Goal: Check status: Check status

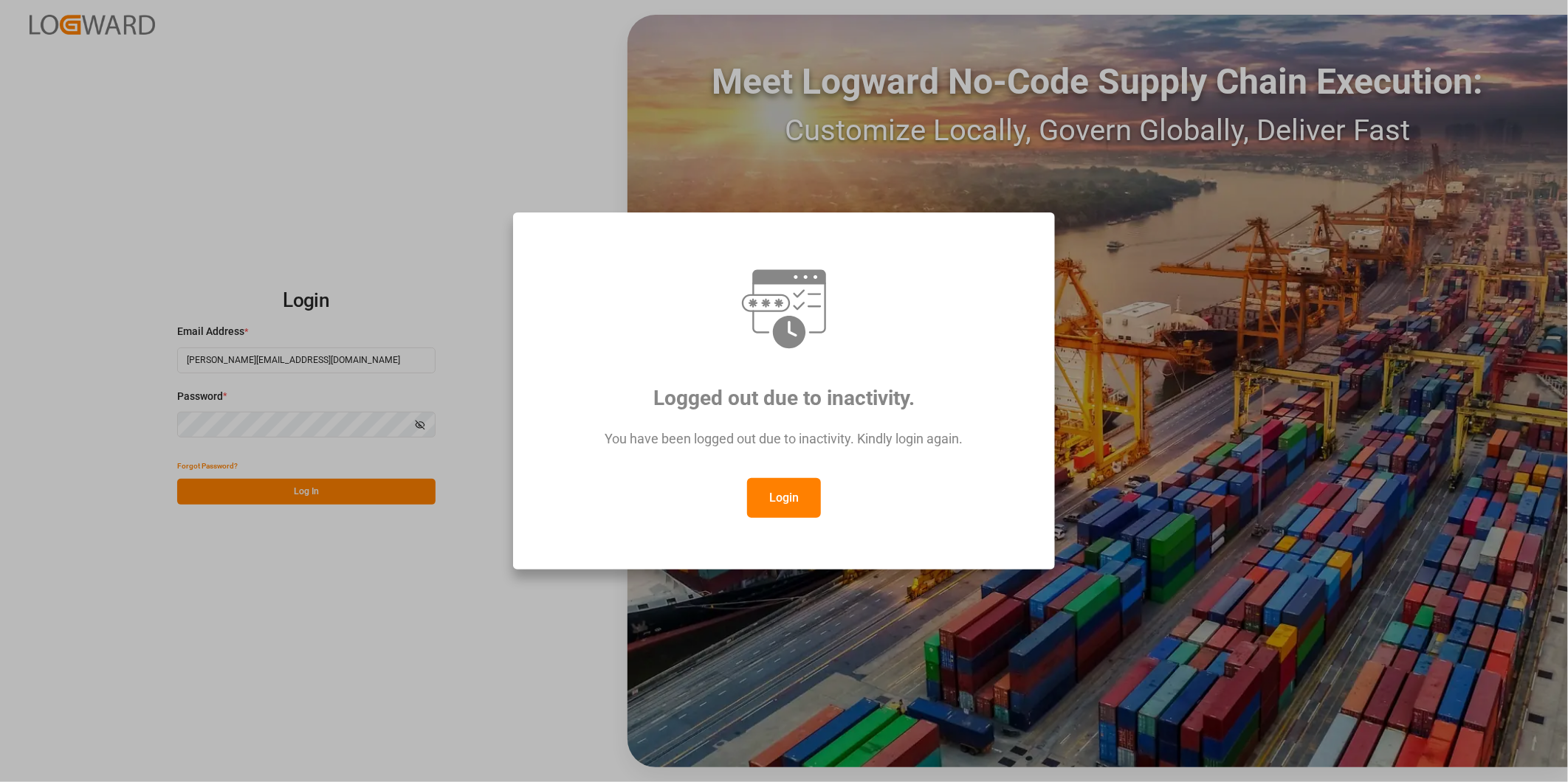
click at [785, 496] on button "Login" at bounding box center [784, 498] width 74 height 40
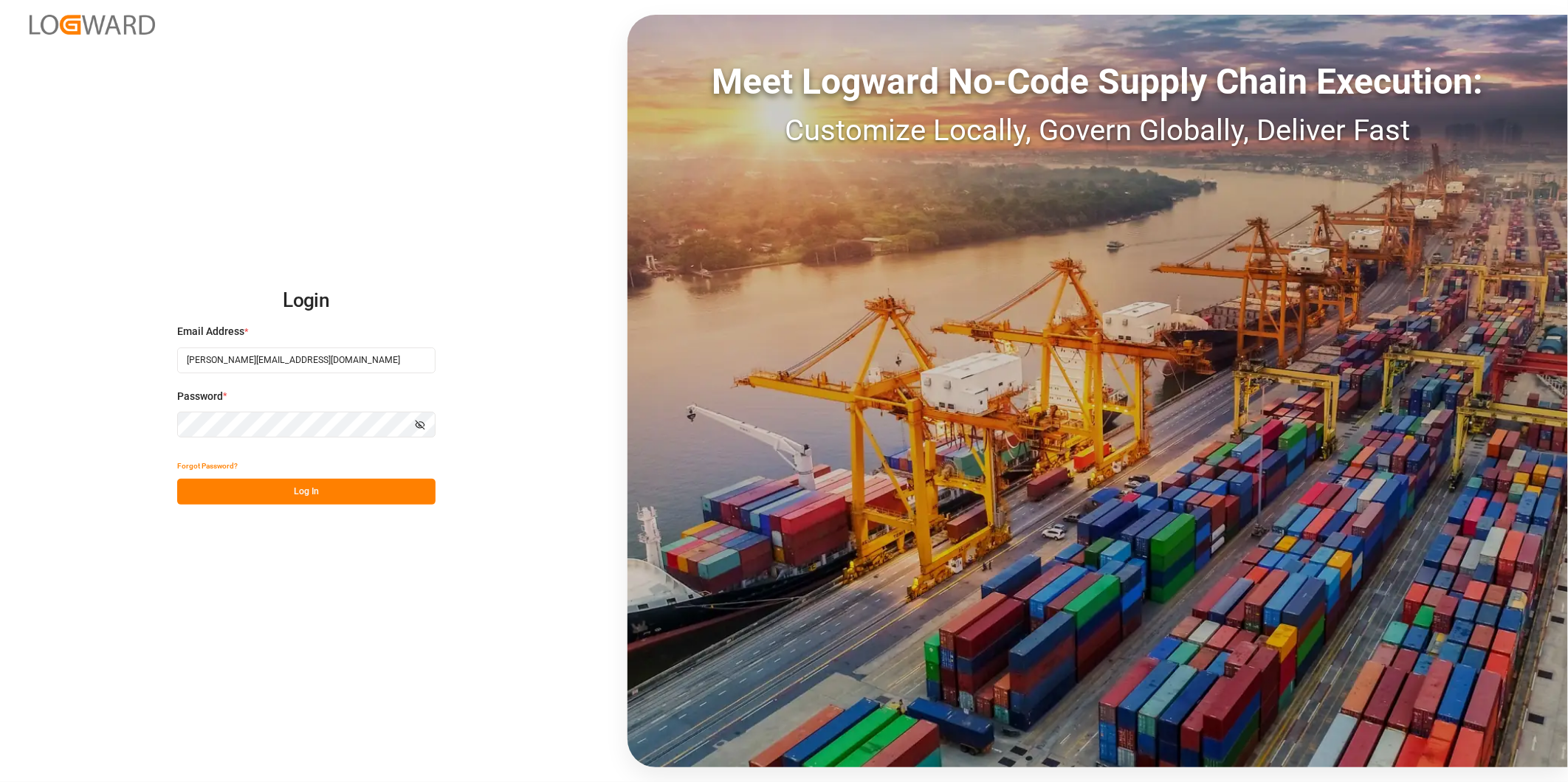
click at [451, 491] on div "Login Email Address * george.vigo@jamindustries.com Password * Show password Fo…" at bounding box center [784, 391] width 1568 height 782
click at [440, 491] on div "Login Email Address * george.vigo@jamindustries.com Password * Show password Fo…" at bounding box center [784, 391] width 1568 height 782
click at [417, 485] on button "Log In" at bounding box center [307, 492] width 258 height 25
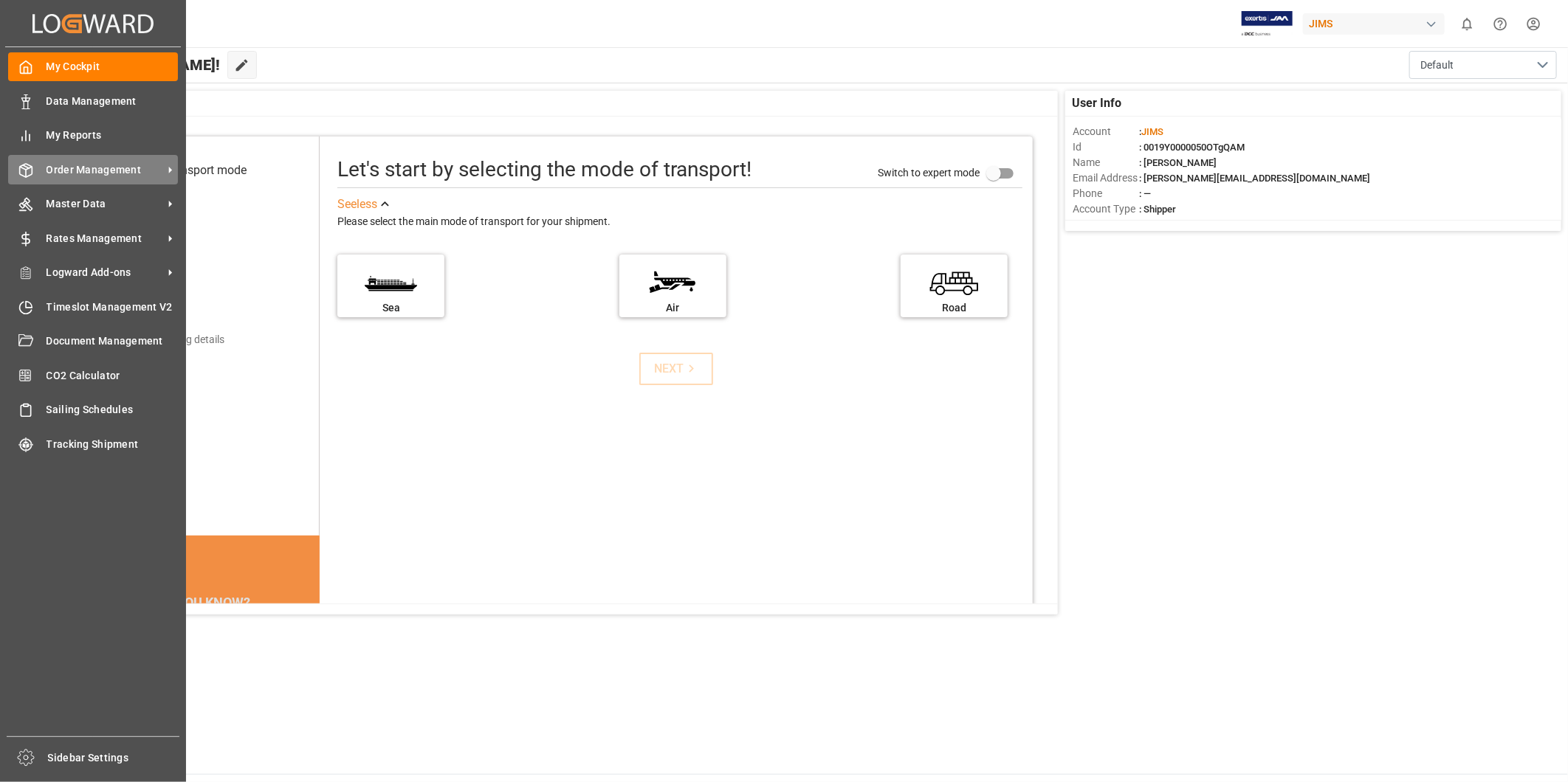
click at [87, 166] on span "Order Management" at bounding box center [104, 170] width 116 height 15
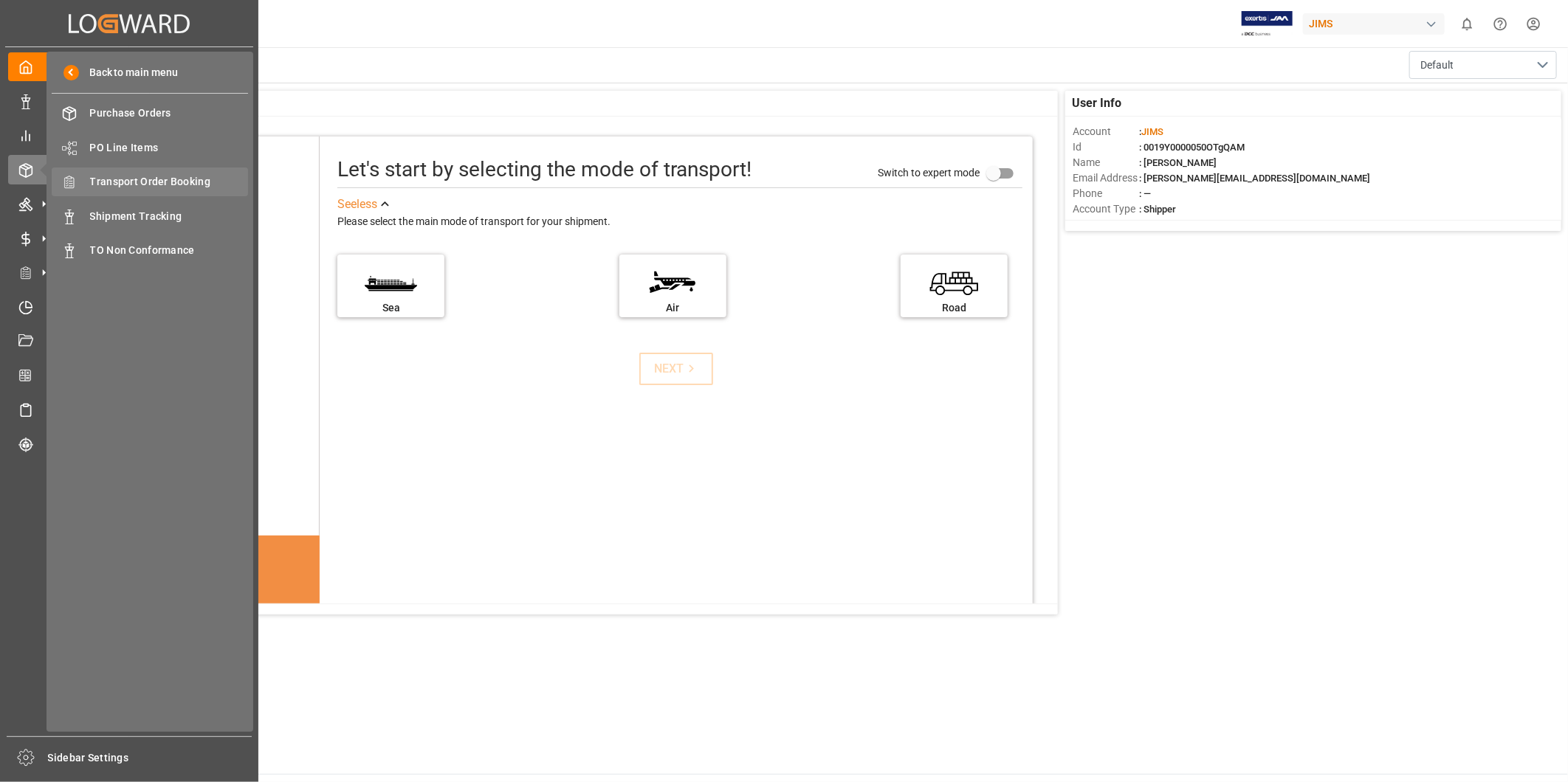
click at [195, 183] on span "Transport Order Booking" at bounding box center [169, 182] width 159 height 15
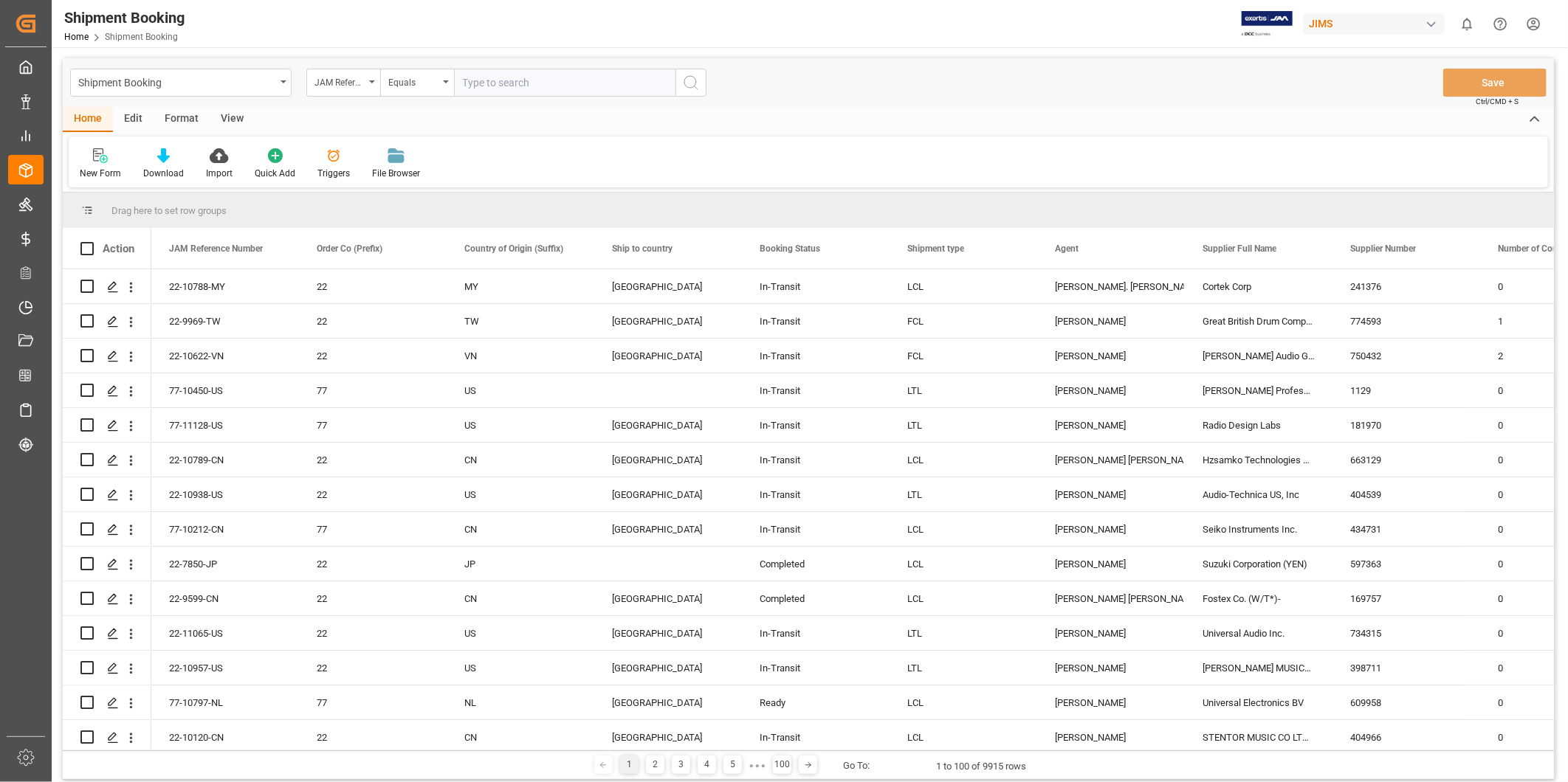
click at [499, 82] on input "text" at bounding box center [565, 82] width 222 height 28
type input "22-11112-CN"
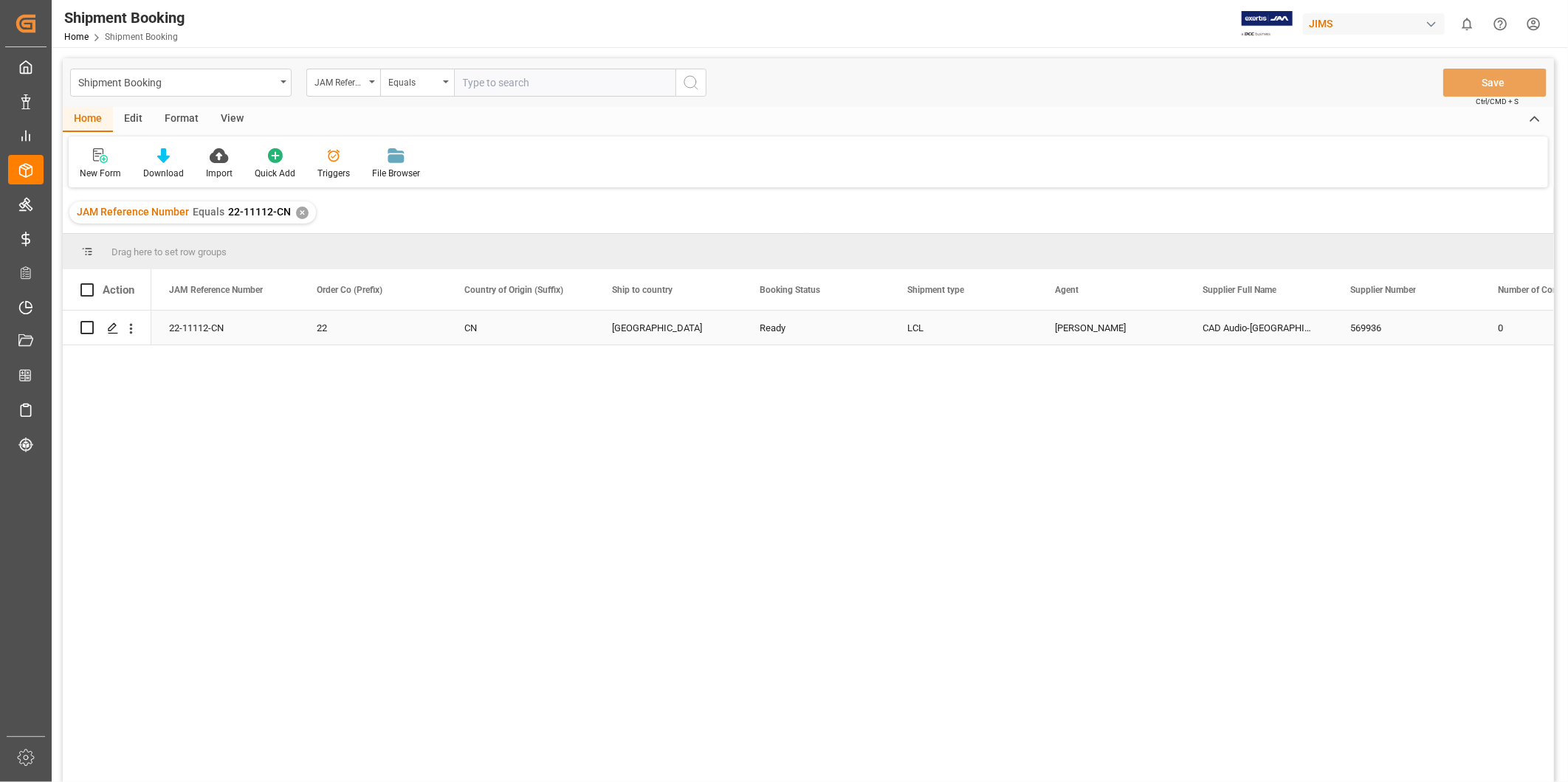
click at [228, 338] on div "22-11112-CN" at bounding box center [225, 328] width 148 height 34
click at [116, 330] on icon "Press SPACE to select this row." at bounding box center [113, 329] width 12 height 12
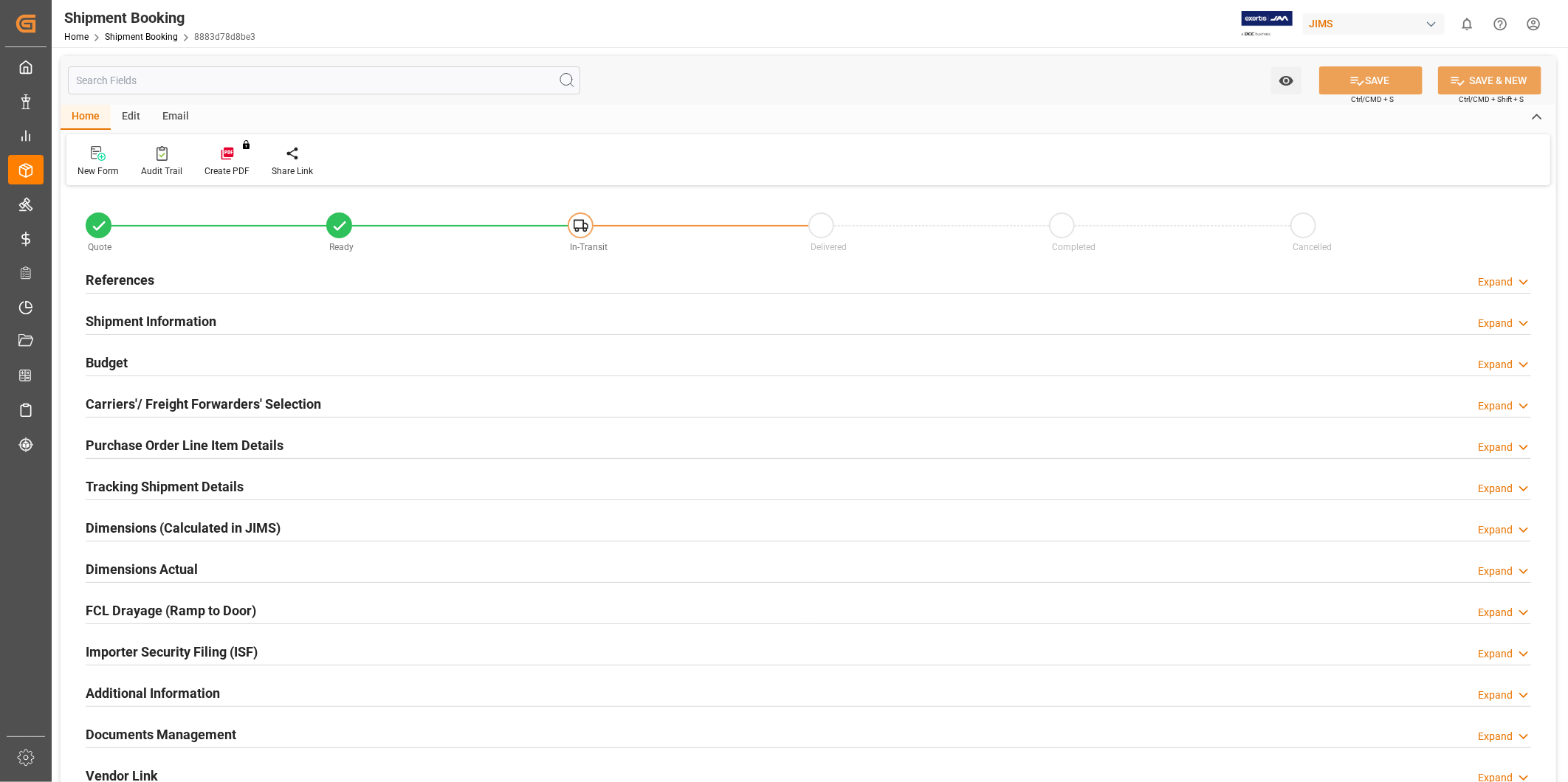
type input "1"
click at [211, 442] on h2 "Purchase Order Line Item Details" at bounding box center [184, 445] width 198 height 20
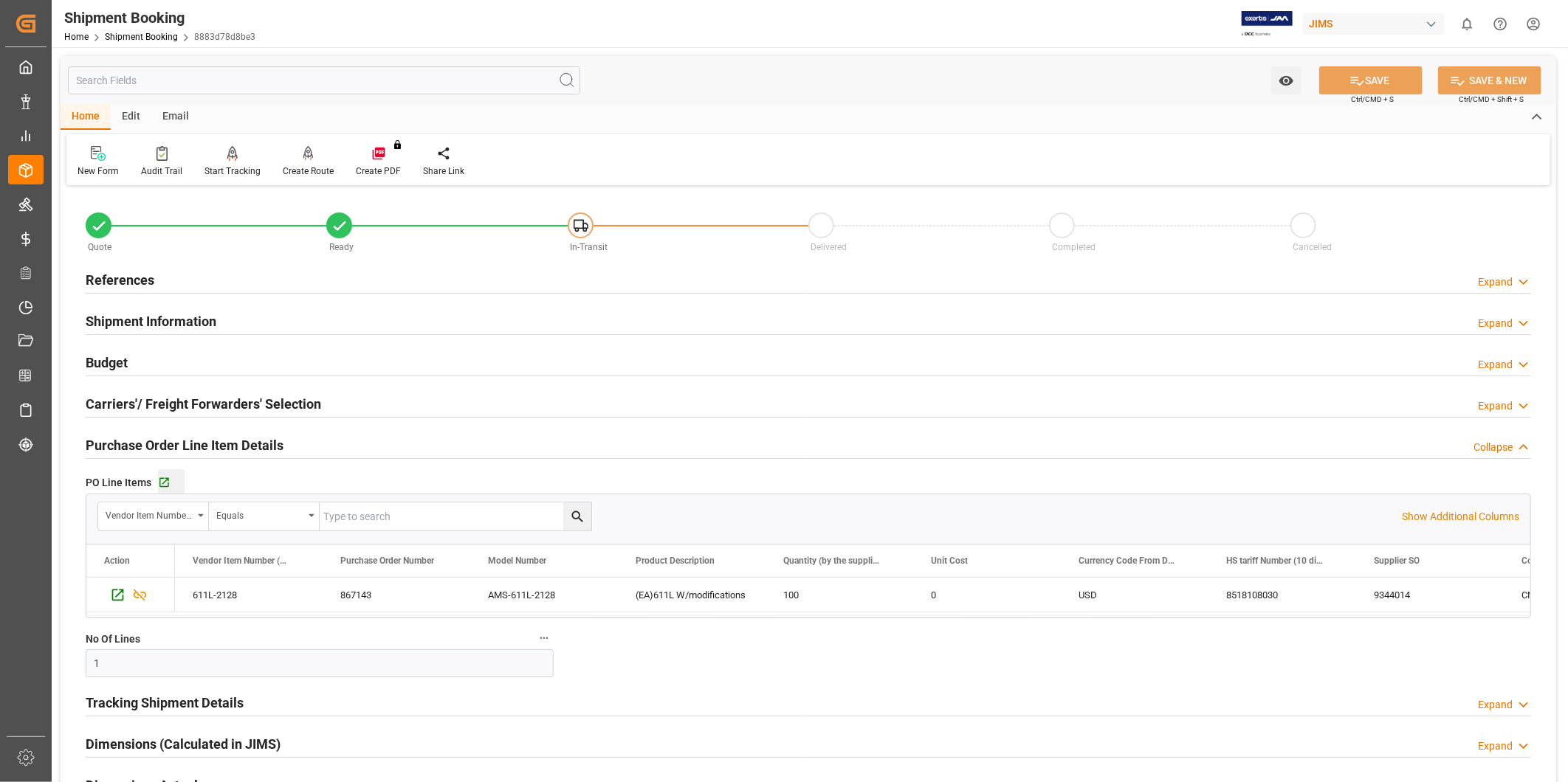
click at [172, 489] on button "Go to Purchase Order Line Item Grid" at bounding box center [171, 482] width 26 height 26
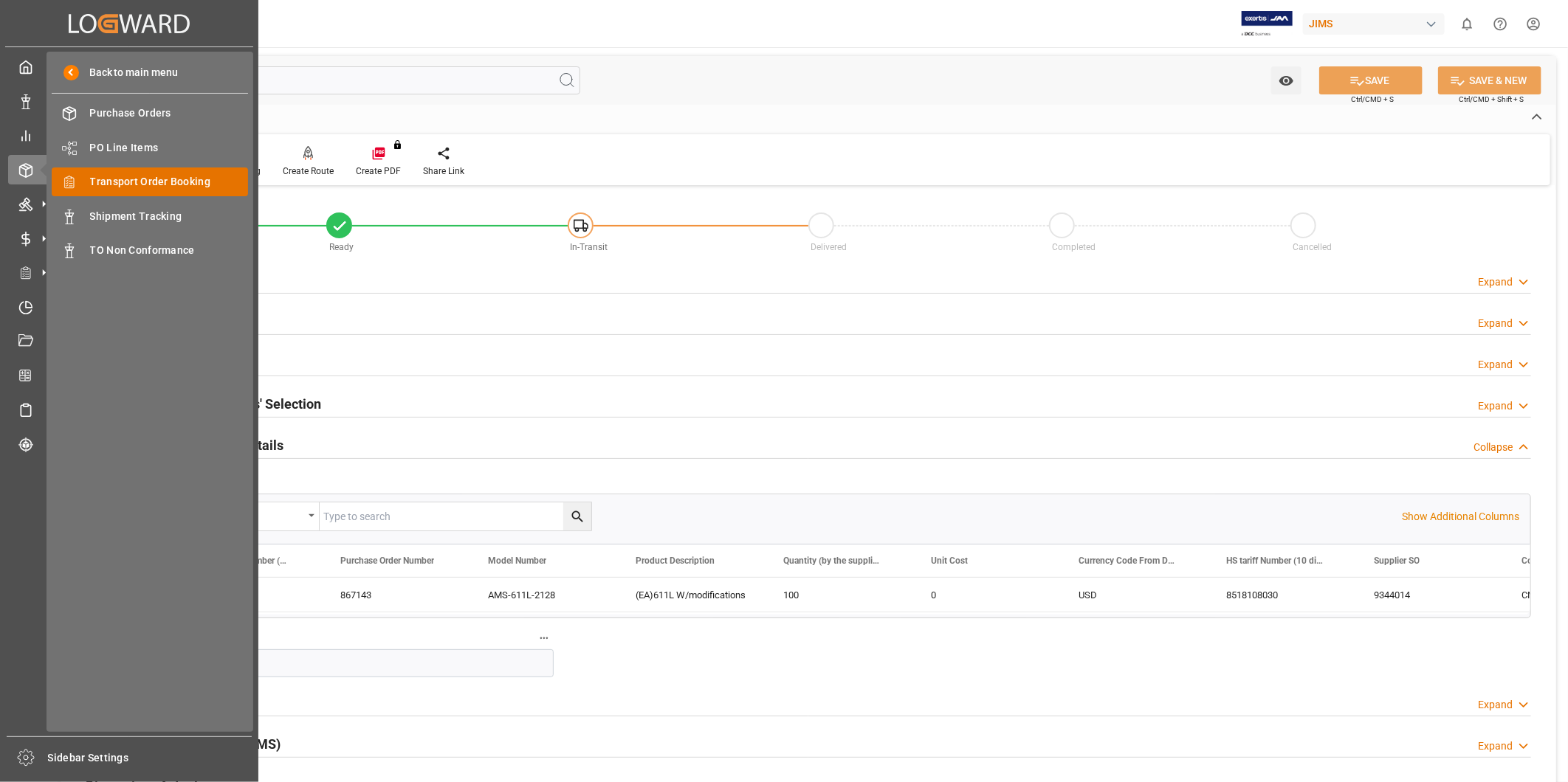
click at [144, 183] on span "Transport Order Booking" at bounding box center [169, 182] width 159 height 15
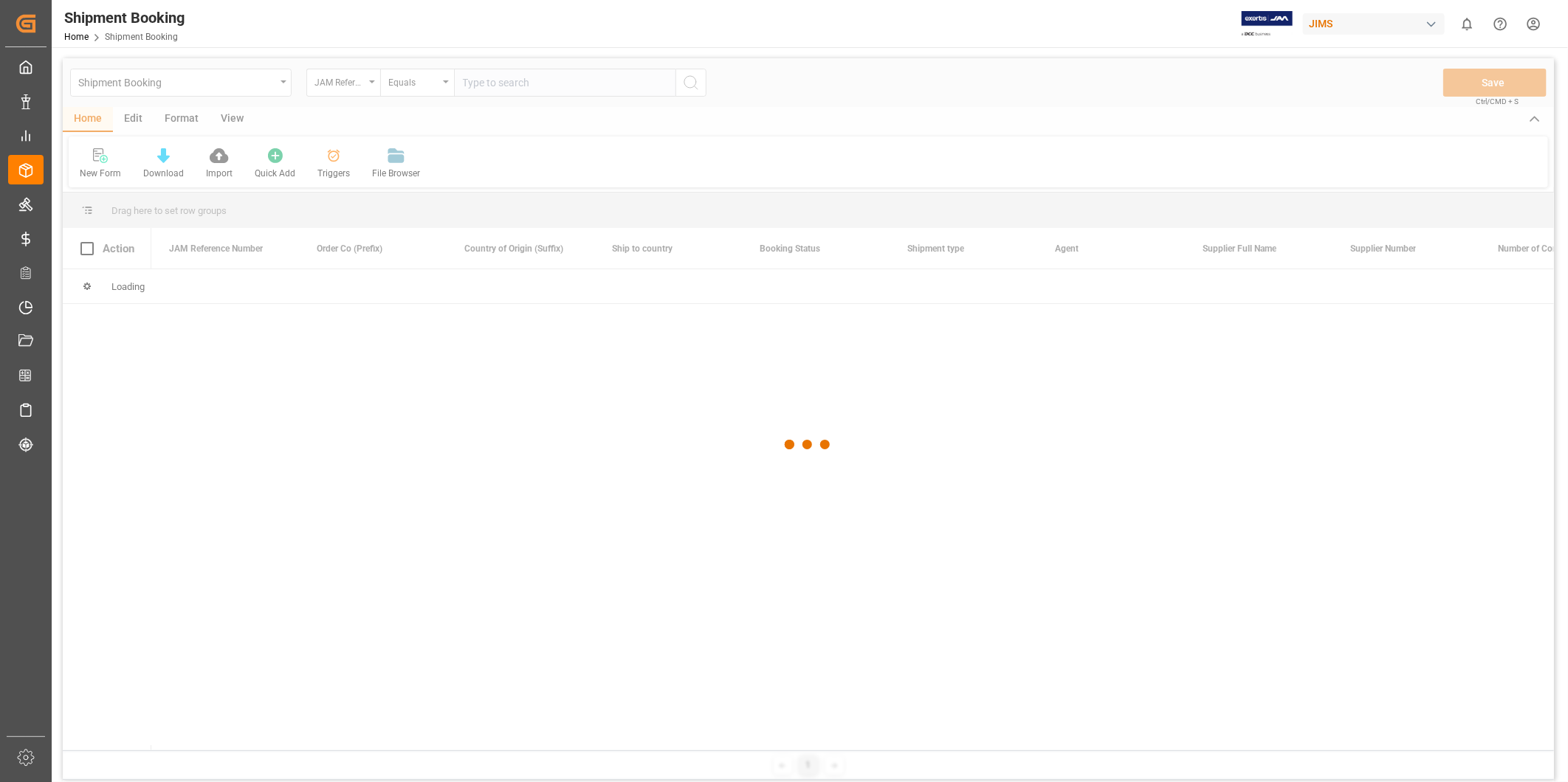
click at [482, 82] on div at bounding box center [809, 445] width 1492 height 774
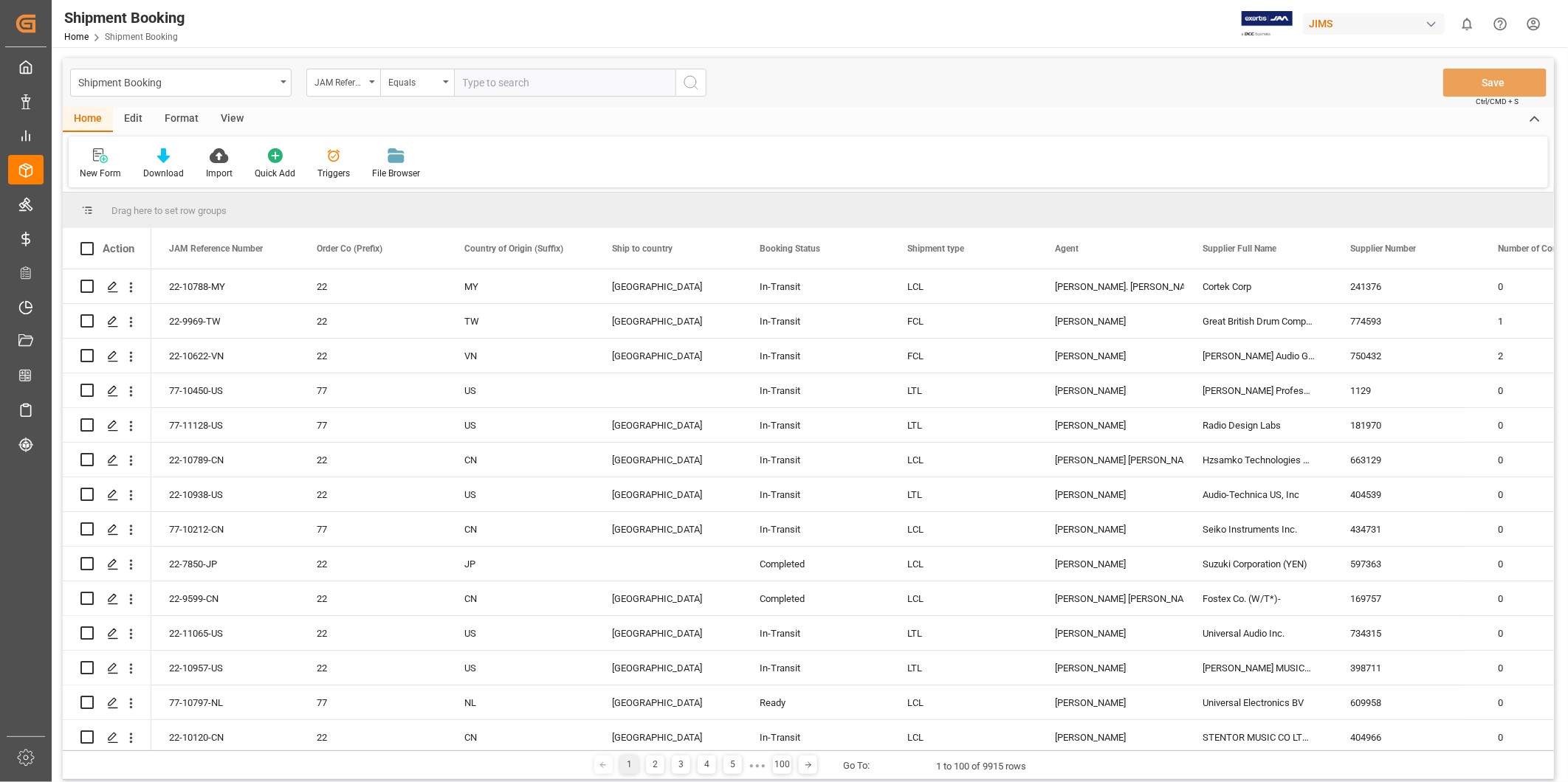
click at [482, 85] on input "text" at bounding box center [565, 82] width 222 height 28
paste input "22-11115-SE"
type input "22-11115-SE"
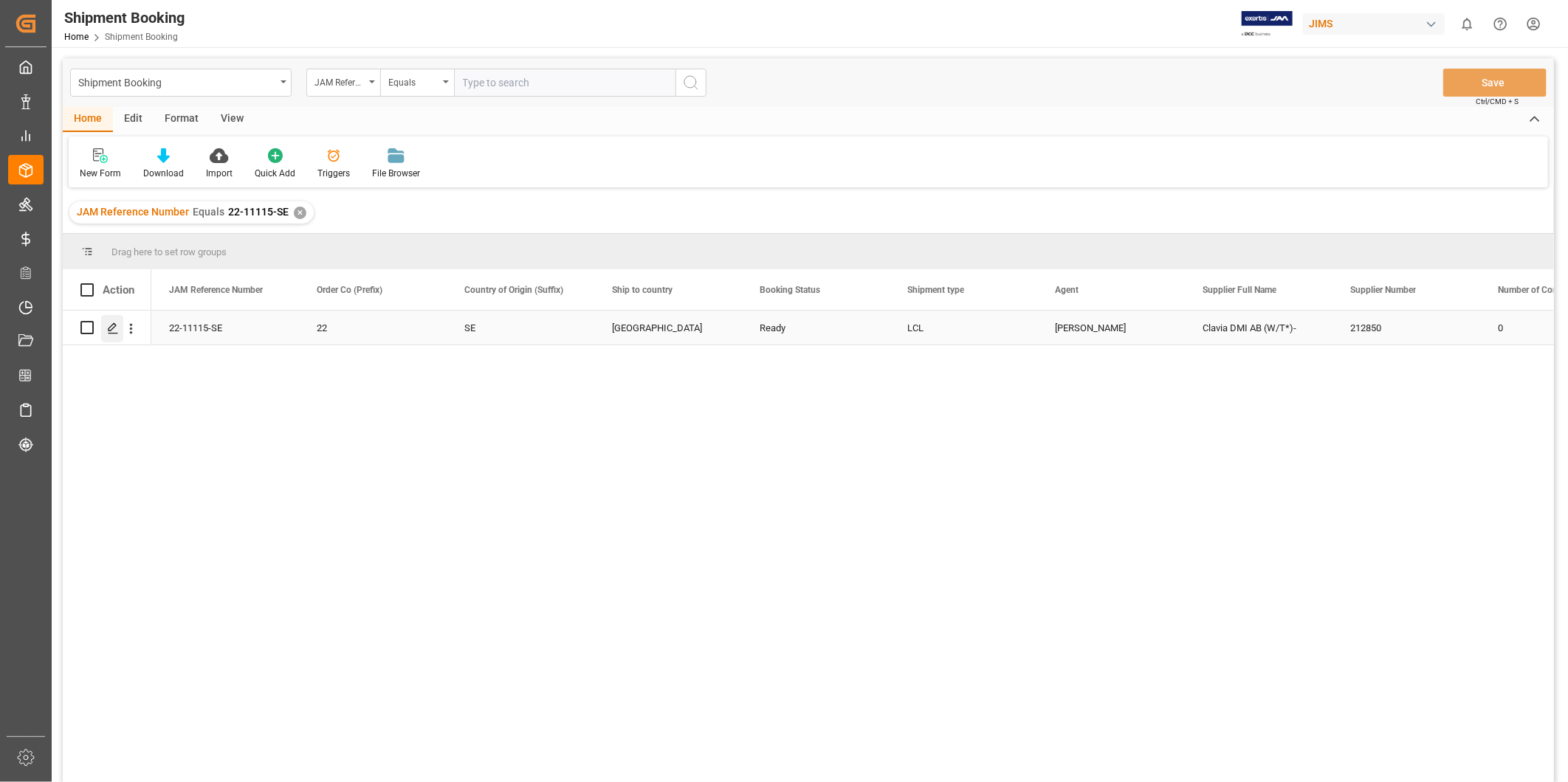
click at [108, 327] on icon "Press SPACE to select this row." at bounding box center [113, 329] width 12 height 12
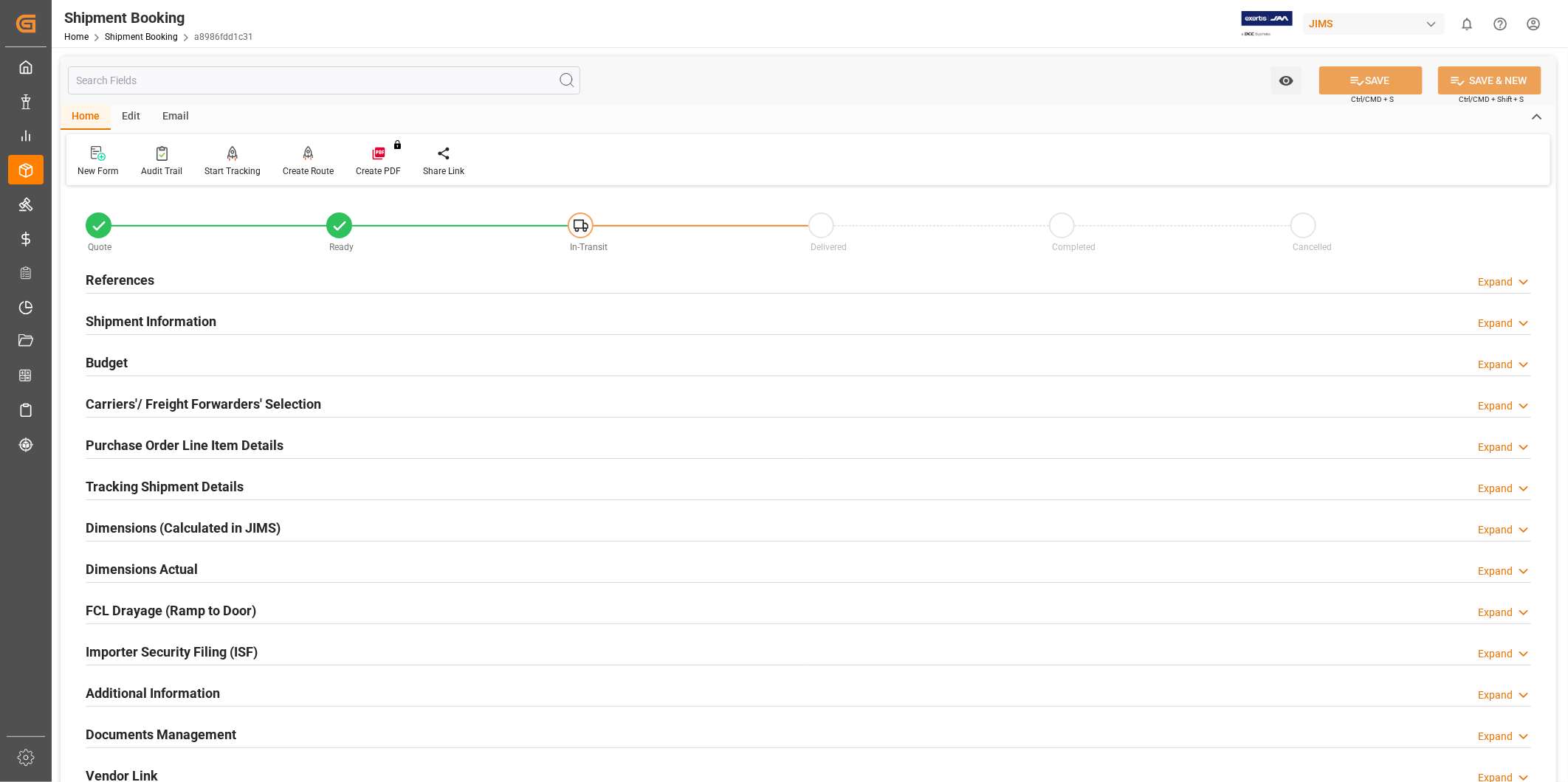
click at [290, 445] on div "Purchase Order Line Item Details Expand" at bounding box center [809, 444] width 1446 height 28
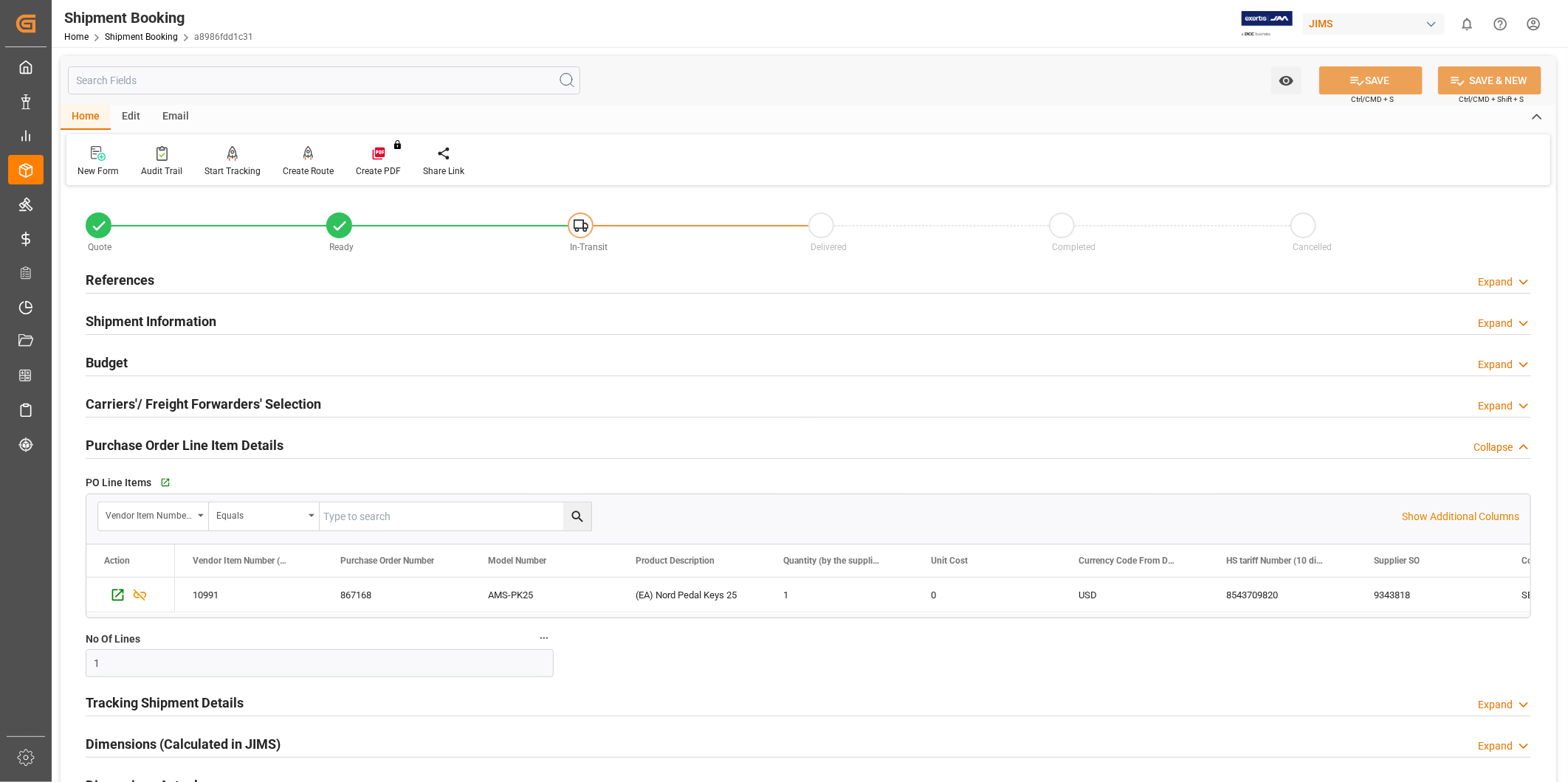
click at [290, 445] on div "Purchase Order Line Item Details Collapse" at bounding box center [809, 444] width 1446 height 28
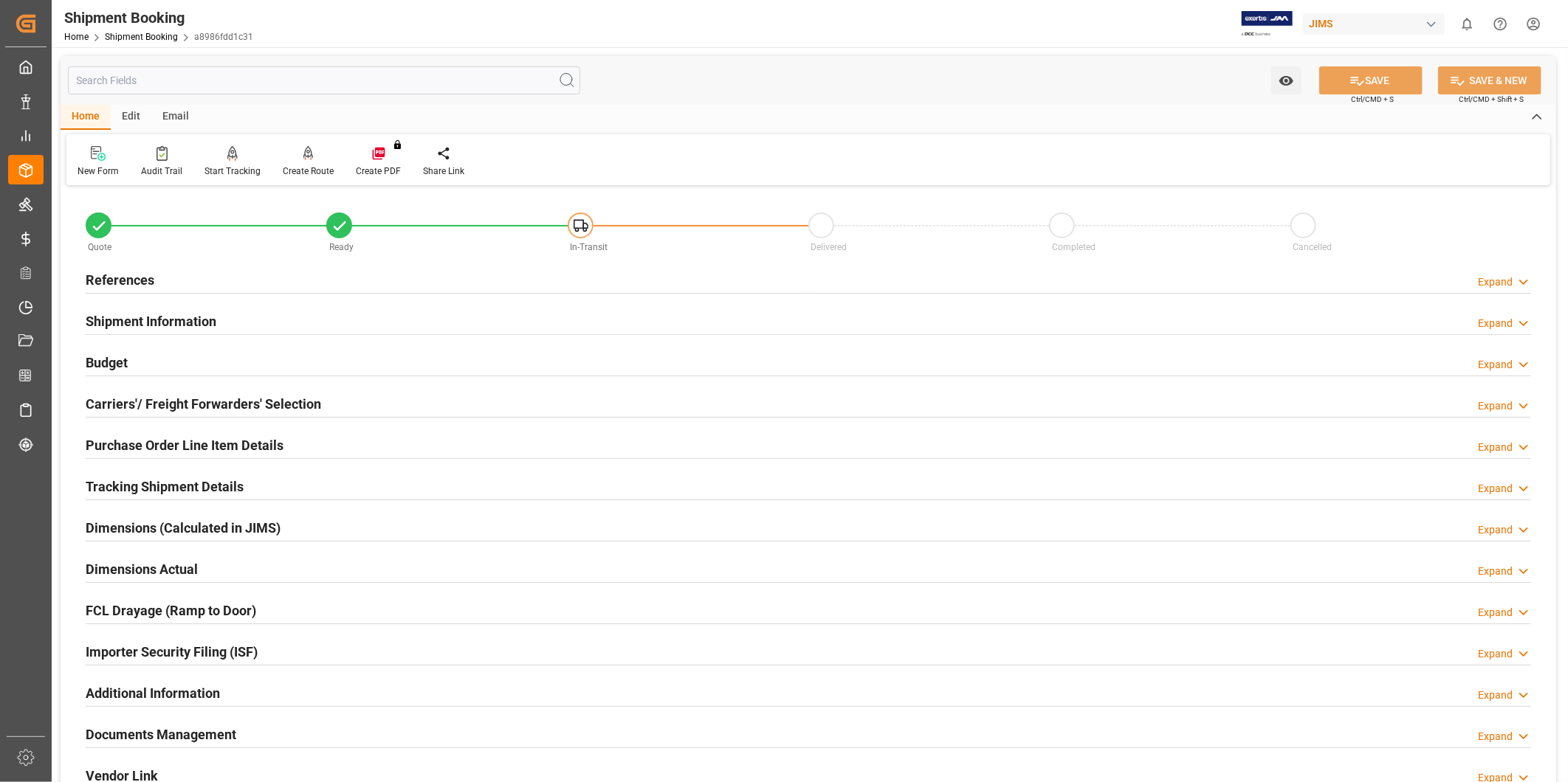
click at [178, 454] on h2 "Purchase Order Line Item Details" at bounding box center [184, 445] width 198 height 20
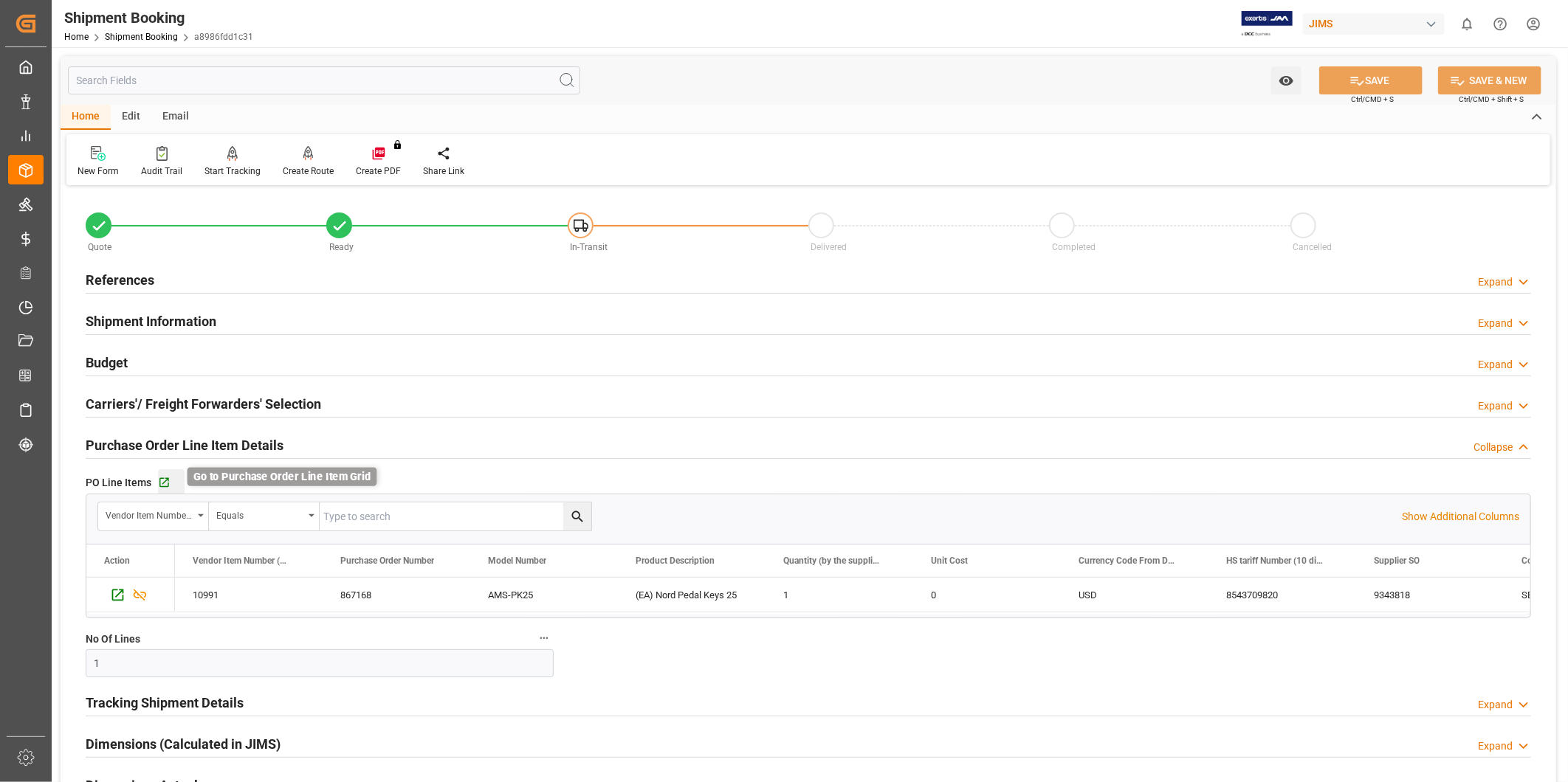
click at [167, 488] on icon "button" at bounding box center [164, 483] width 13 height 13
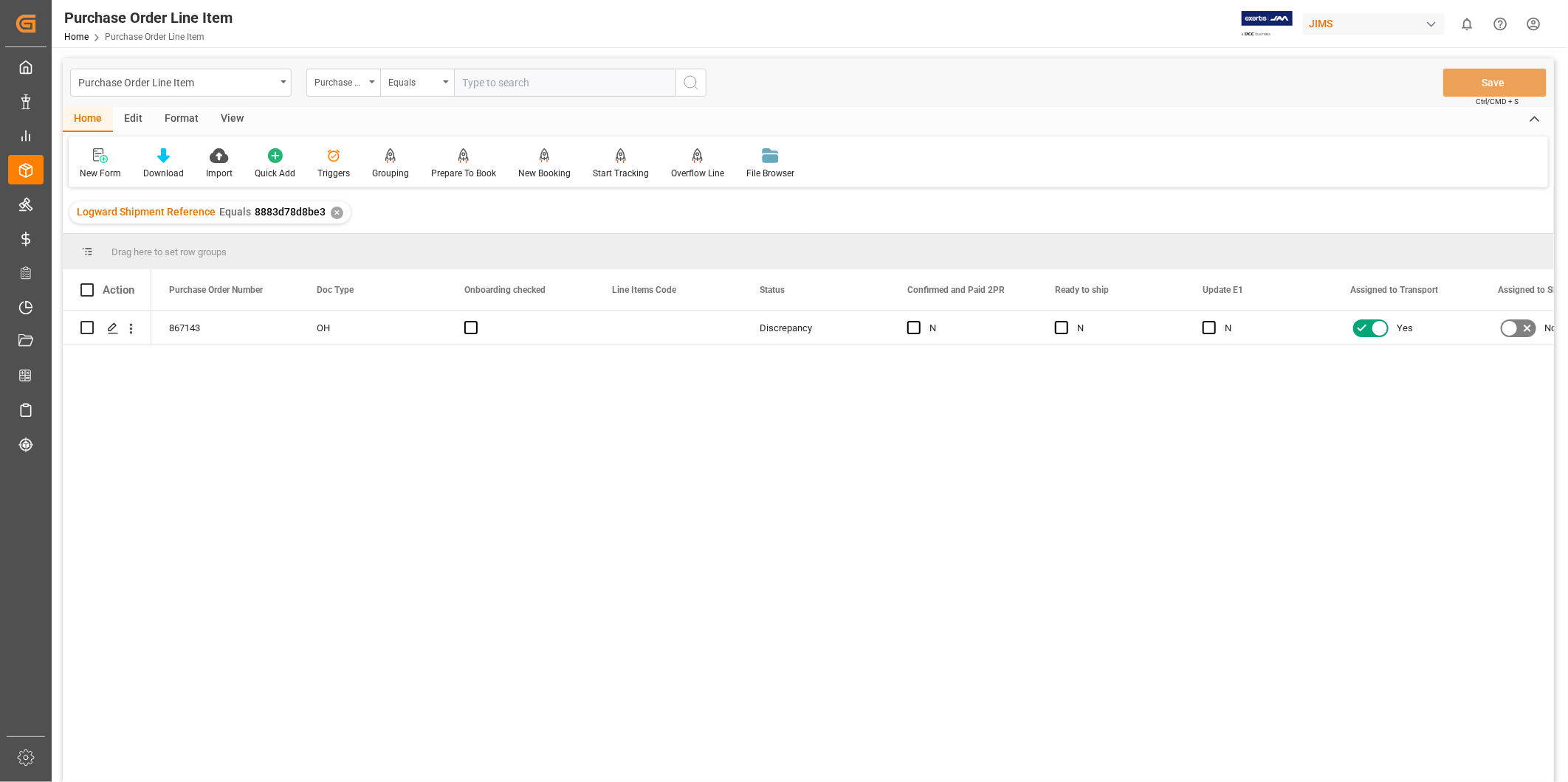
click at [230, 119] on div "View" at bounding box center [232, 120] width 45 height 25
click at [100, 170] on div "Default" at bounding box center [94, 173] width 29 height 14
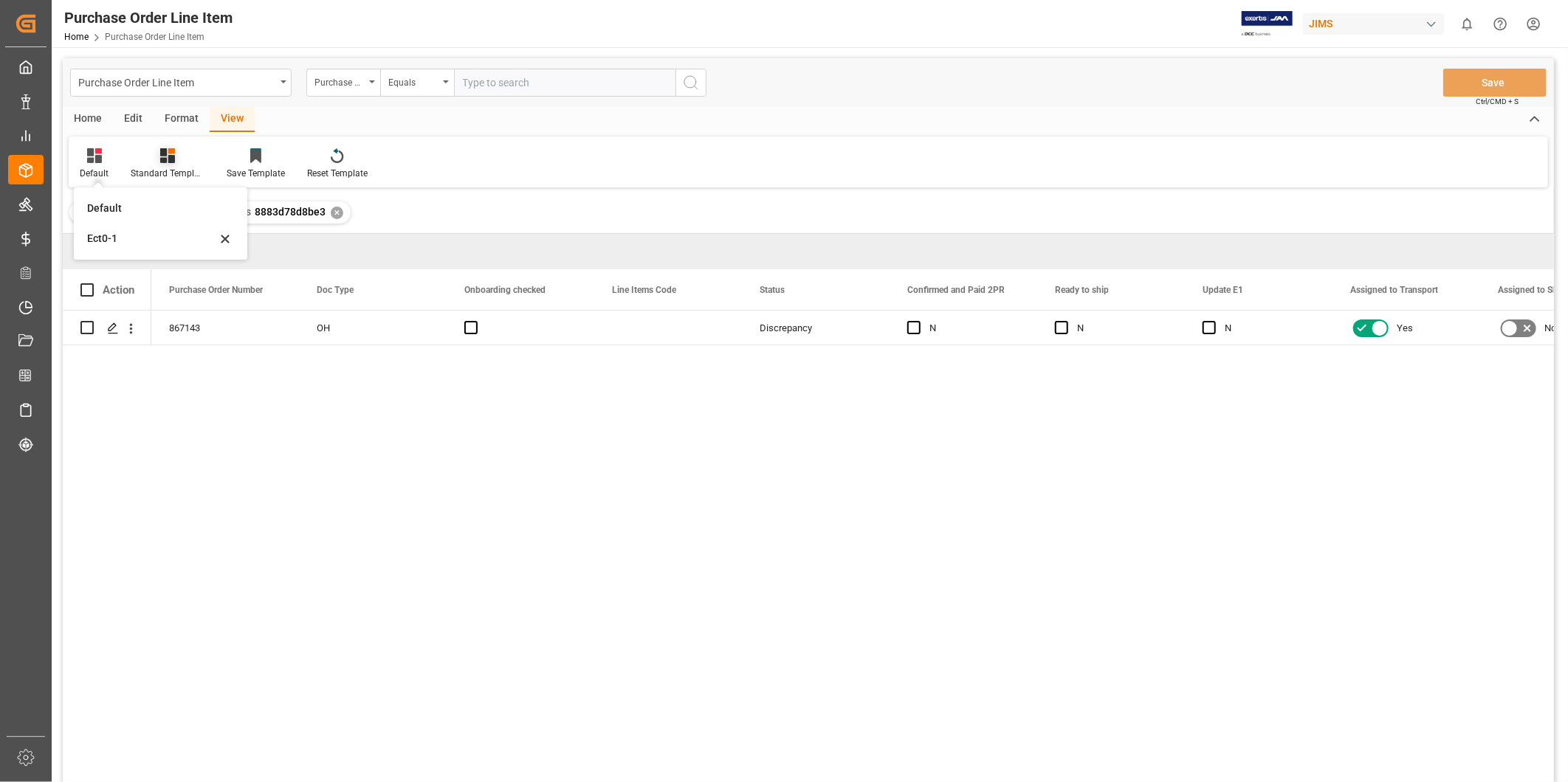
click at [166, 173] on div "Standard Templates" at bounding box center [167, 173] width 74 height 14
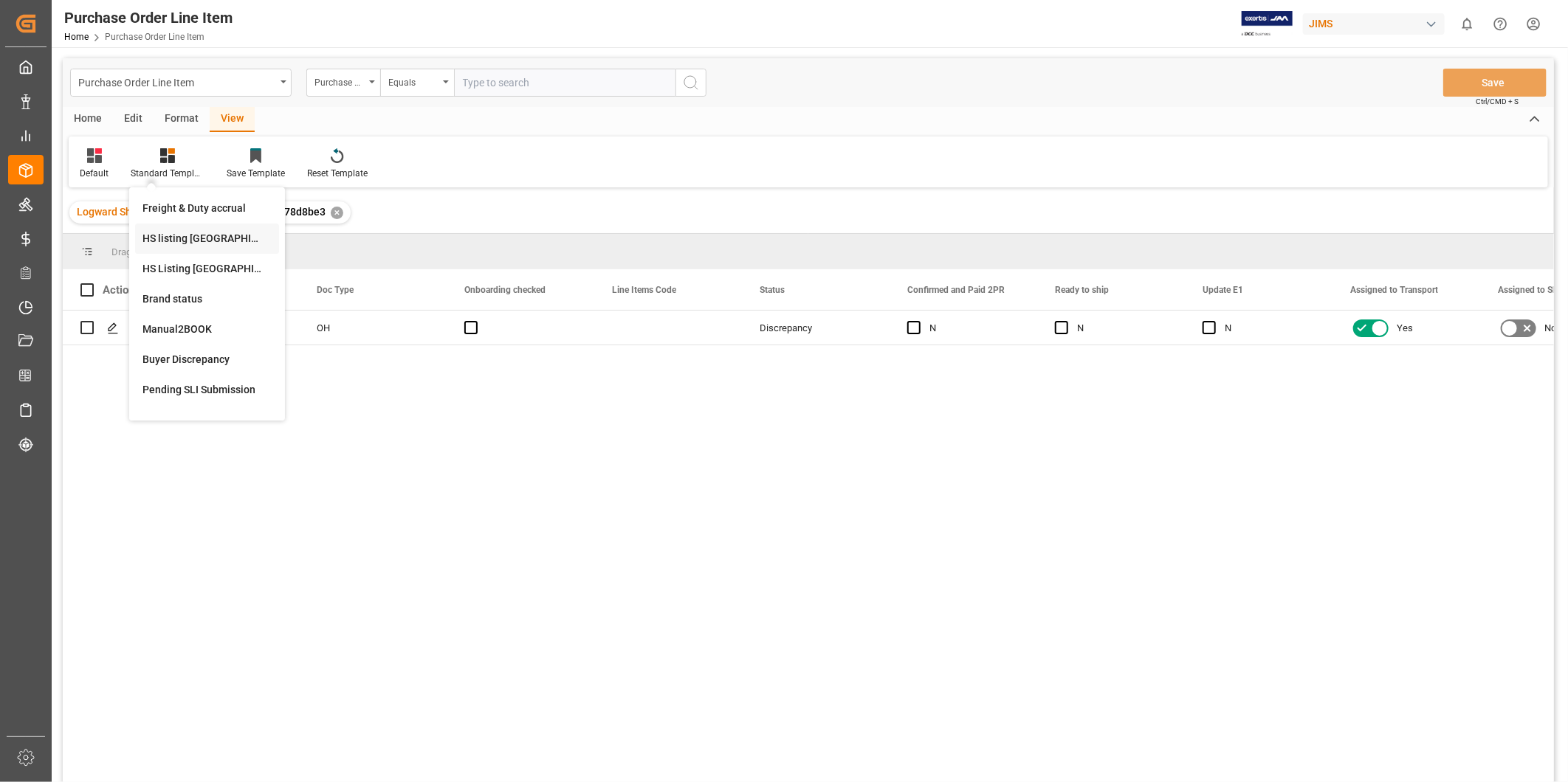
click at [172, 241] on div "HS listing [GEOGRAPHIC_DATA]" at bounding box center [207, 239] width 129 height 15
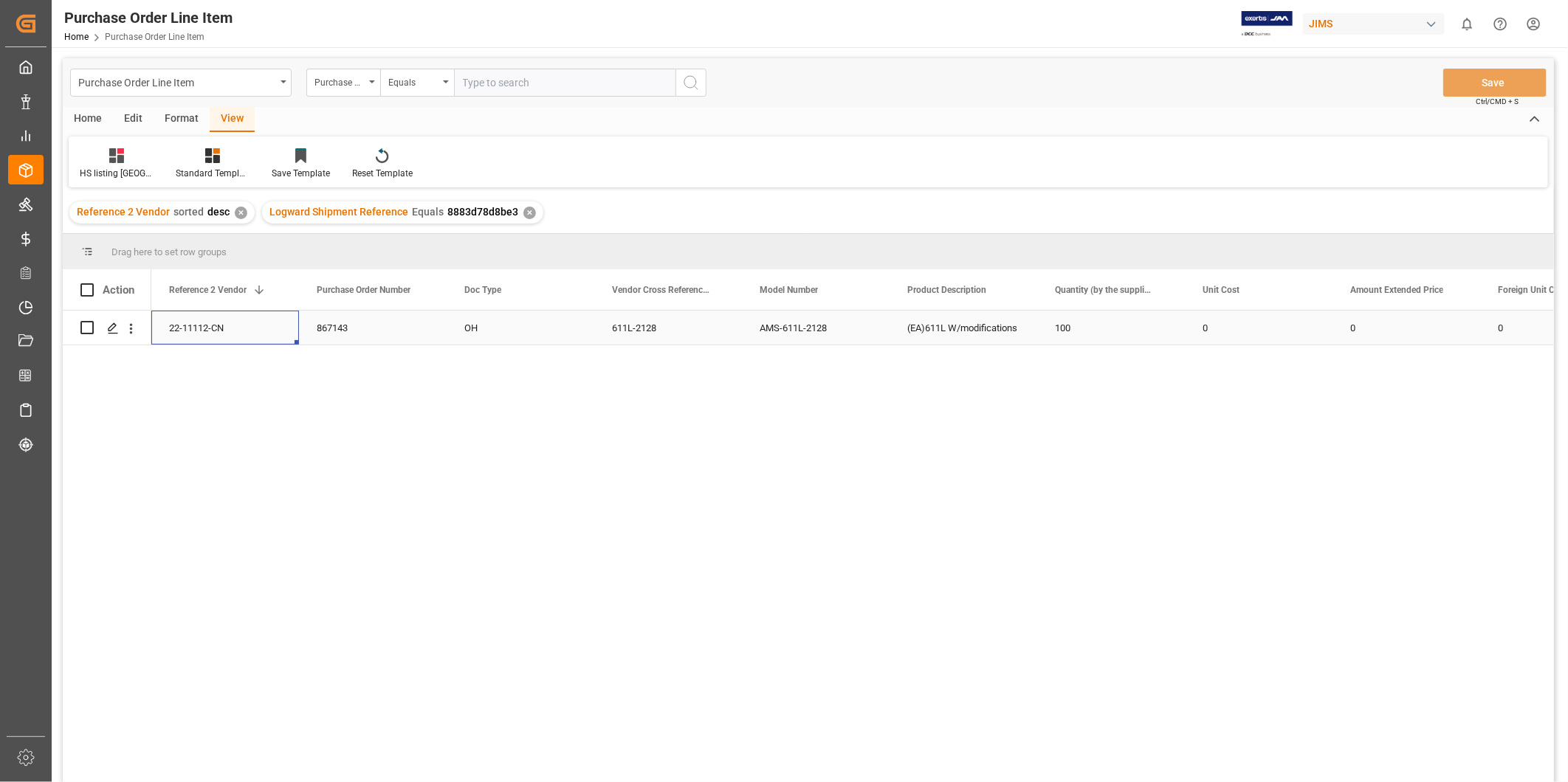
click at [207, 333] on div "22-11112-CN" at bounding box center [225, 328] width 148 height 34
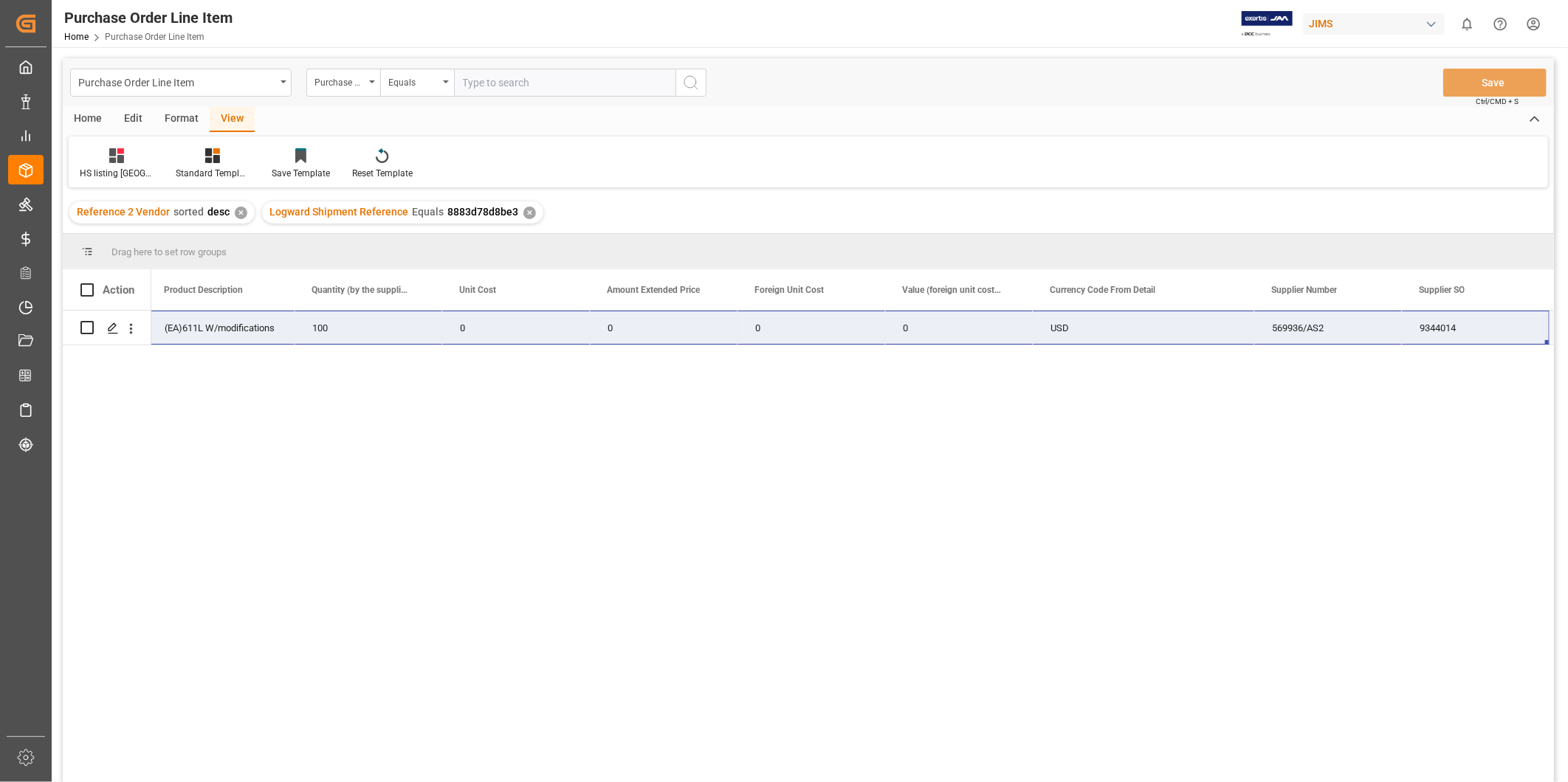
scroll to position [0, 1034]
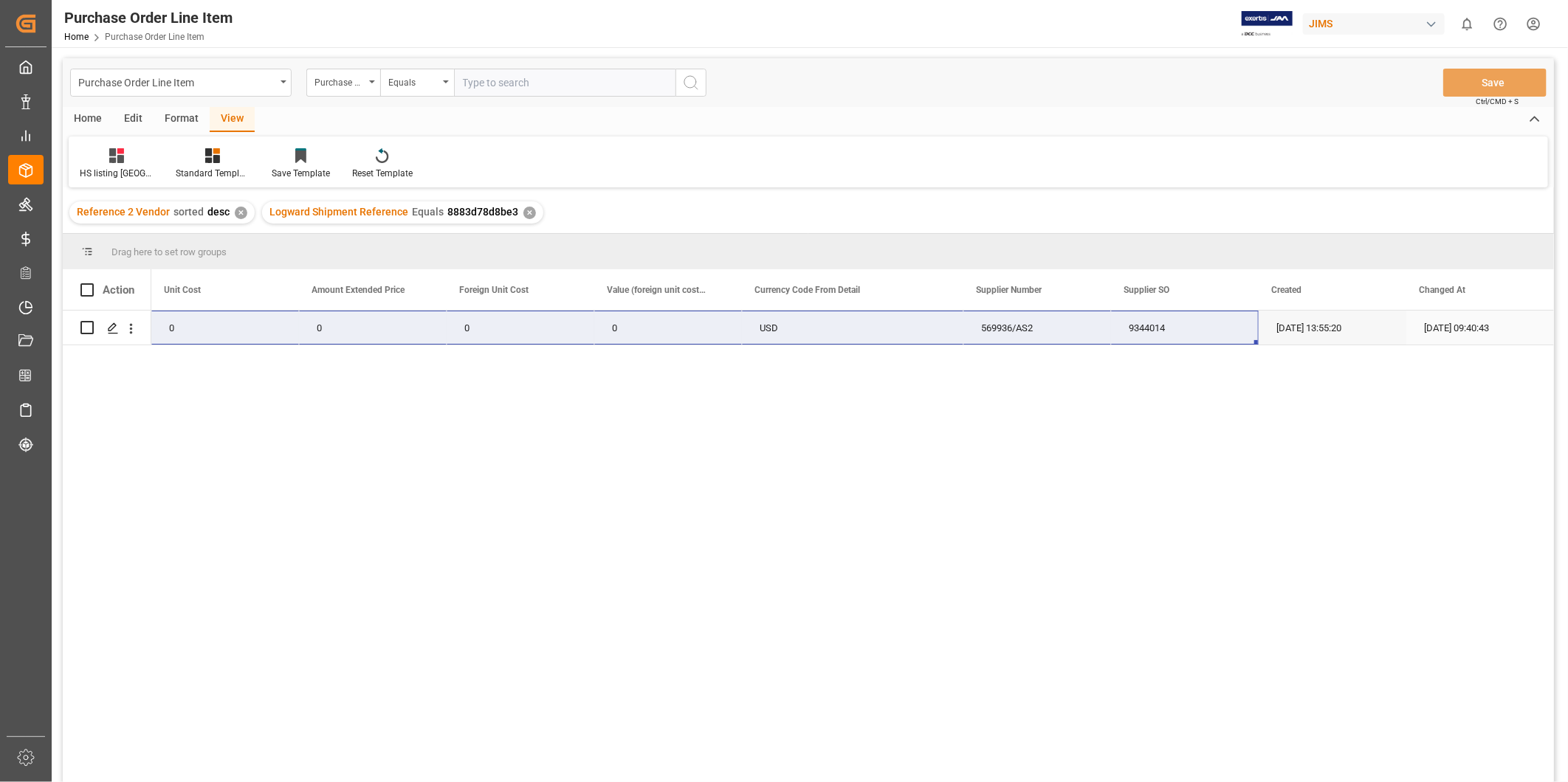
click at [403, 327] on div "0" at bounding box center [373, 328] width 148 height 34
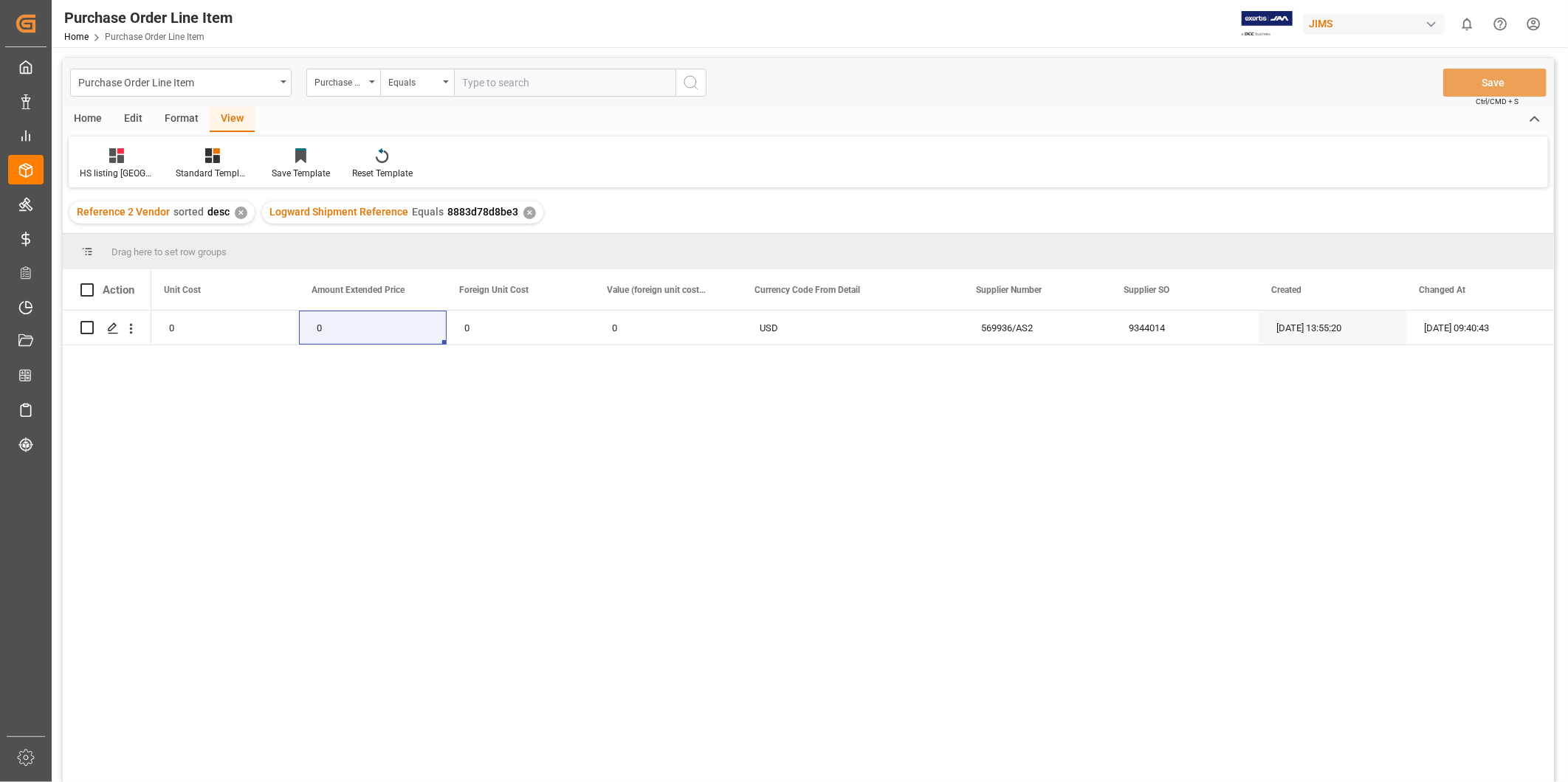
click at [481, 503] on div "22-11112-CN 100 0 0 0 0 USD 569936/AS2 9344014 09-16-2025 13:55:20 09-17-2025 0…" at bounding box center [853, 551] width 1403 height 481
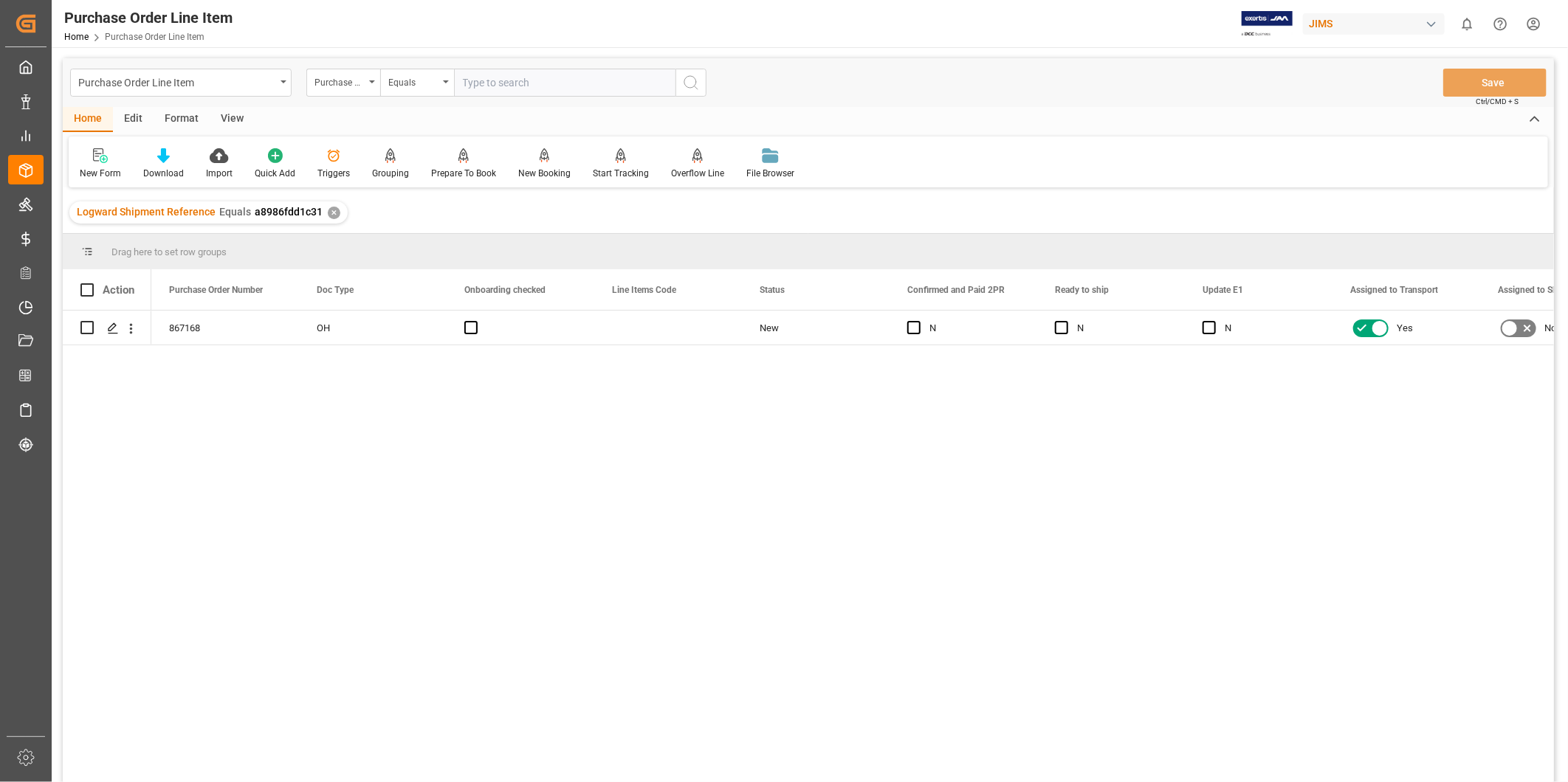
click at [228, 124] on div "View" at bounding box center [232, 120] width 45 height 25
click at [87, 172] on div "Default" at bounding box center [94, 173] width 29 height 14
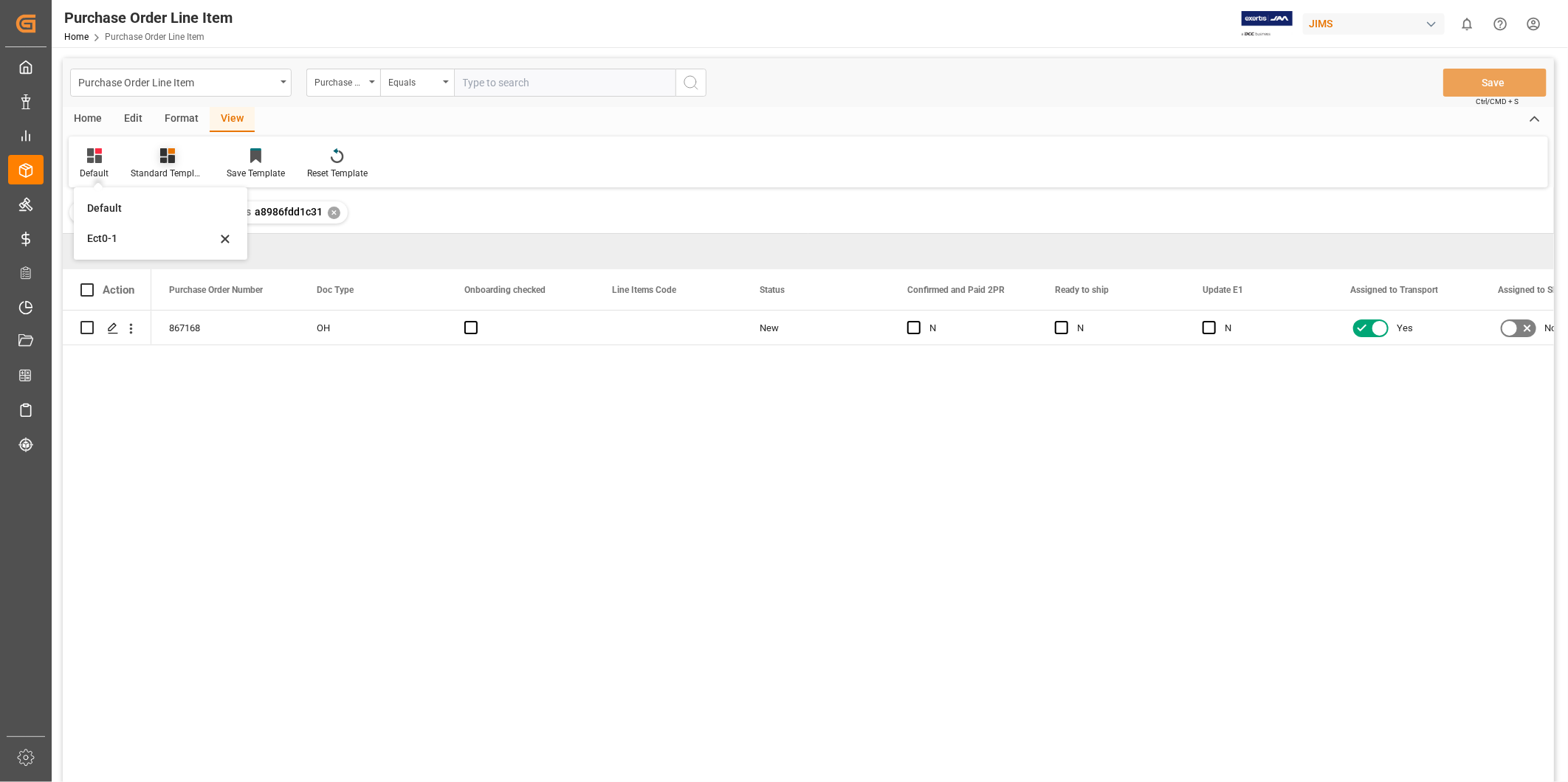
click at [167, 168] on div "Standard Templates" at bounding box center [167, 173] width 74 height 14
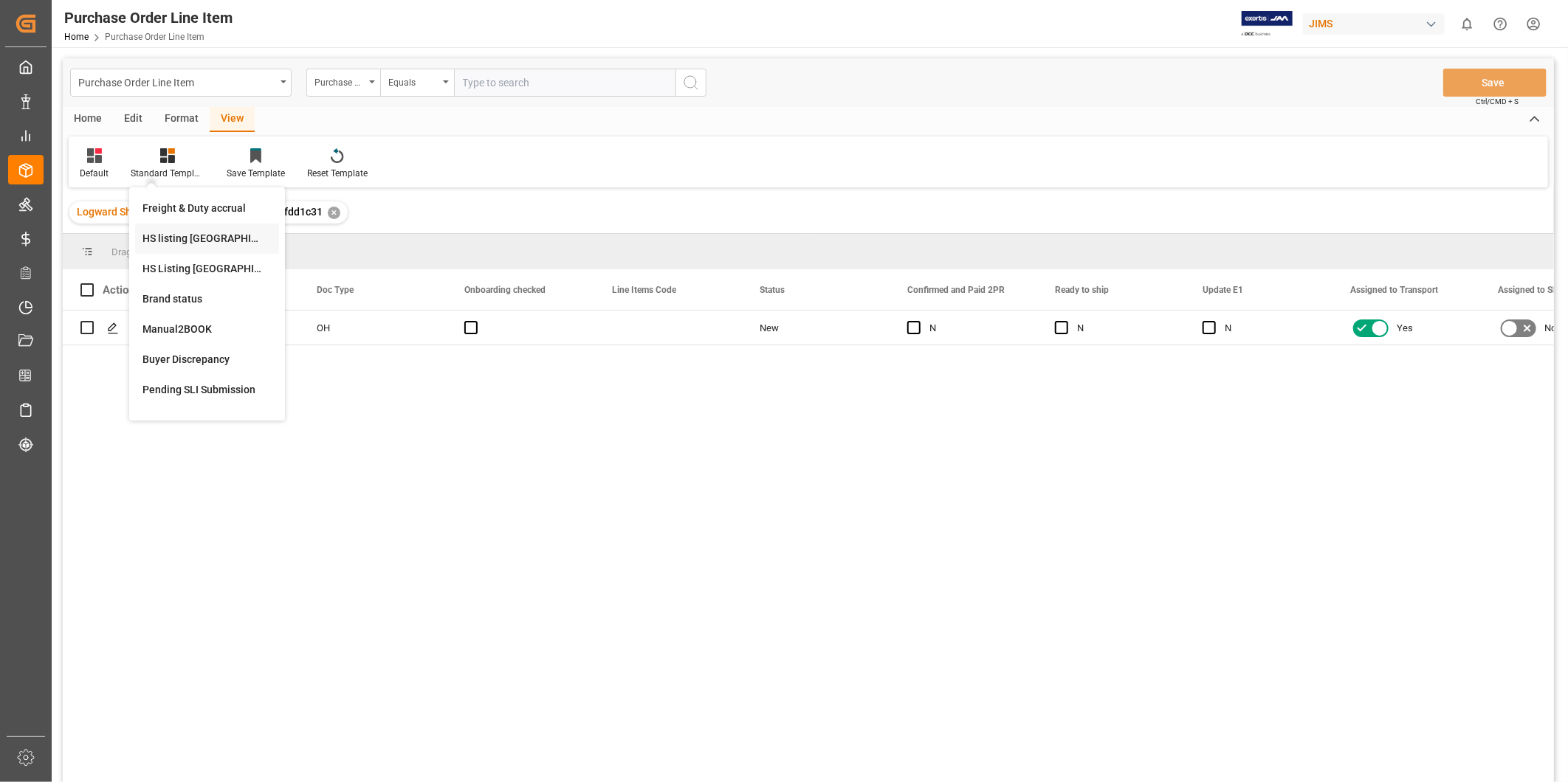
click at [196, 242] on div "HS listing USA" at bounding box center [207, 239] width 129 height 15
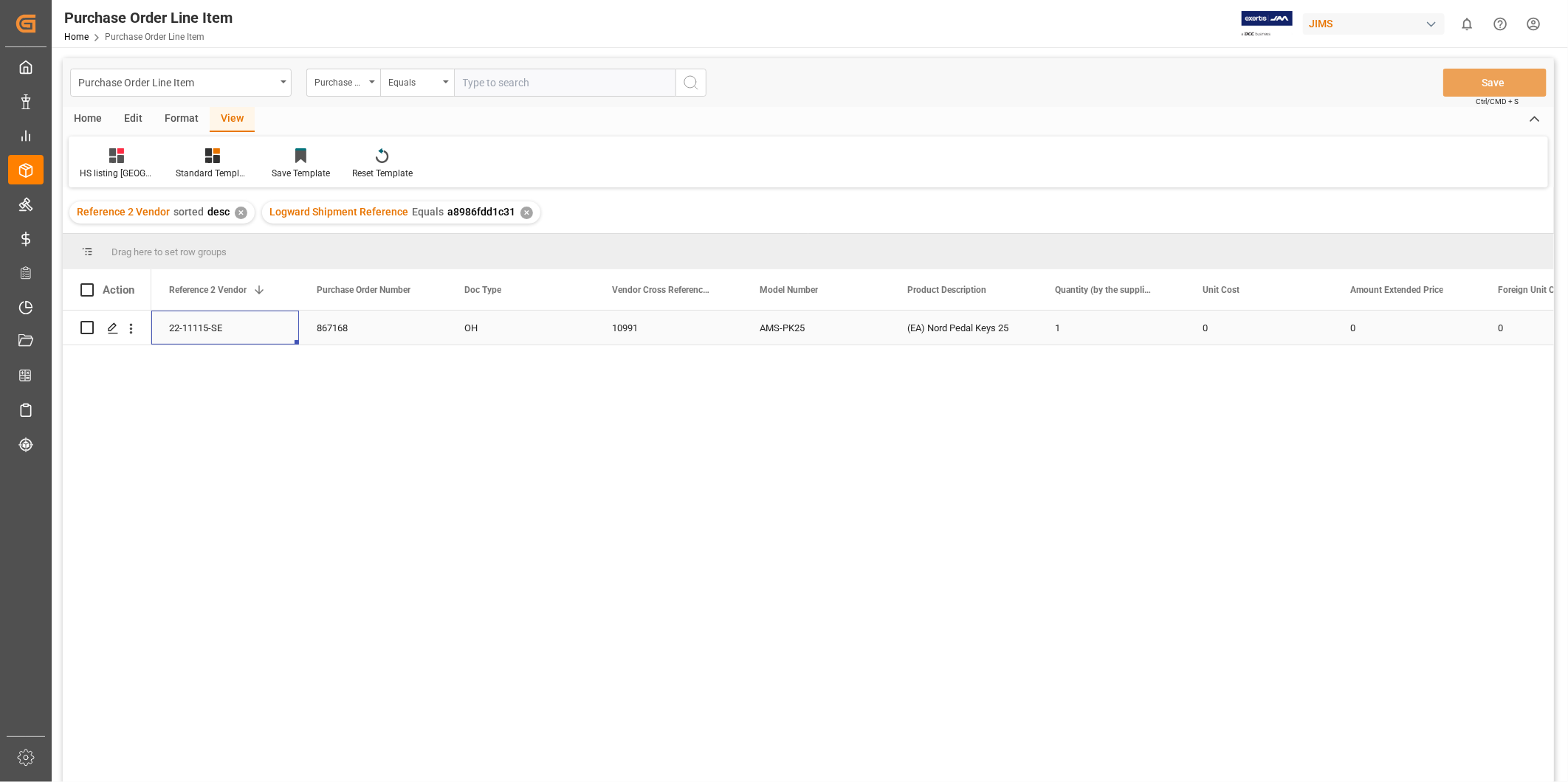
click at [212, 335] on div "22-11115-SE" at bounding box center [225, 328] width 148 height 34
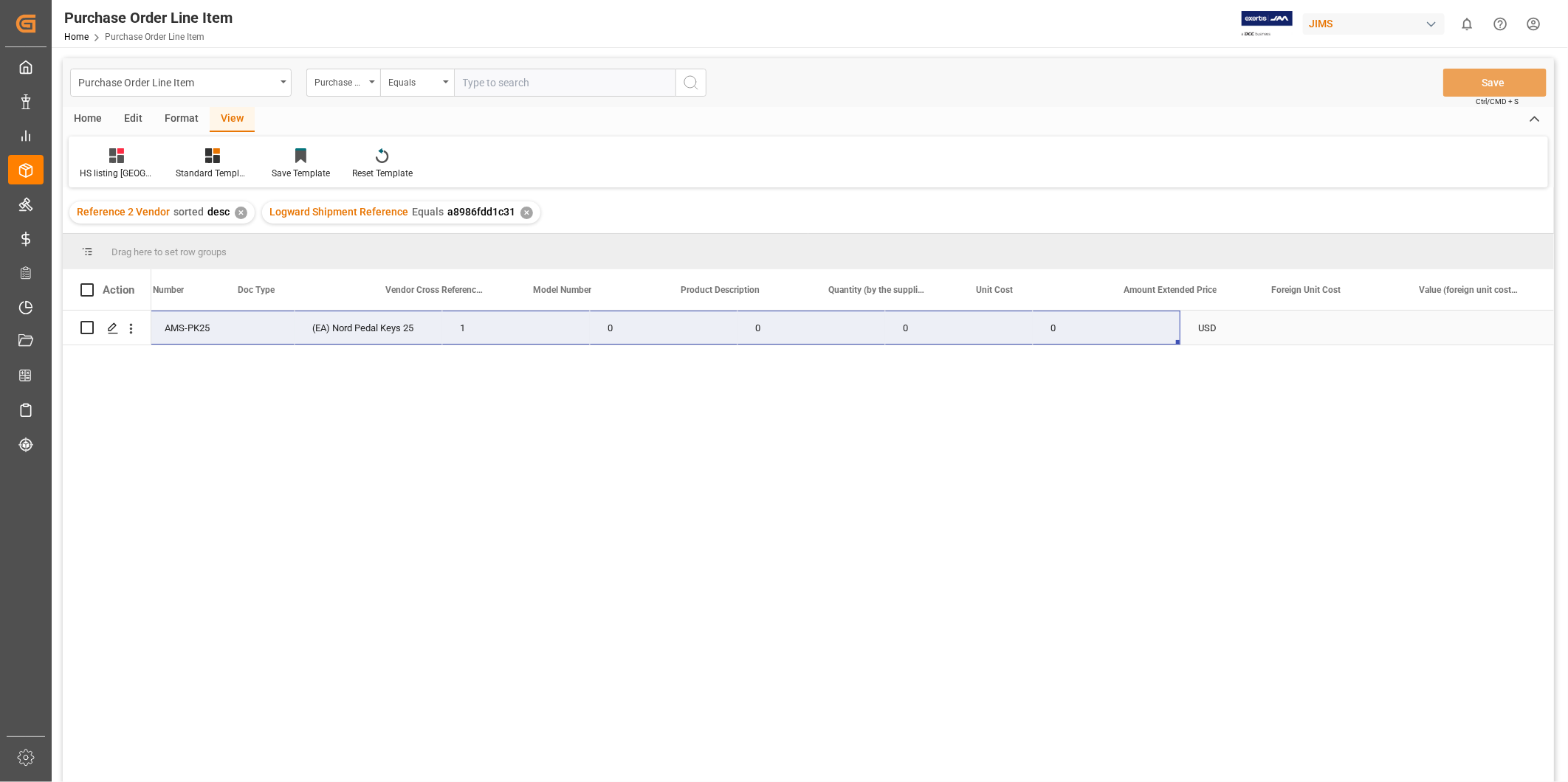
scroll to position [0, 1034]
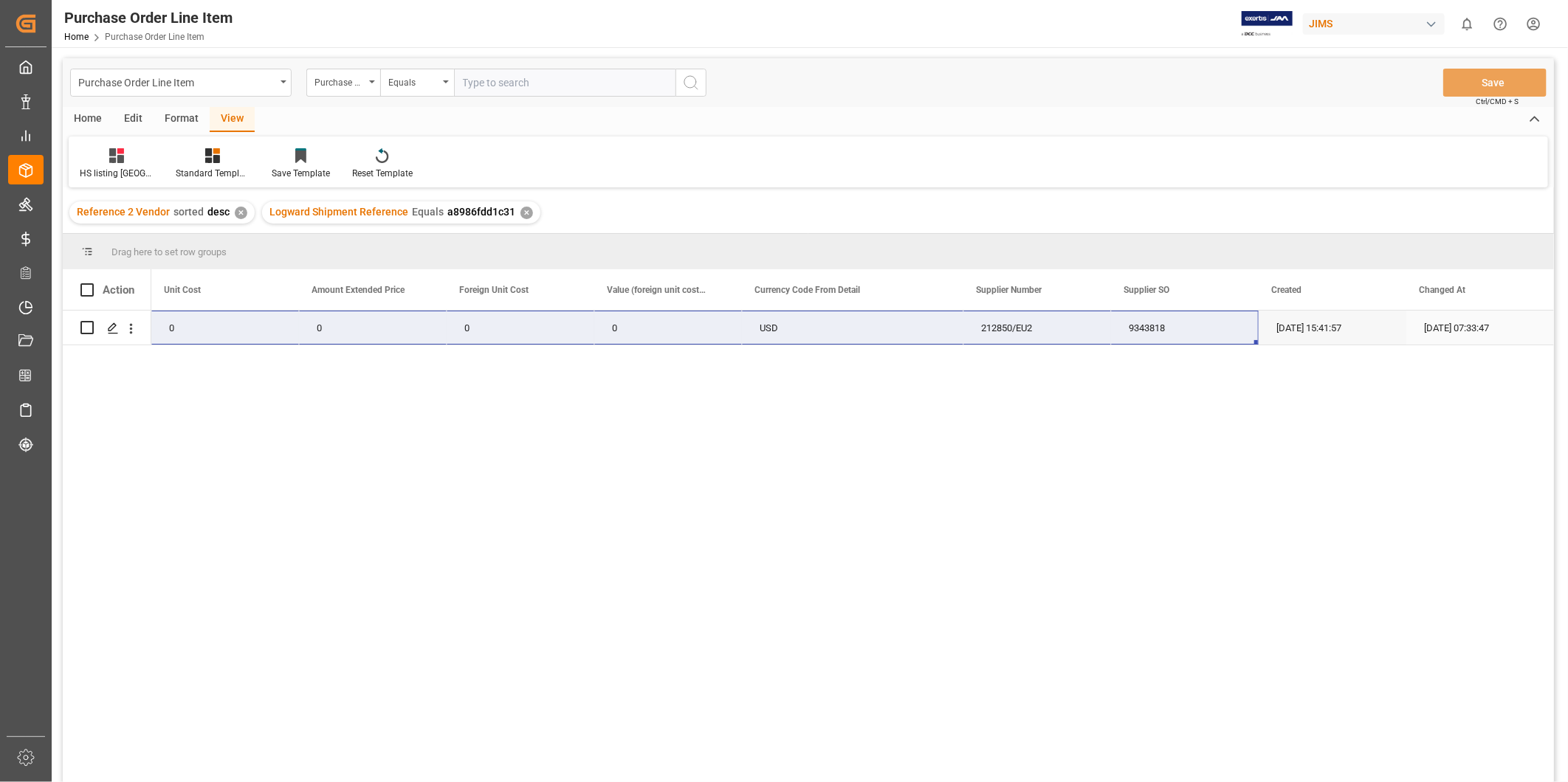
click at [292, 322] on div "0" at bounding box center [225, 328] width 148 height 34
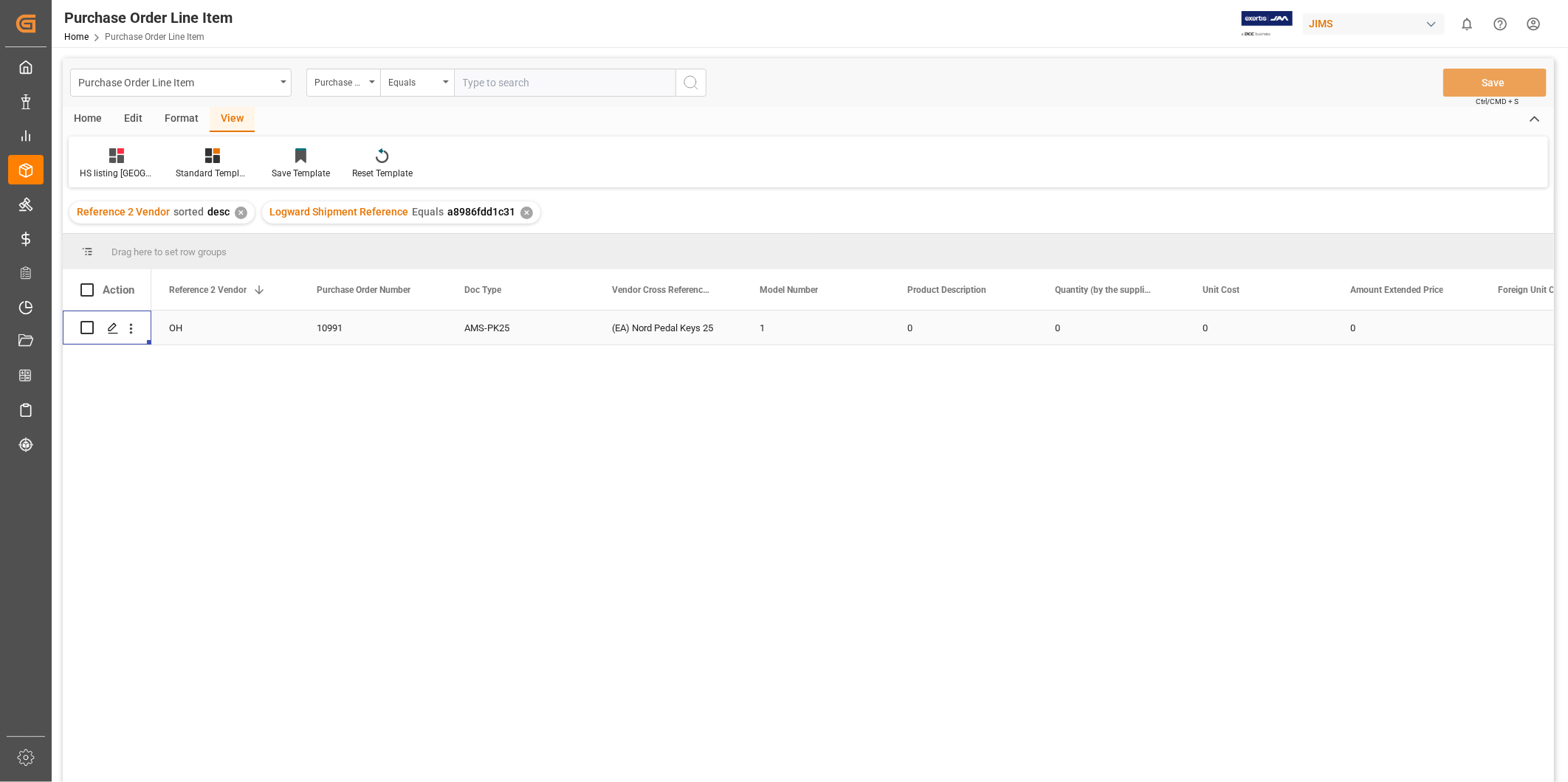
scroll to position [0, 0]
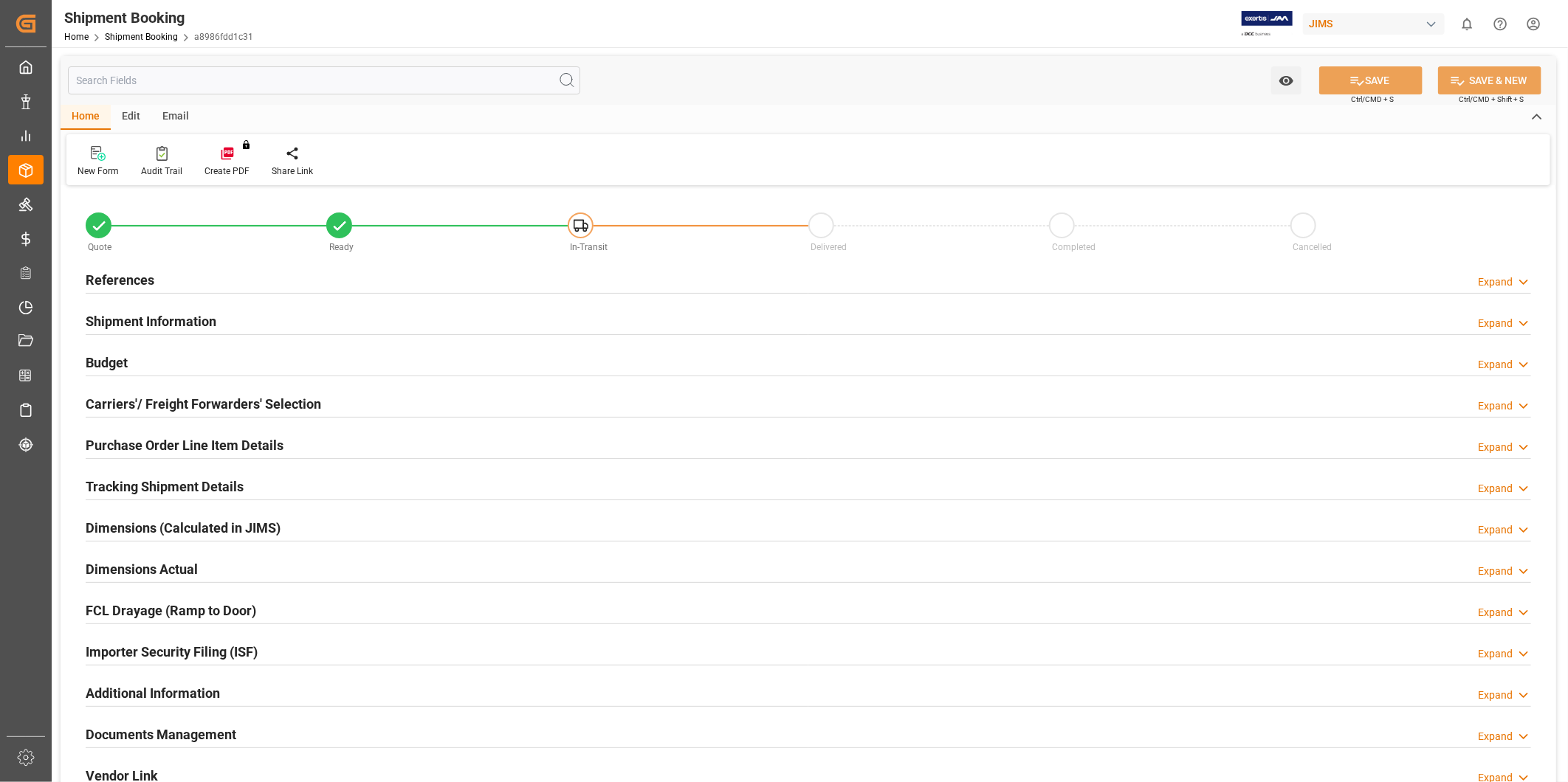
type input "0"
type input "10-20-2025"
click at [278, 283] on div "References Expand" at bounding box center [809, 278] width 1446 height 28
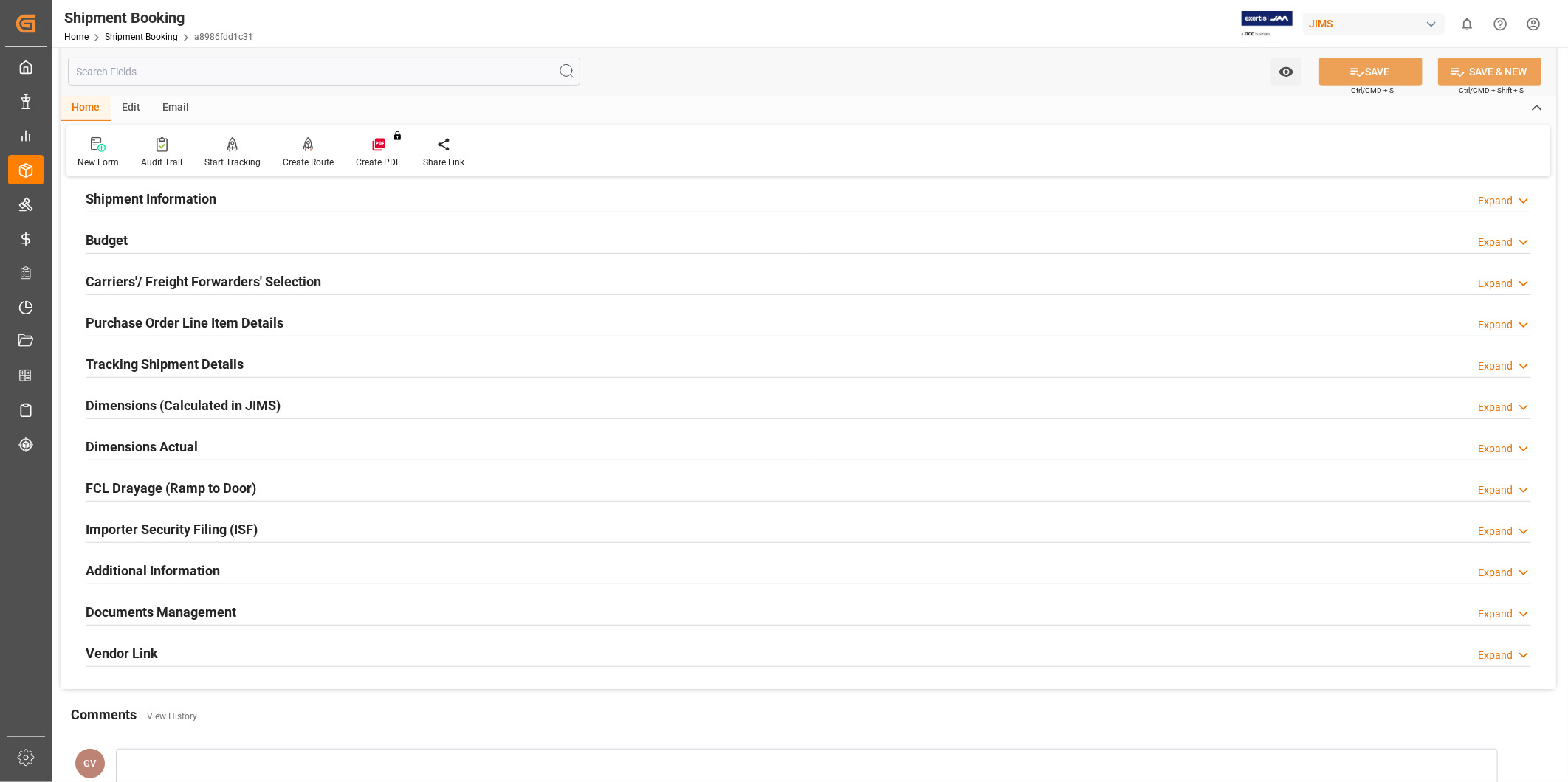
scroll to position [622, 0]
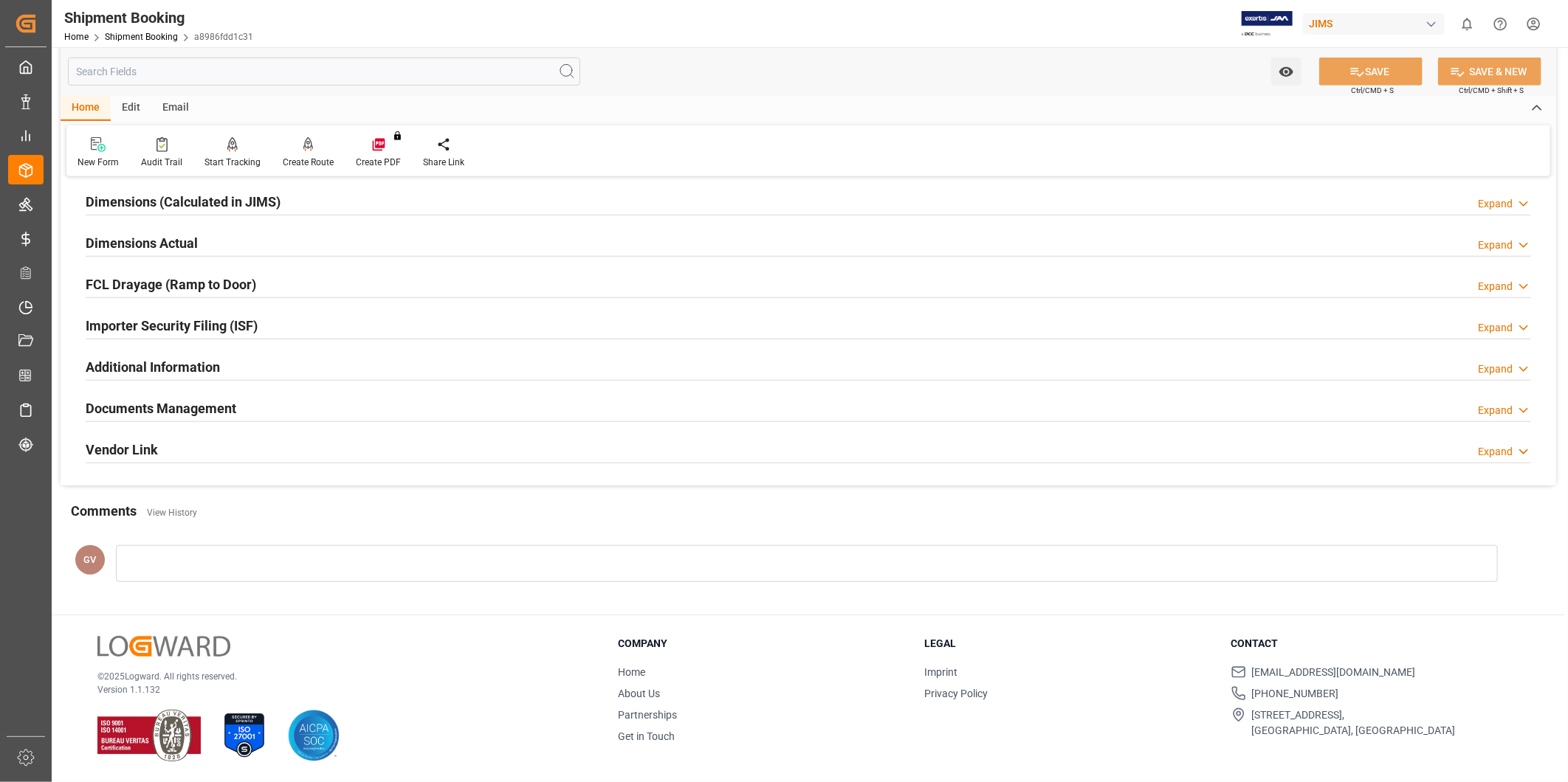
click at [313, 425] on div "Documents Management Expand" at bounding box center [809, 408] width 1466 height 42
click at [315, 414] on div "Documents Management Expand" at bounding box center [809, 407] width 1446 height 28
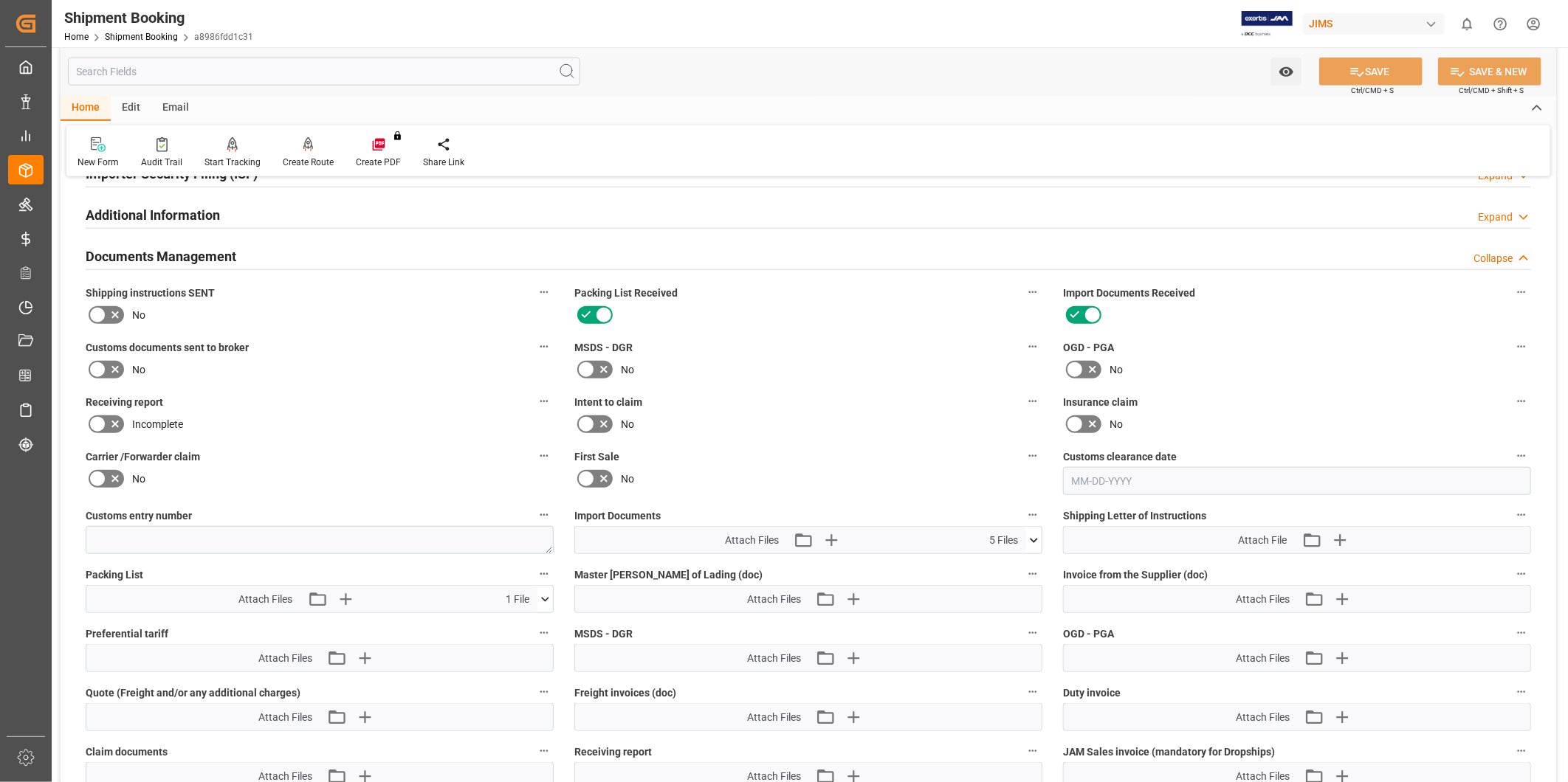
scroll to position [895, 0]
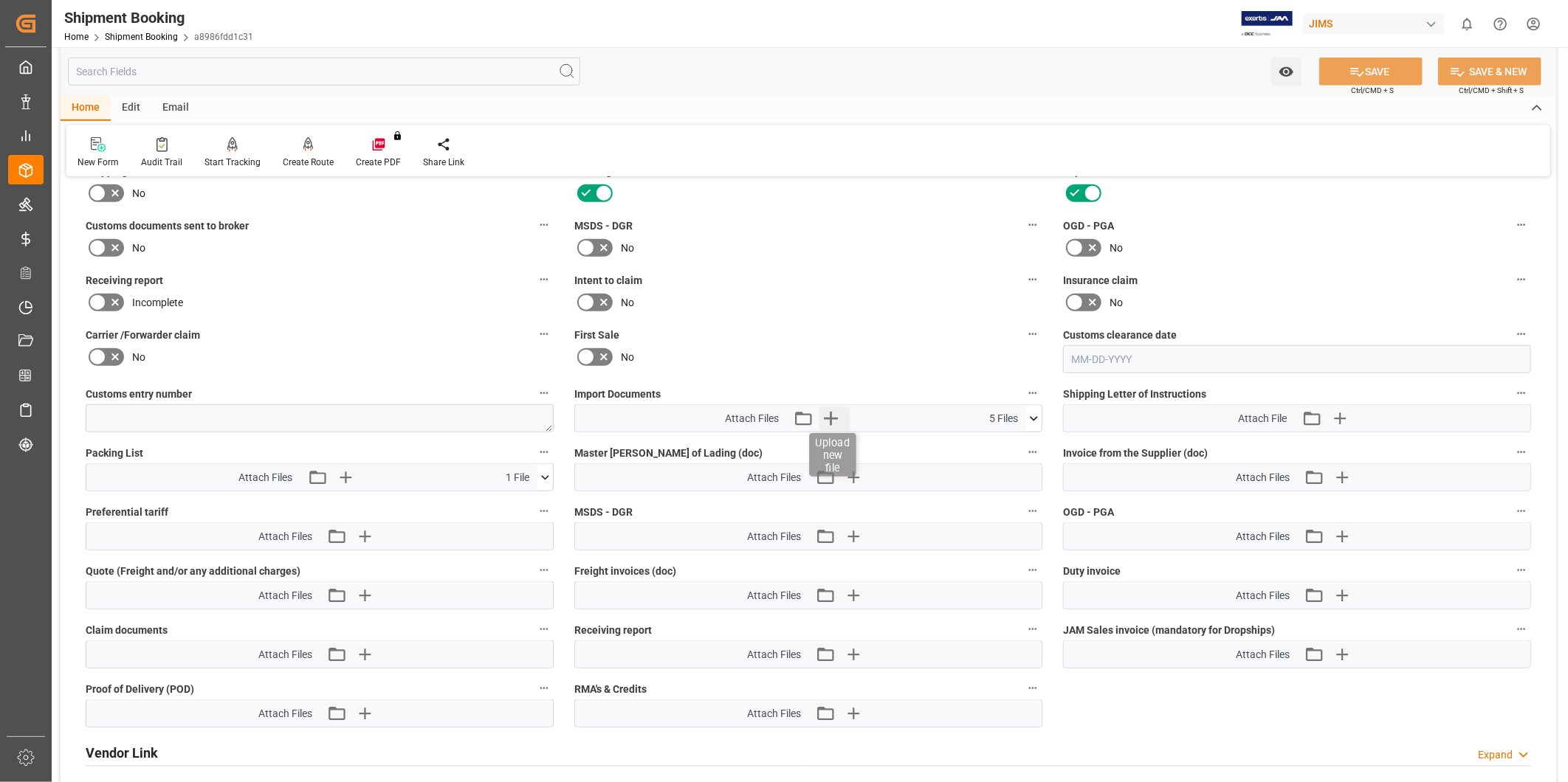
click at [832, 419] on icon "button" at bounding box center [832, 419] width 24 height 24
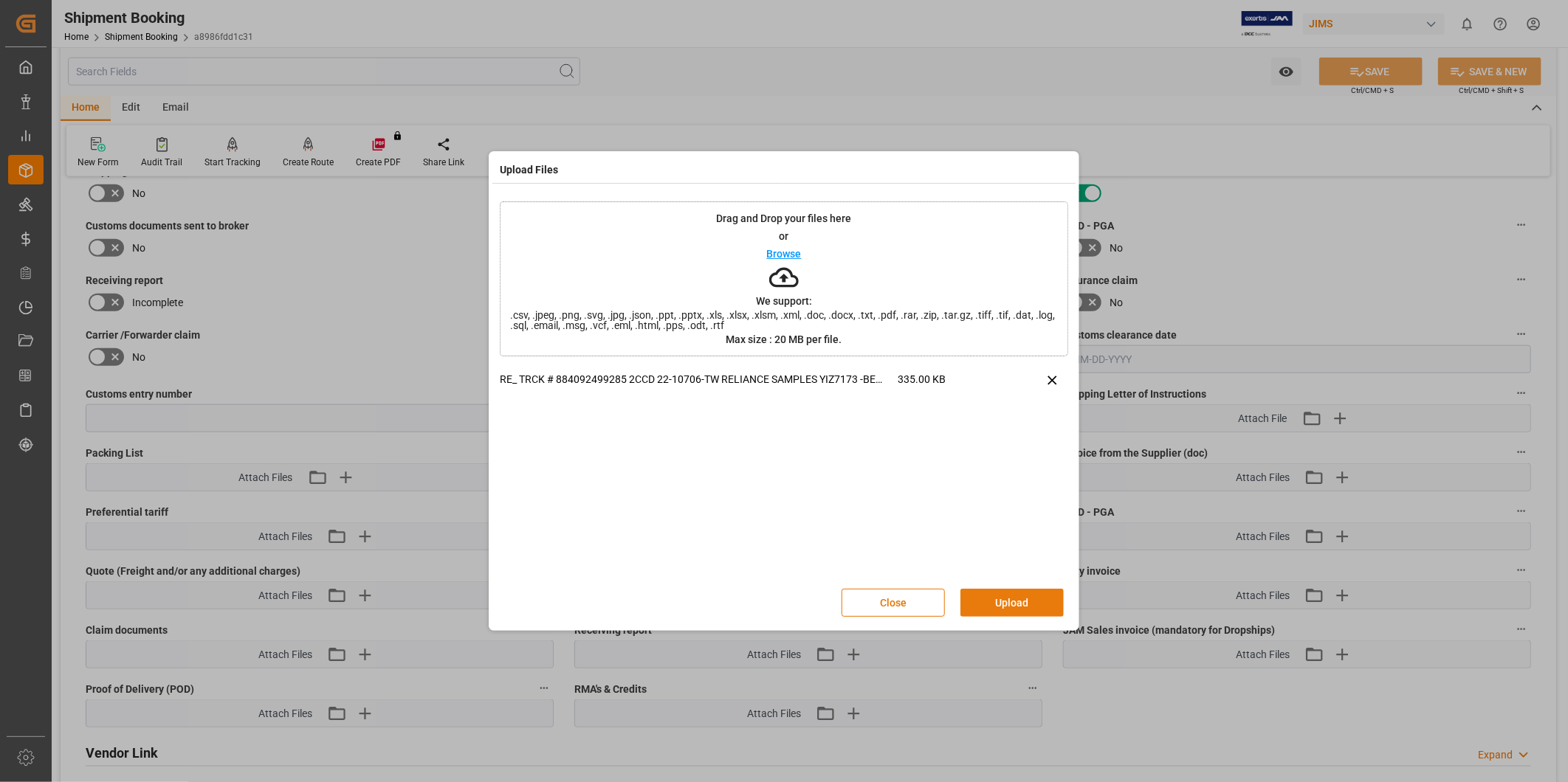
click at [1001, 603] on button "Upload" at bounding box center [1012, 603] width 104 height 28
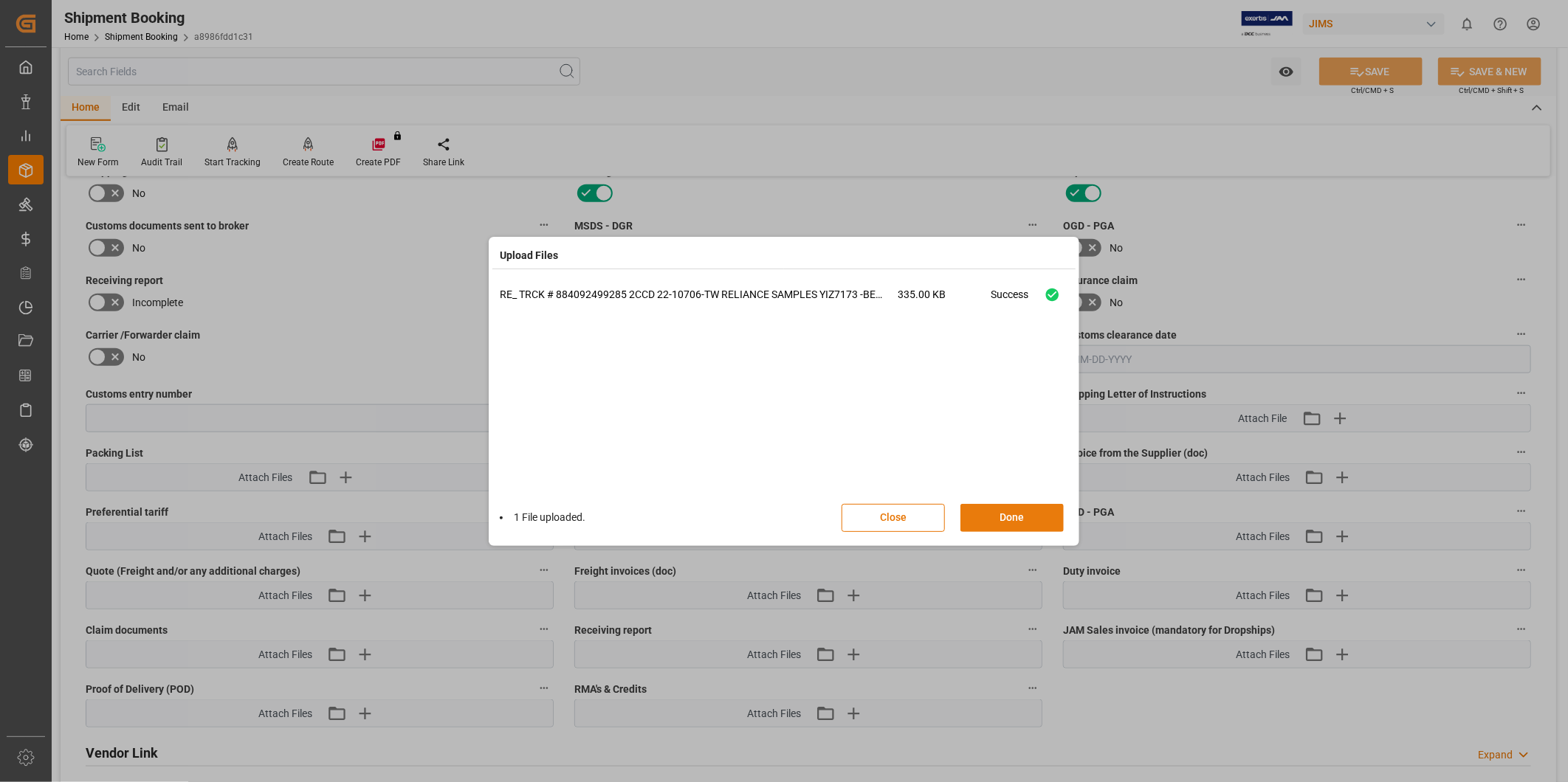
click at [1021, 520] on button "Done" at bounding box center [1012, 518] width 104 height 28
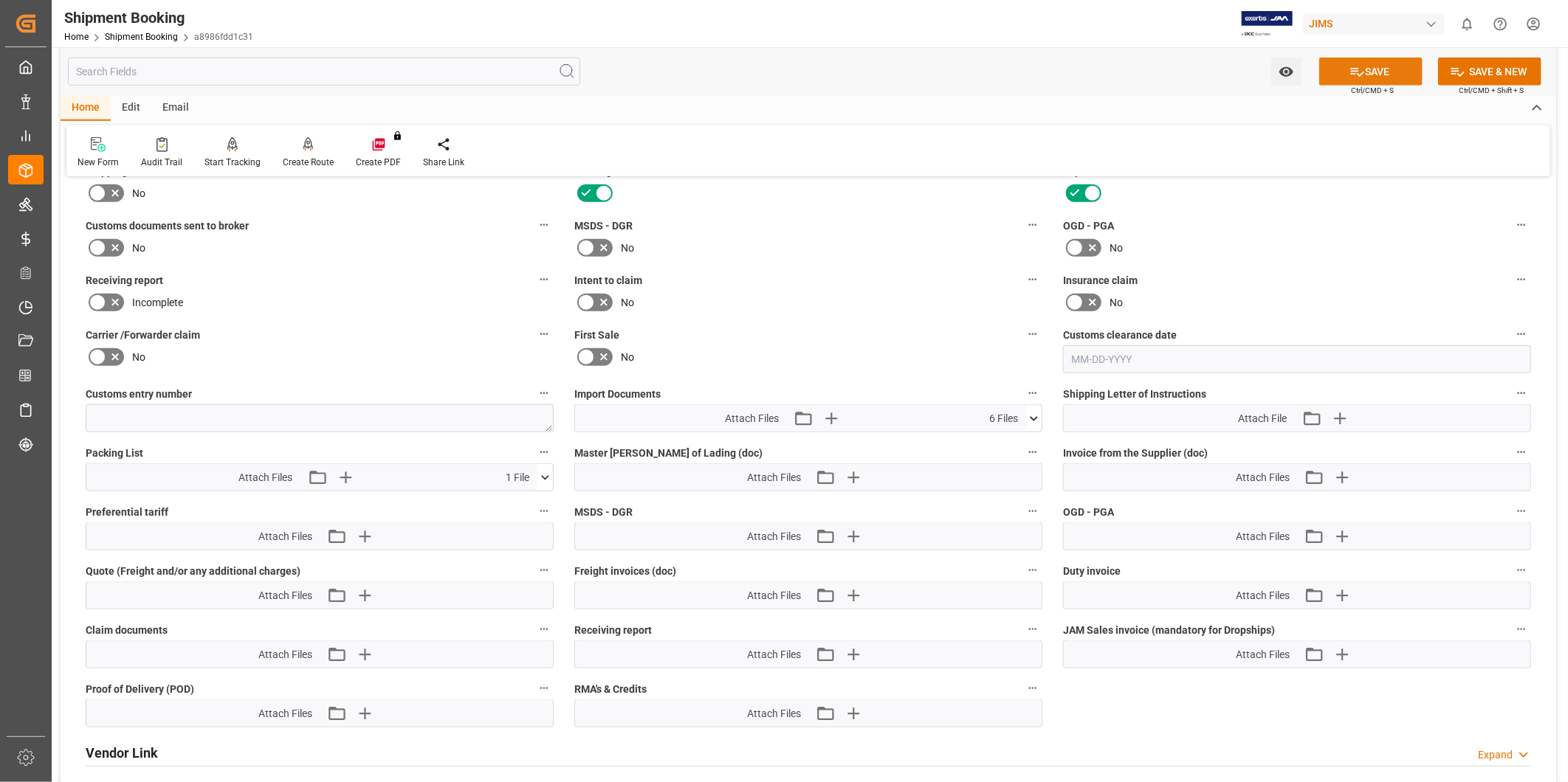
click at [1367, 74] on button "SAVE" at bounding box center [1371, 71] width 104 height 28
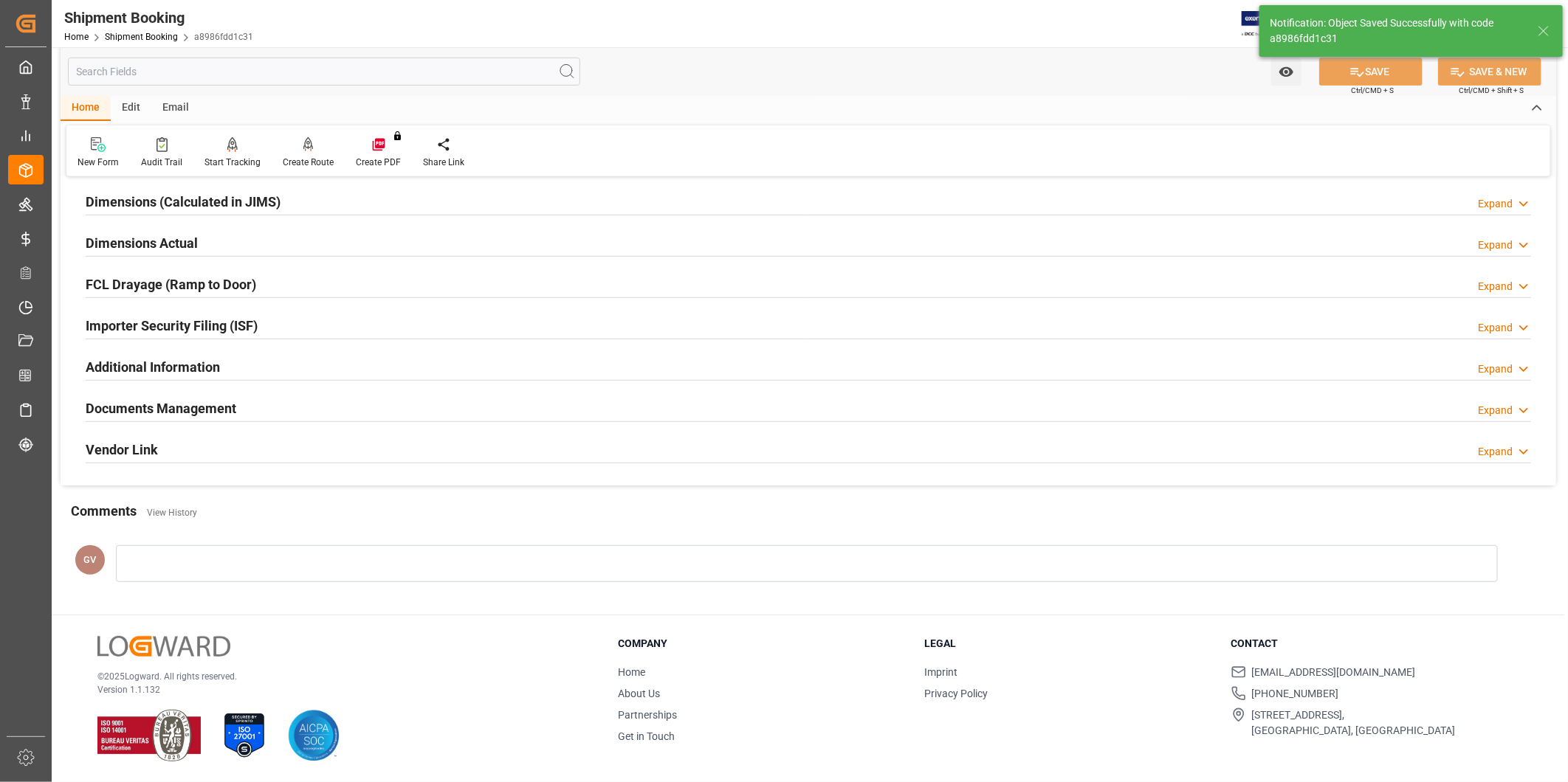
scroll to position [327, 0]
click at [447, 421] on div at bounding box center [809, 421] width 1446 height 1
click at [454, 409] on div "Documents Management Expand" at bounding box center [809, 407] width 1446 height 28
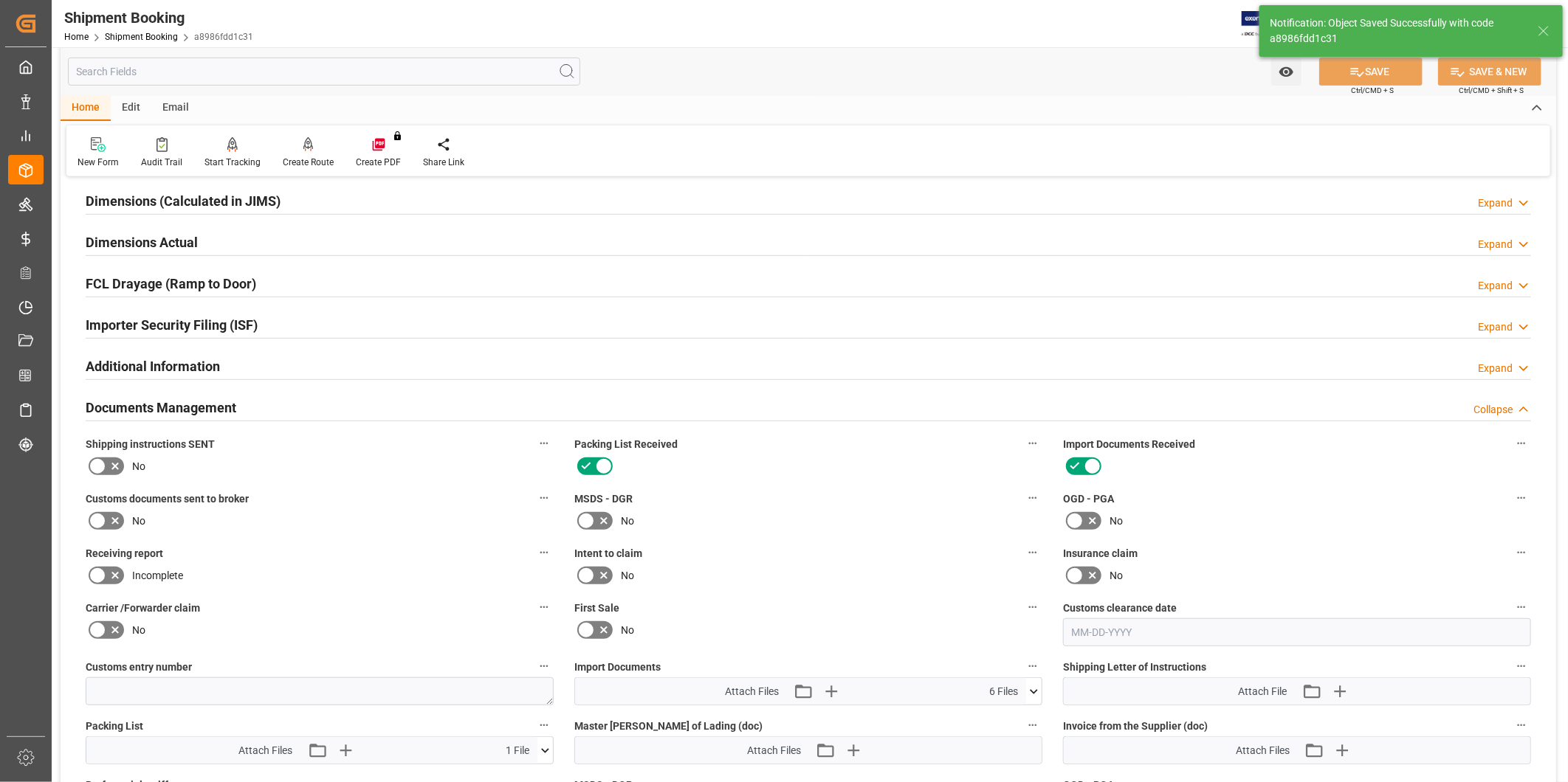
scroll to position [600, 0]
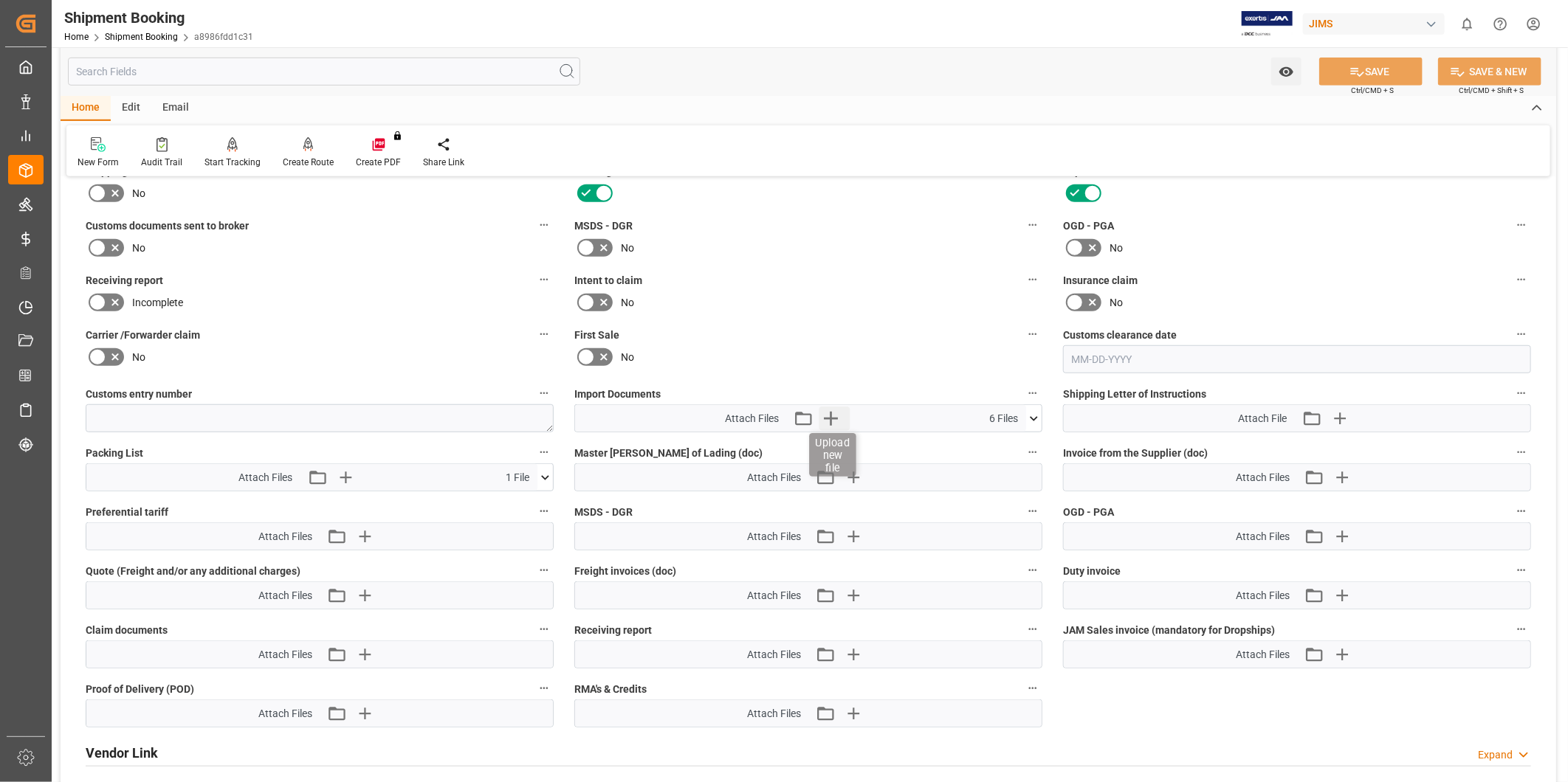
click at [842, 410] on icon "button" at bounding box center [832, 419] width 24 height 24
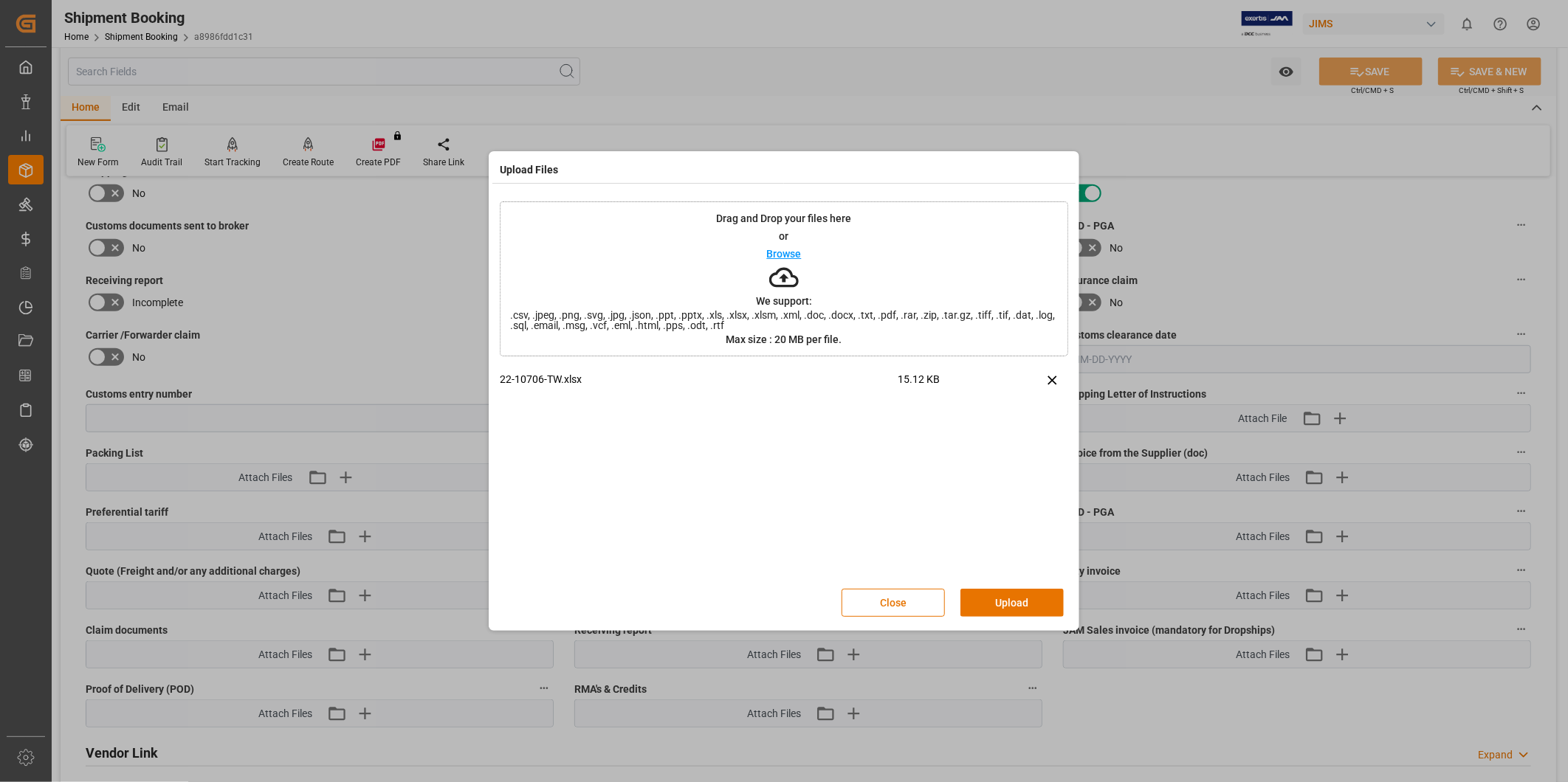
click at [1036, 600] on button "Upload" at bounding box center [1012, 603] width 104 height 28
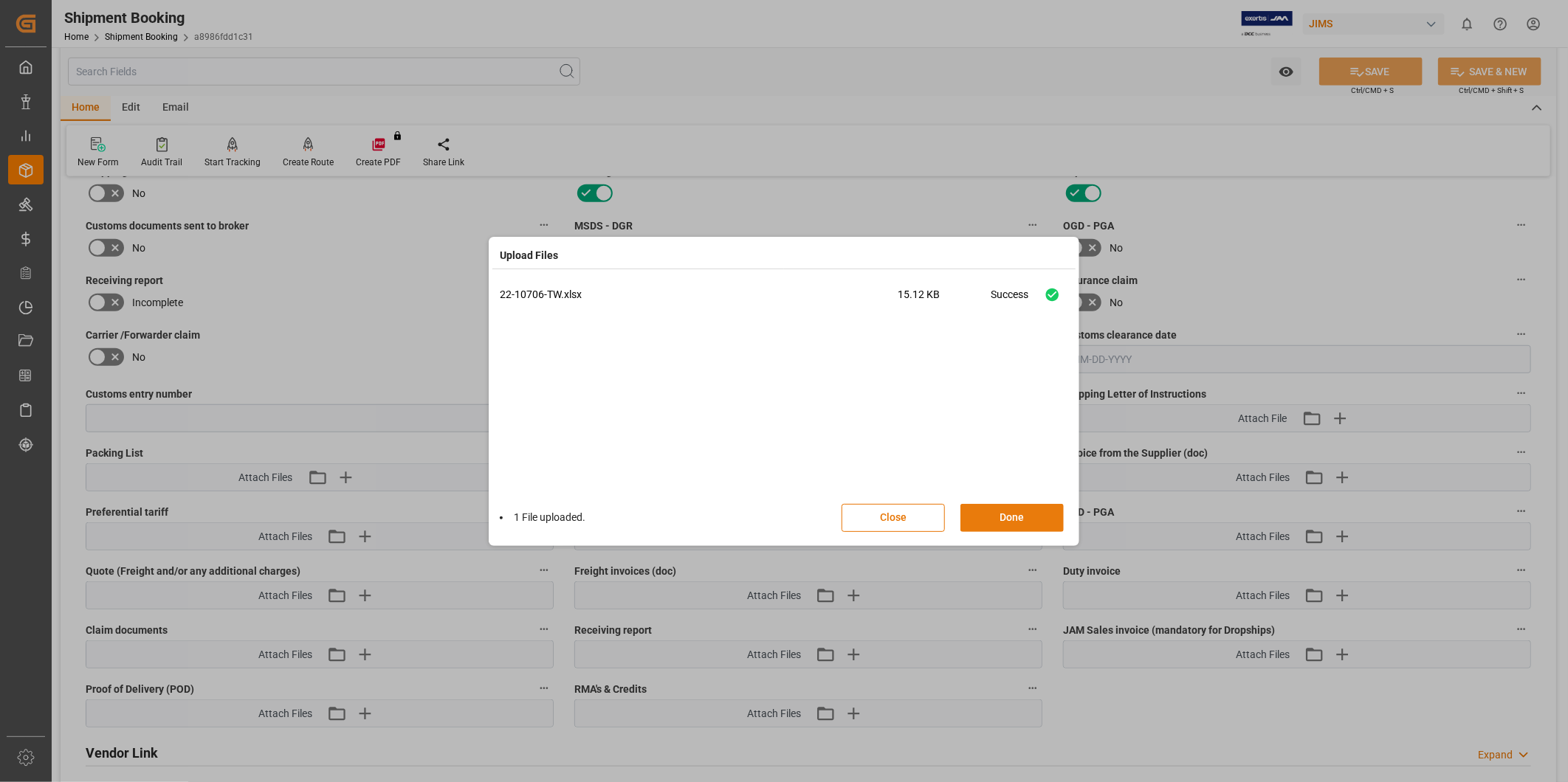
click at [1027, 518] on button "Done" at bounding box center [1012, 518] width 104 height 28
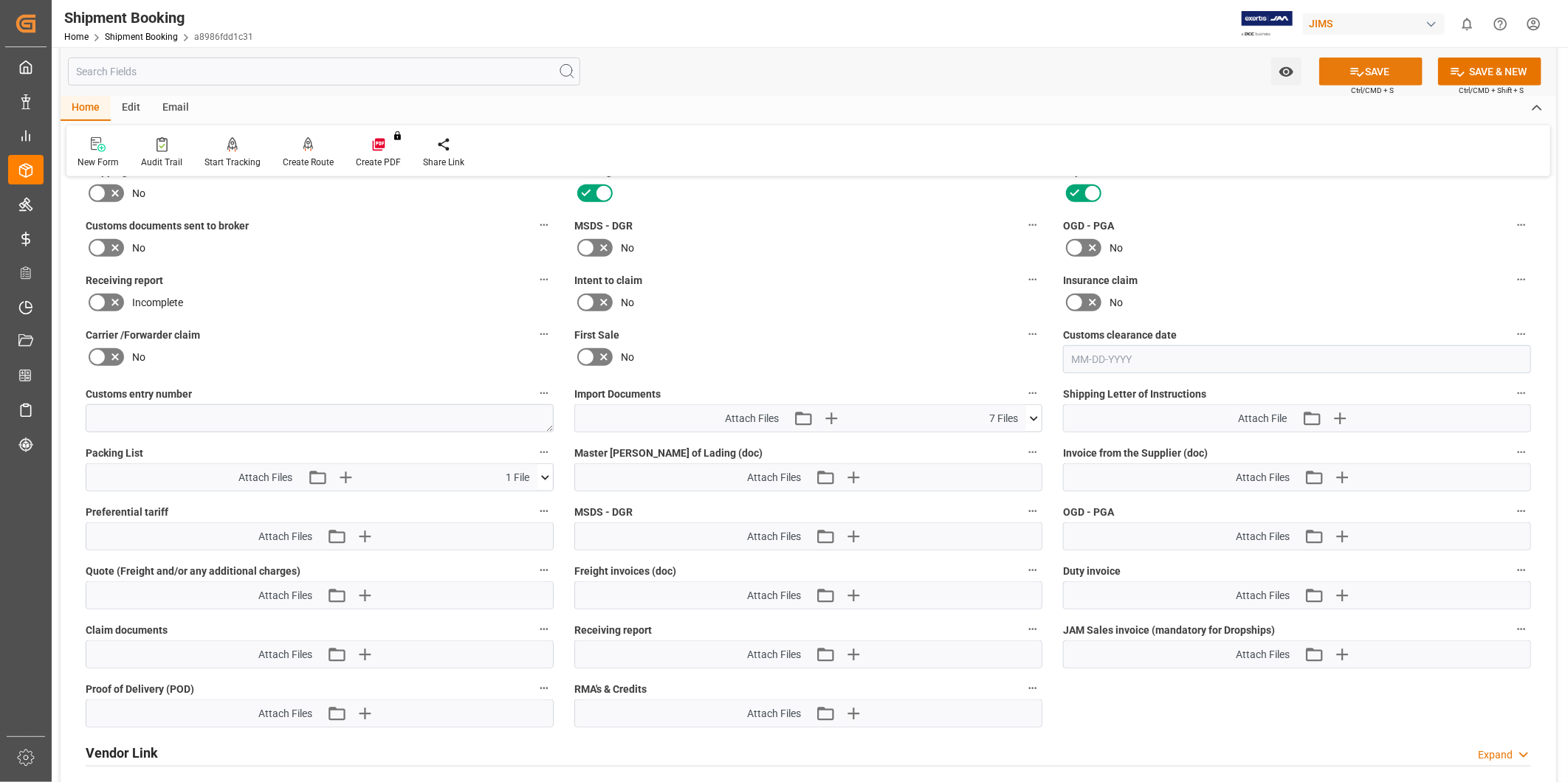
click at [1357, 77] on icon at bounding box center [1357, 72] width 15 height 15
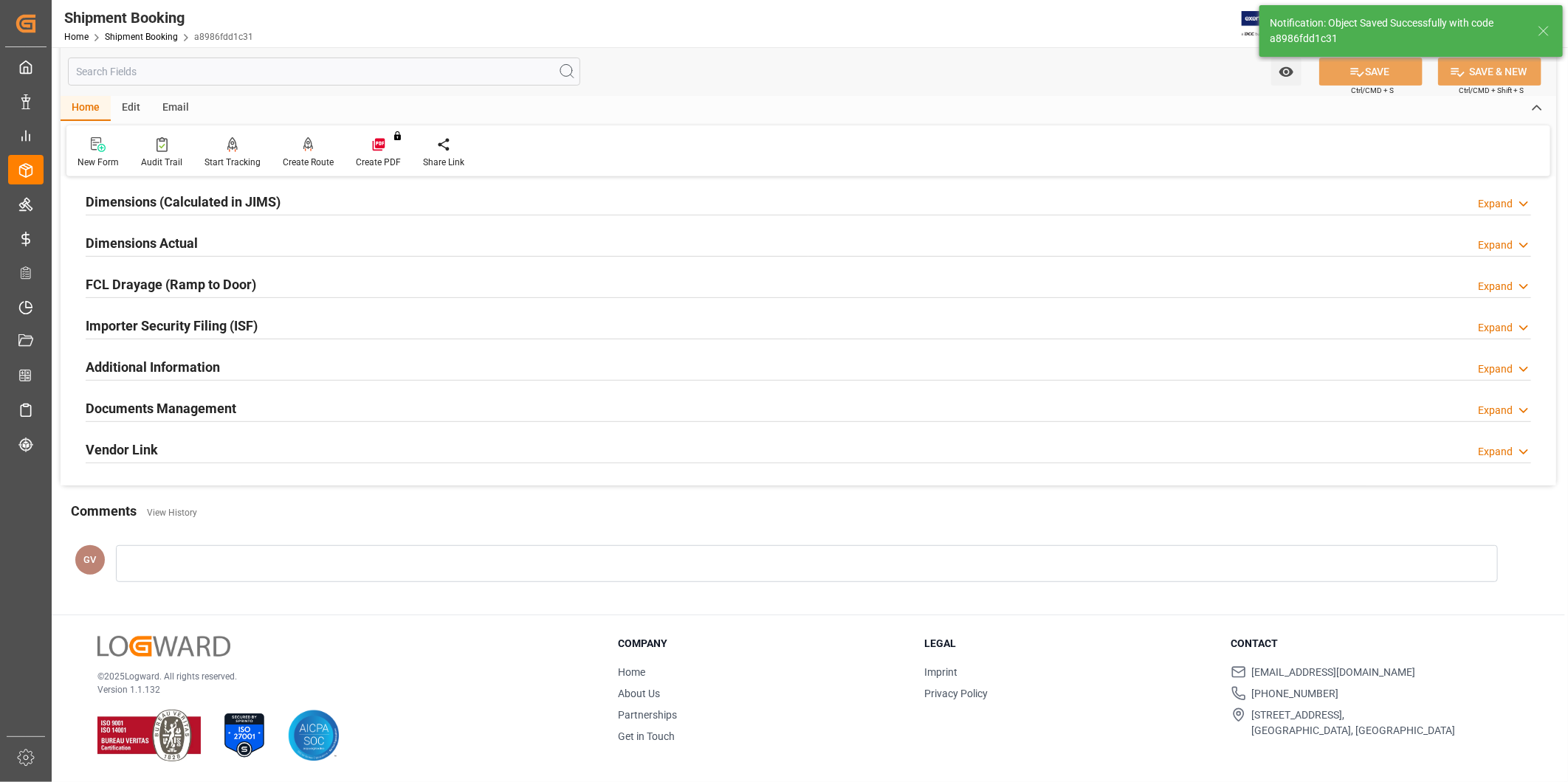
scroll to position [327, 0]
click at [606, 411] on div "Documents Management Expand" at bounding box center [809, 407] width 1446 height 28
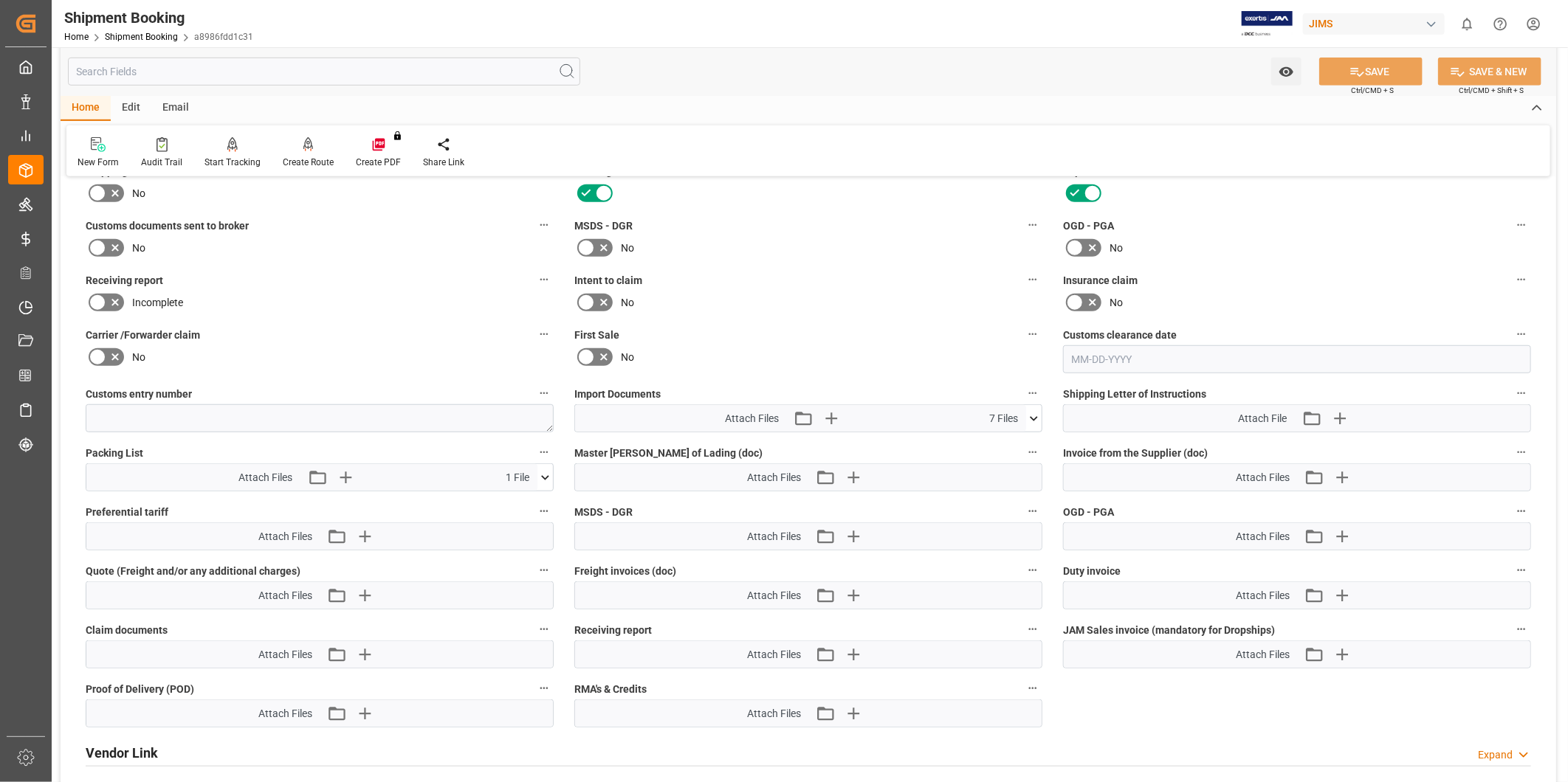
click at [541, 470] on icon at bounding box center [545, 478] width 15 height 15
click at [825, 414] on icon "button" at bounding box center [832, 419] width 24 height 24
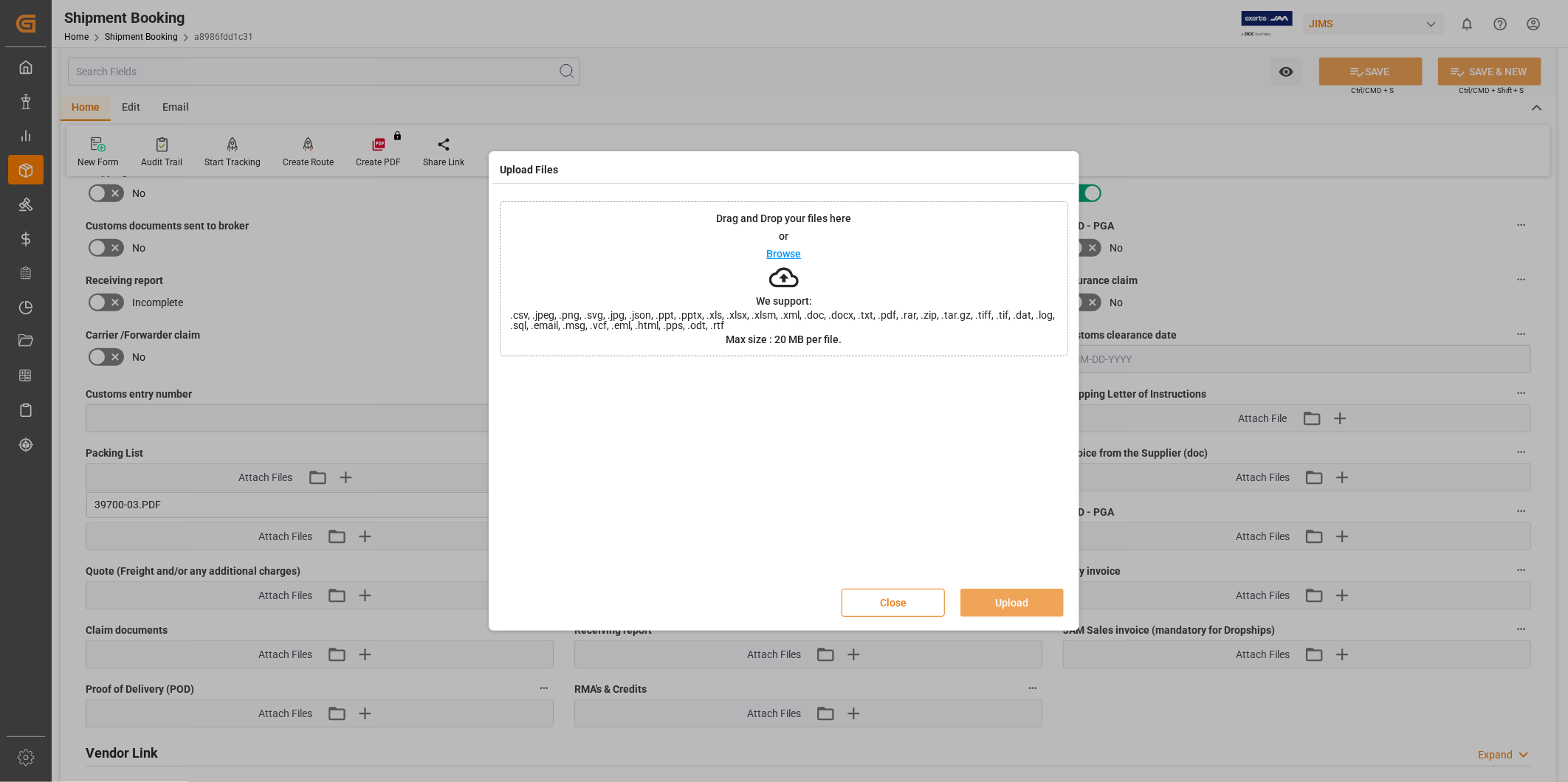
click at [938, 608] on button "Close" at bounding box center [894, 603] width 104 height 28
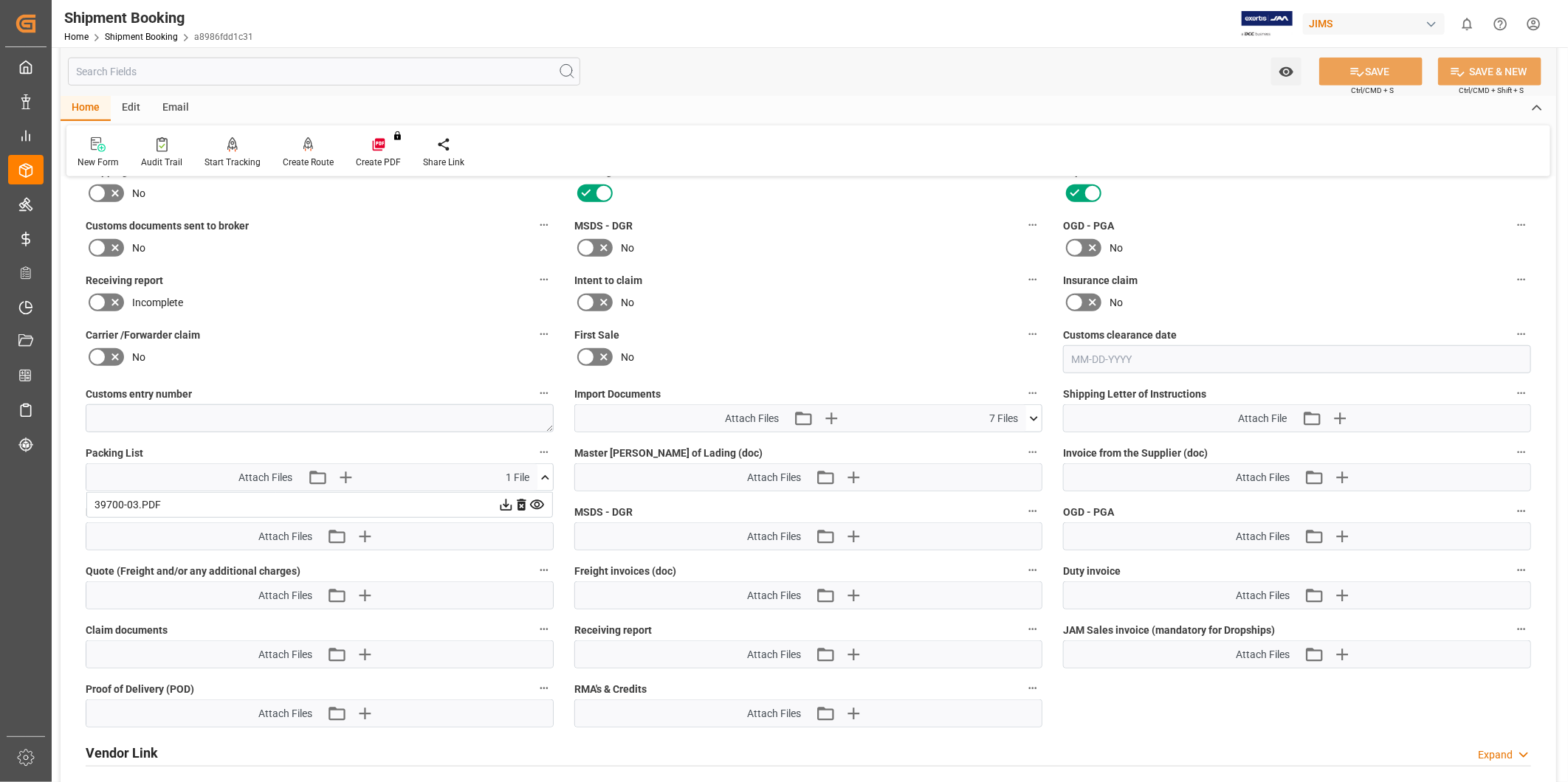
click at [1036, 416] on icon at bounding box center [1034, 419] width 15 height 15
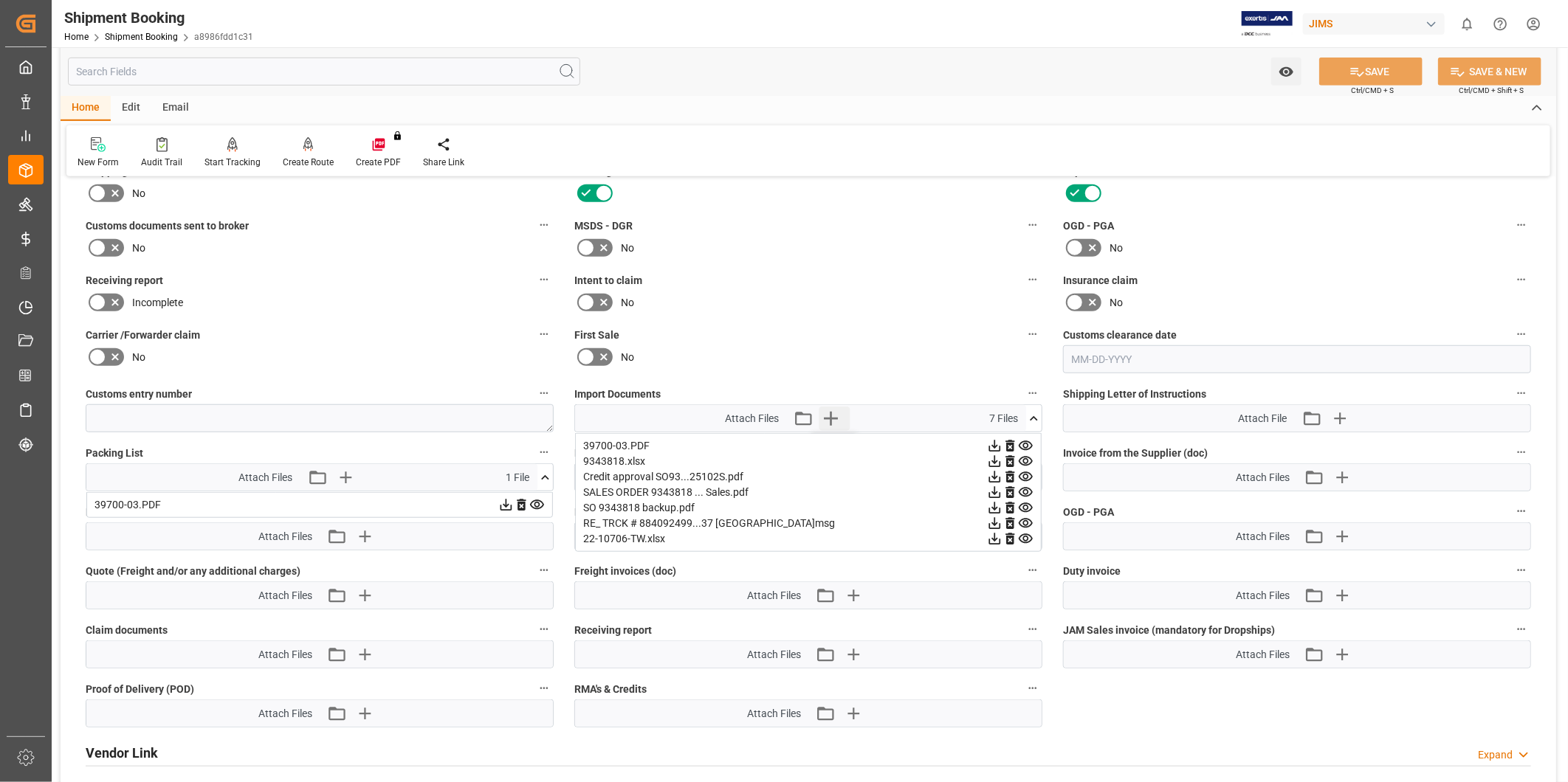
click at [825, 414] on icon "button" at bounding box center [831, 419] width 14 height 14
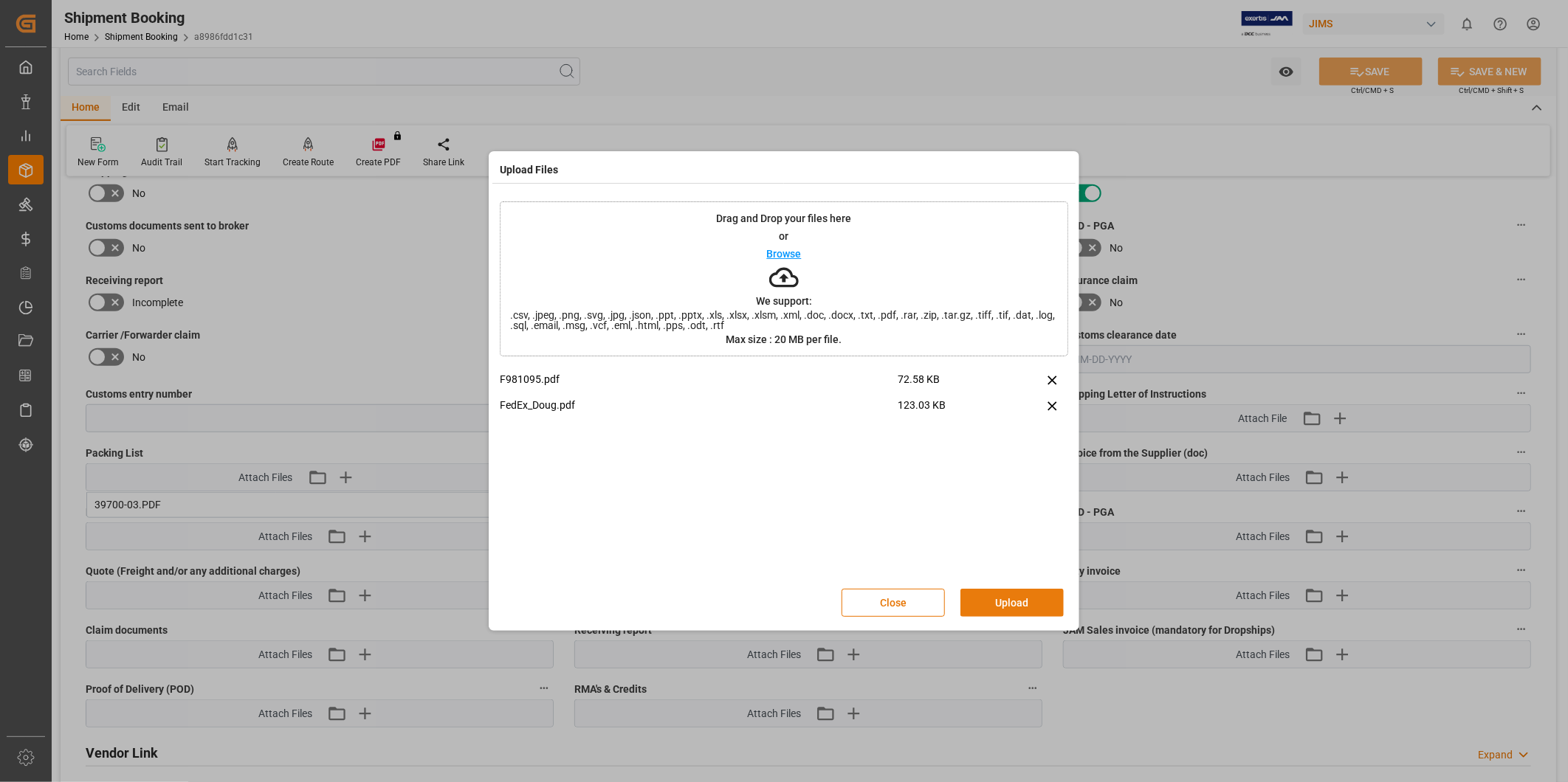
click at [1036, 609] on button "Upload" at bounding box center [1012, 603] width 104 height 28
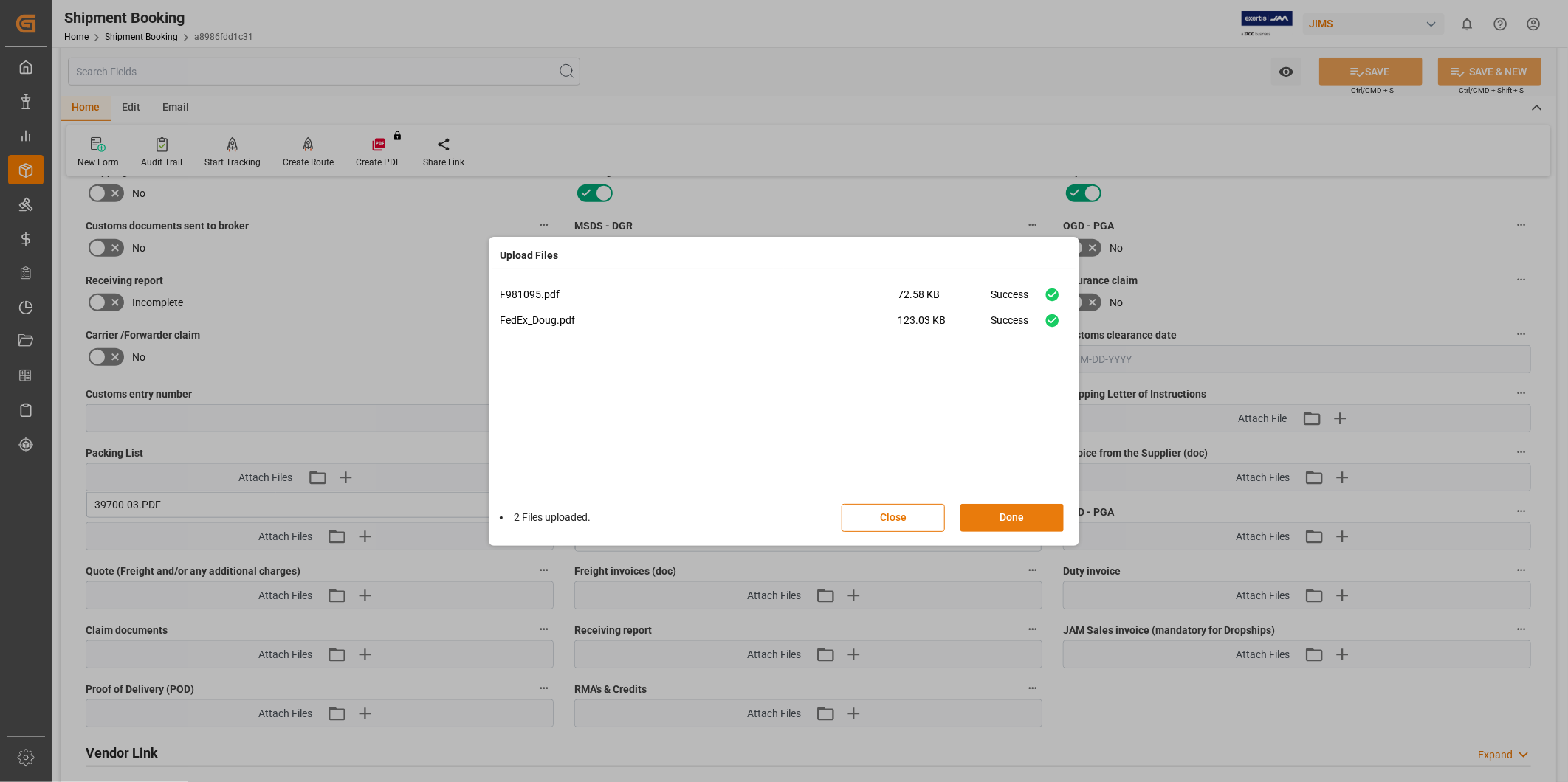
click at [1028, 518] on button "Done" at bounding box center [1012, 518] width 104 height 28
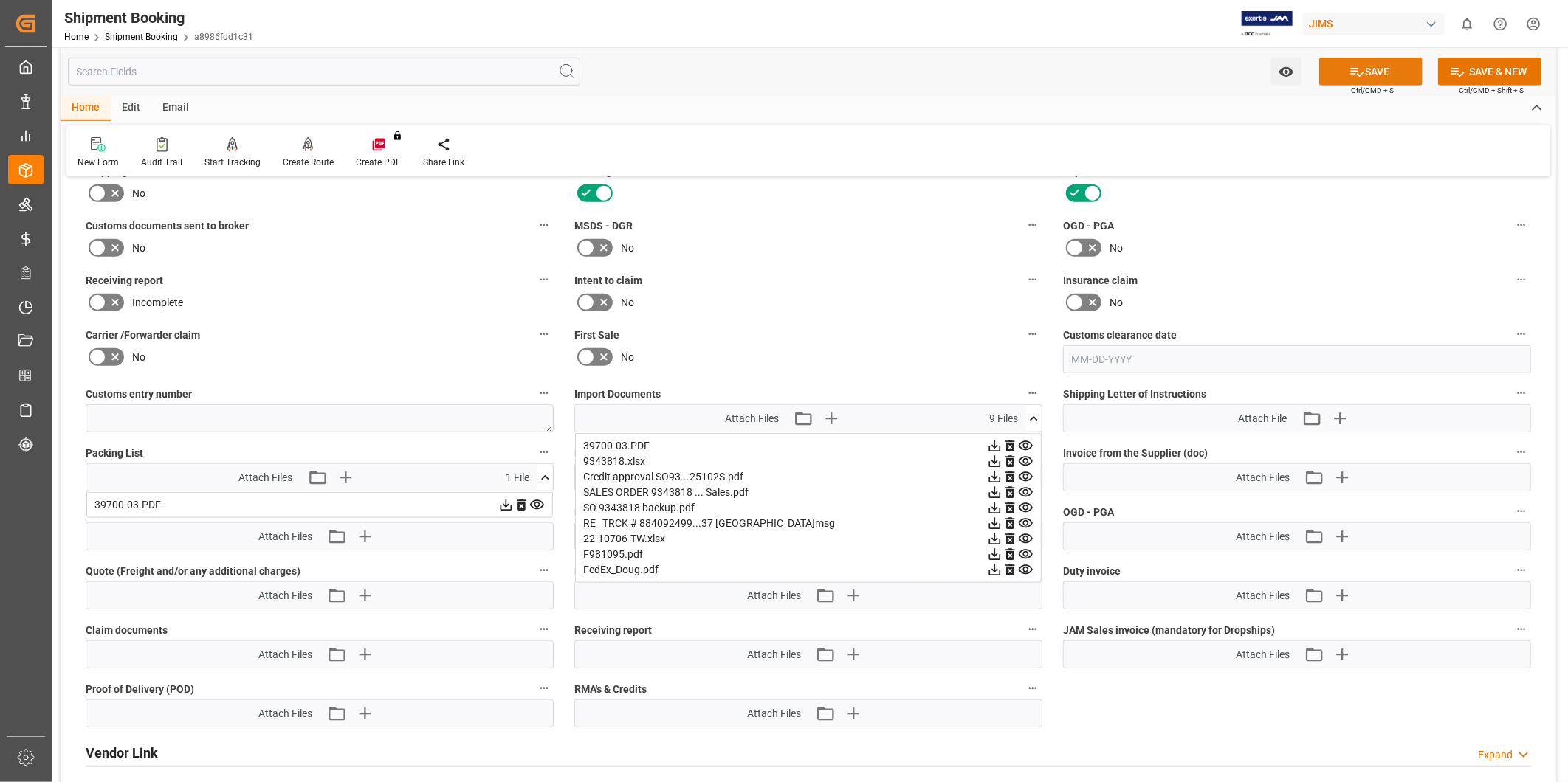
click at [1341, 79] on button "SAVE" at bounding box center [1371, 71] width 104 height 28
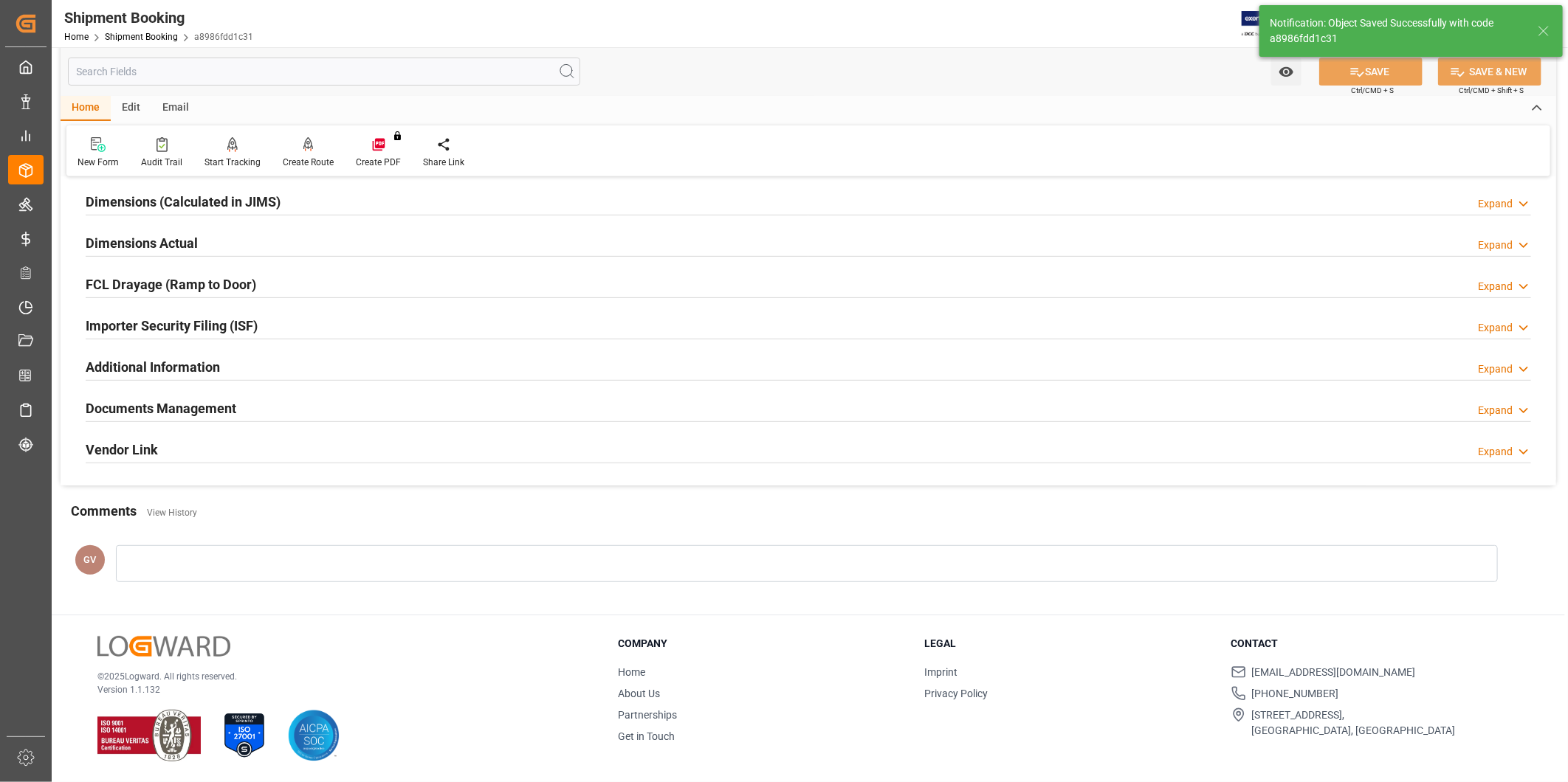
scroll to position [327, 0]
click at [388, 421] on div at bounding box center [809, 421] width 1446 height 1
click at [400, 403] on div "Documents Management Expand" at bounding box center [809, 407] width 1446 height 28
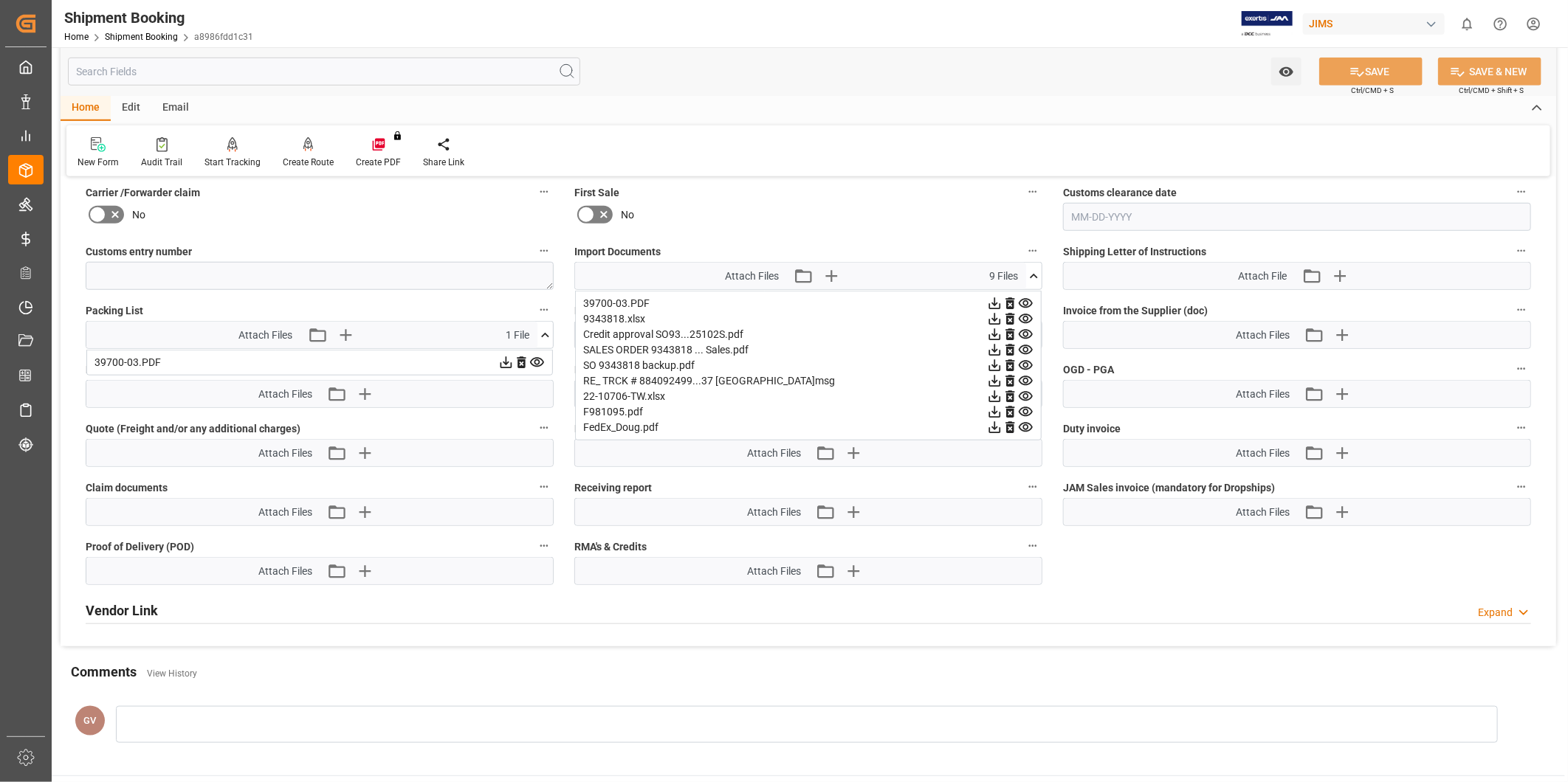
scroll to position [628, 0]
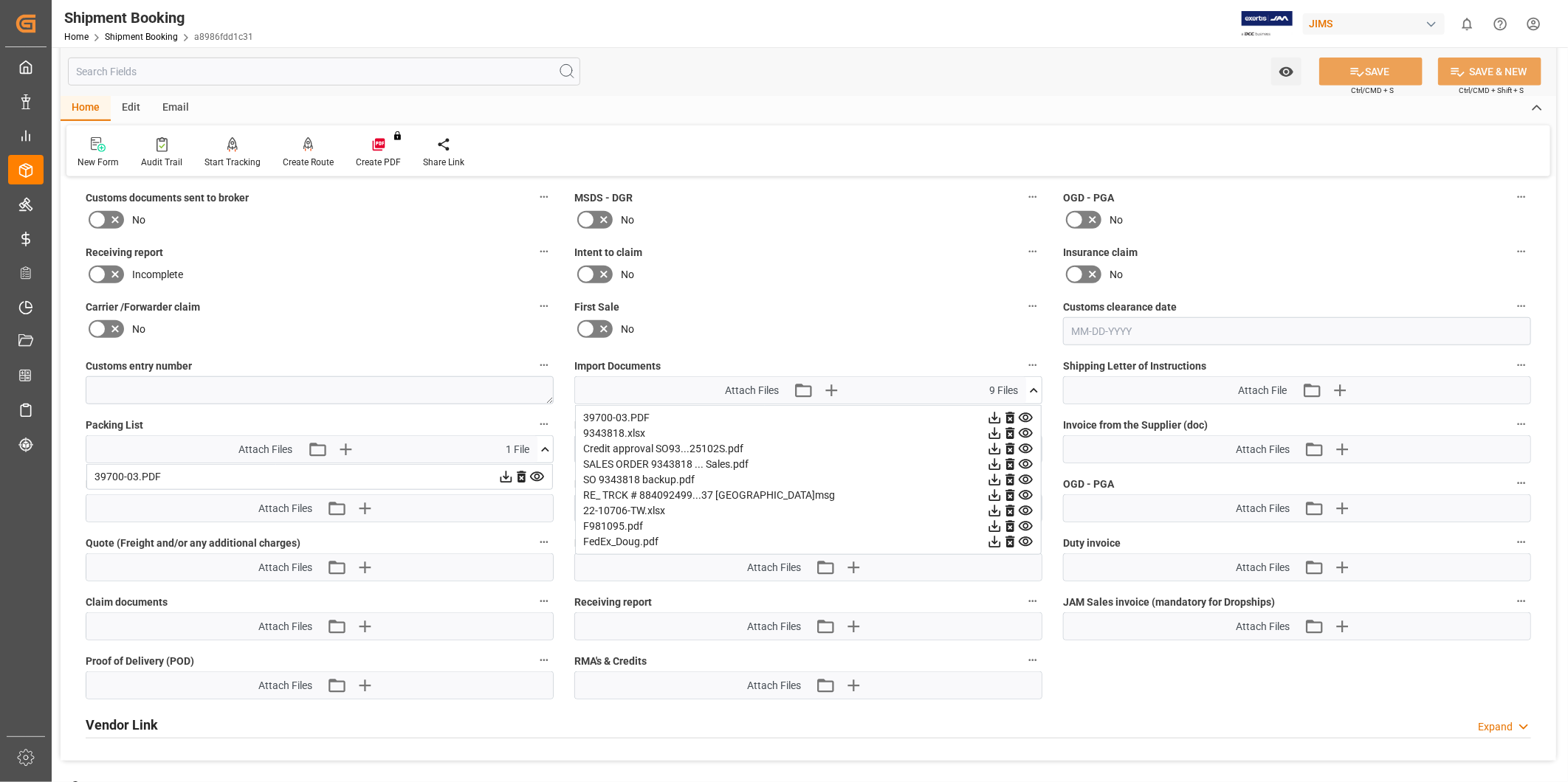
click at [1034, 395] on button at bounding box center [1034, 390] width 15 height 26
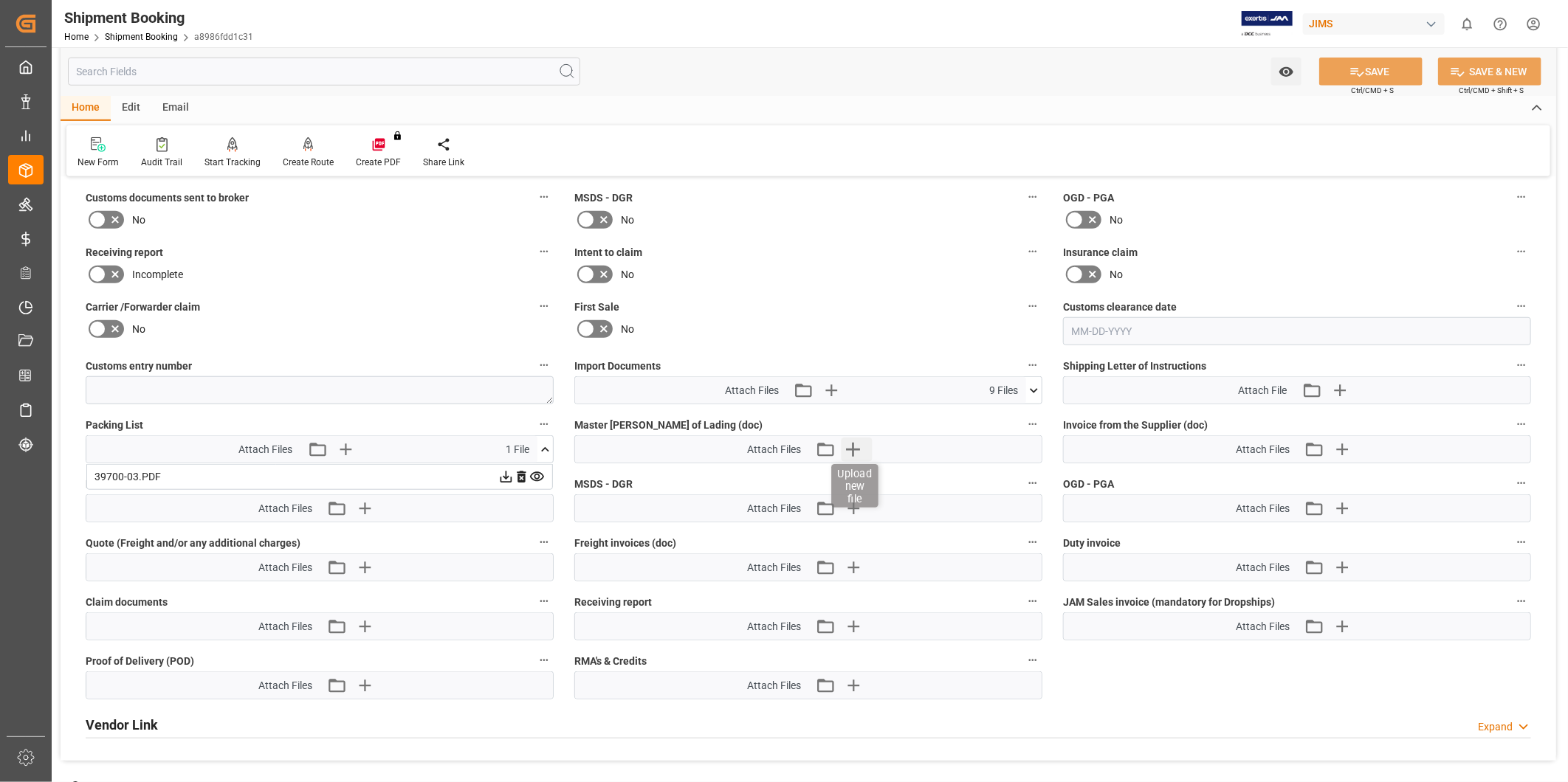
click at [859, 447] on icon "button" at bounding box center [854, 449] width 24 height 24
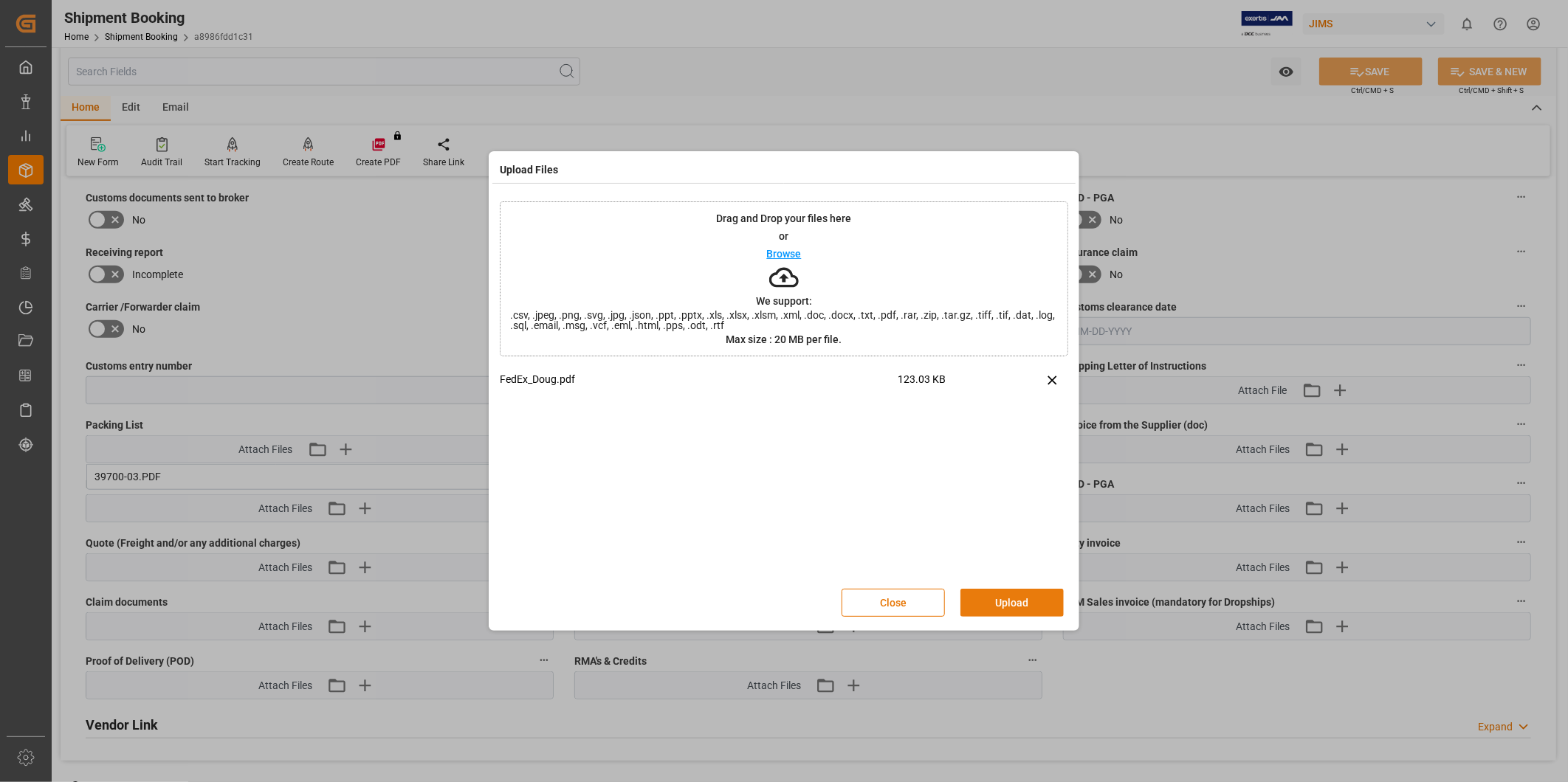
click at [1025, 605] on button "Upload" at bounding box center [1012, 603] width 104 height 28
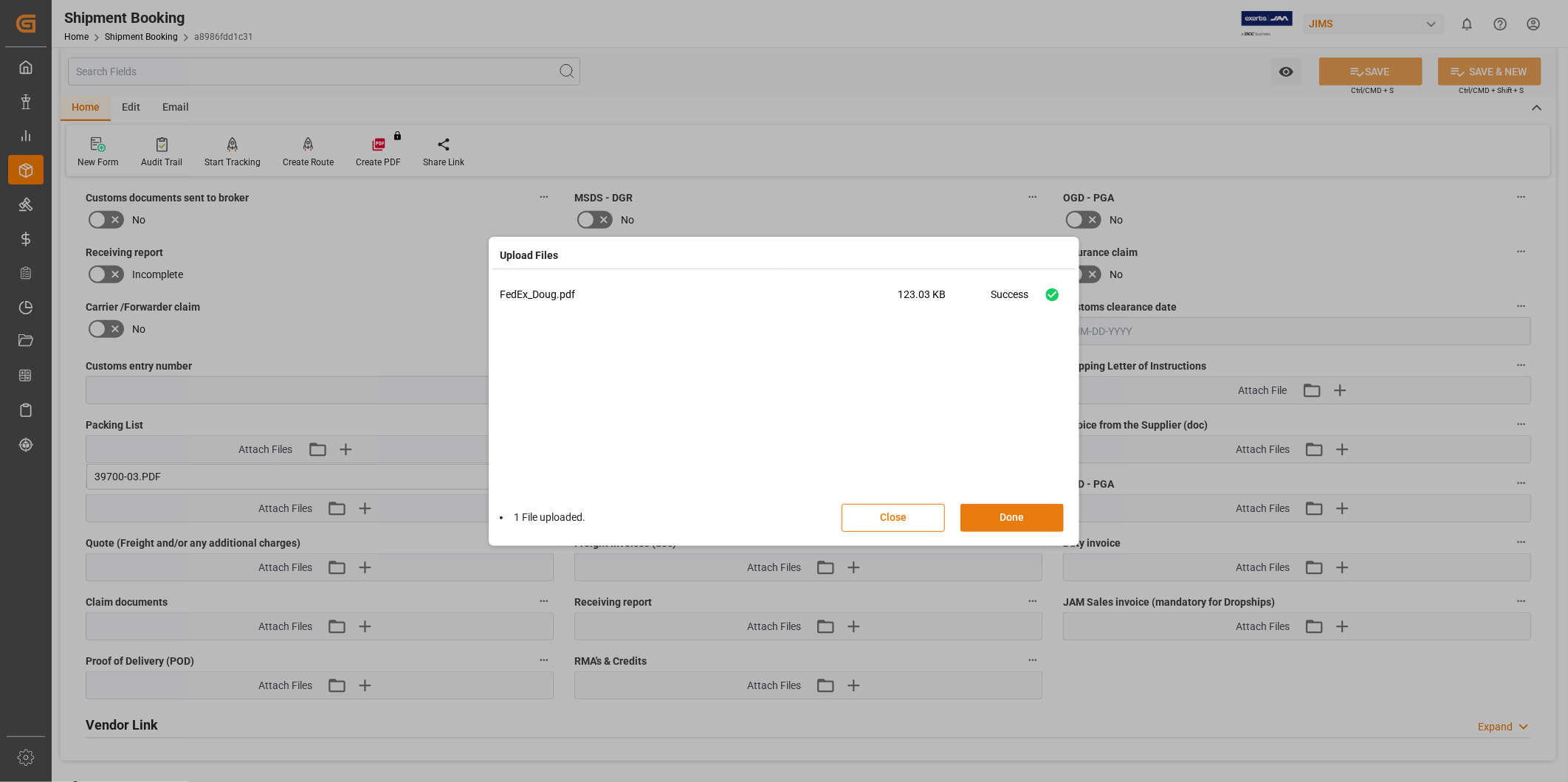
click at [1039, 514] on button "Done" at bounding box center [1012, 518] width 104 height 28
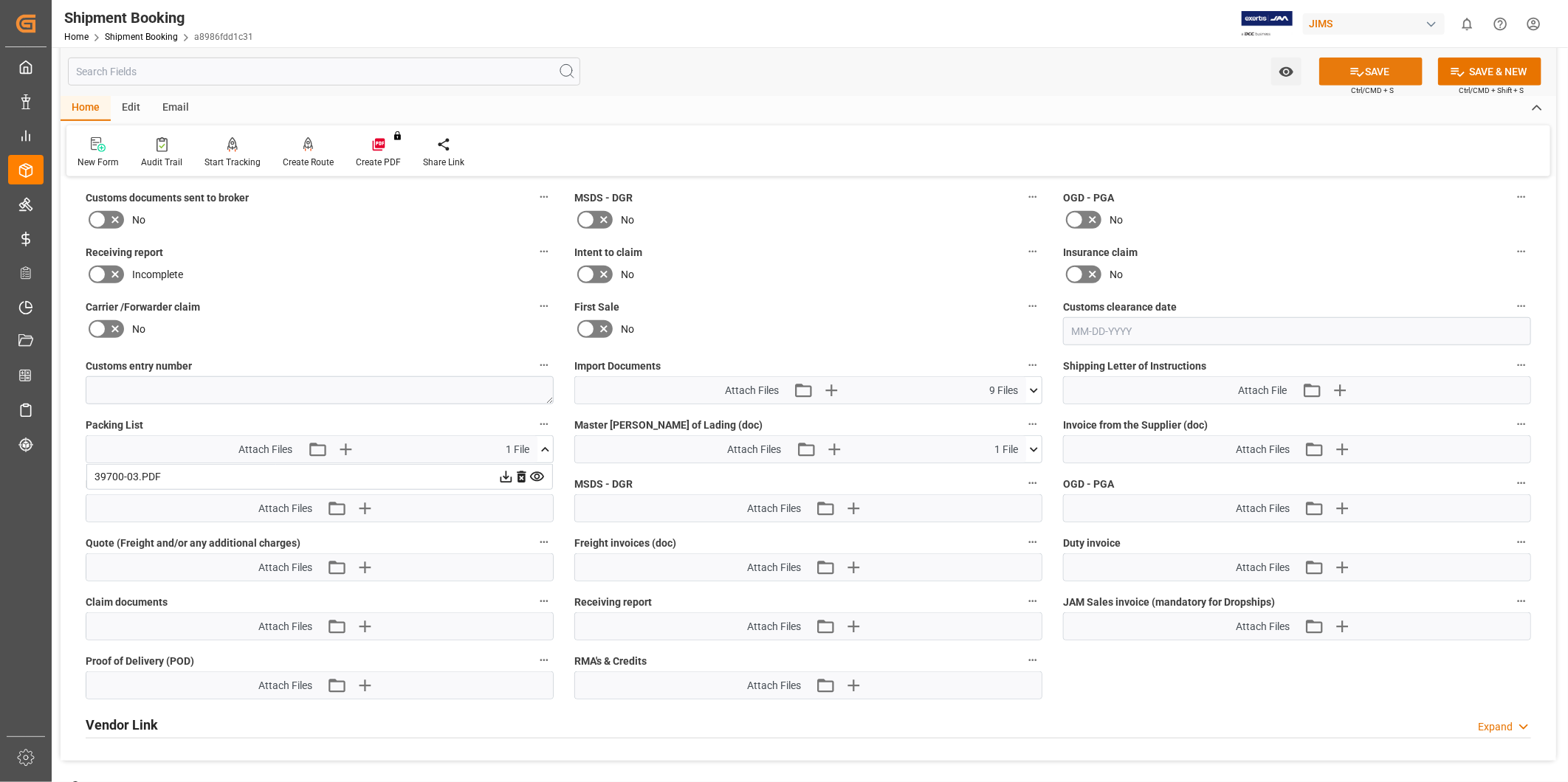
click at [1382, 71] on button "SAVE" at bounding box center [1371, 71] width 104 height 28
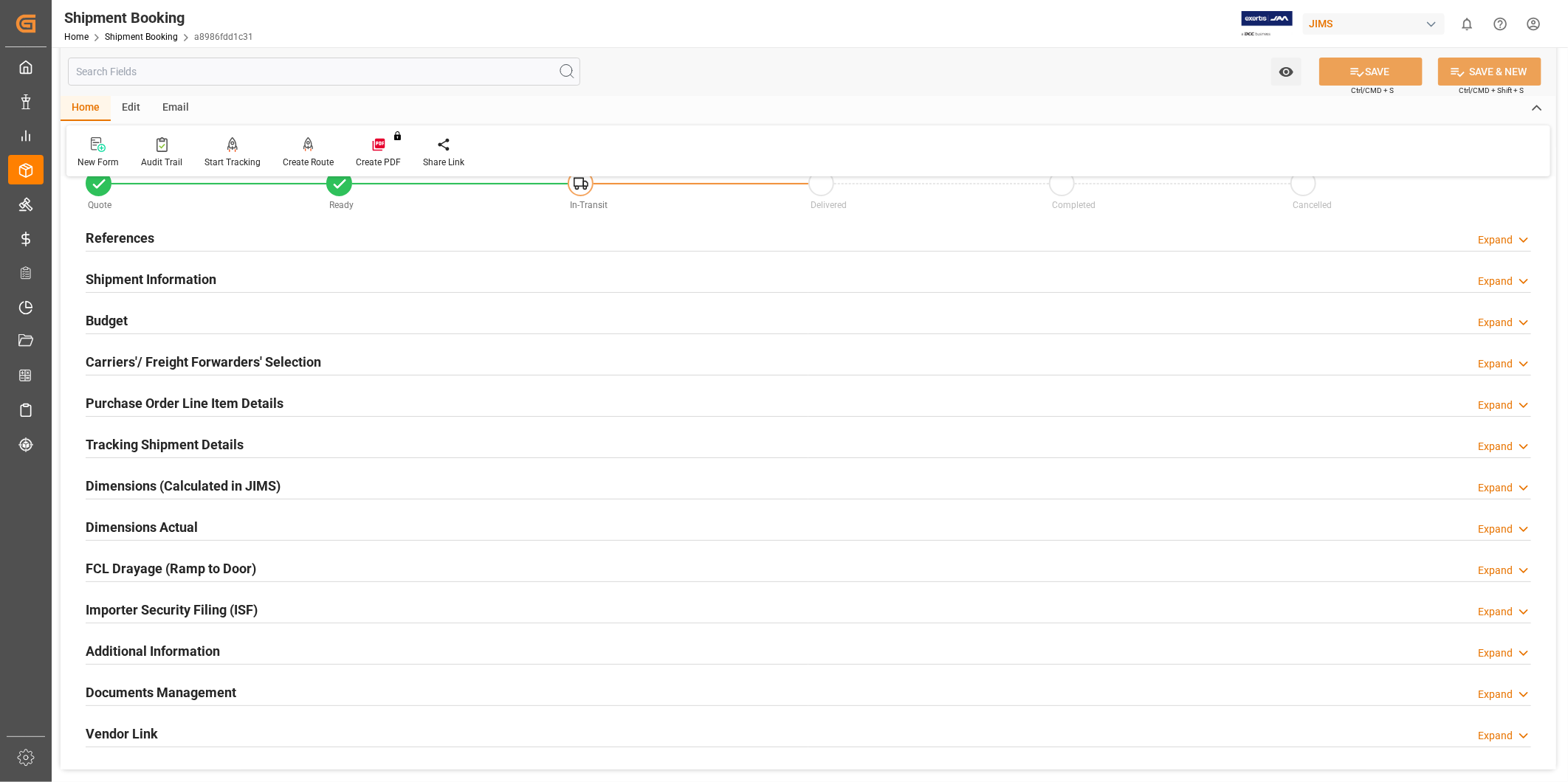
scroll to position [0, 0]
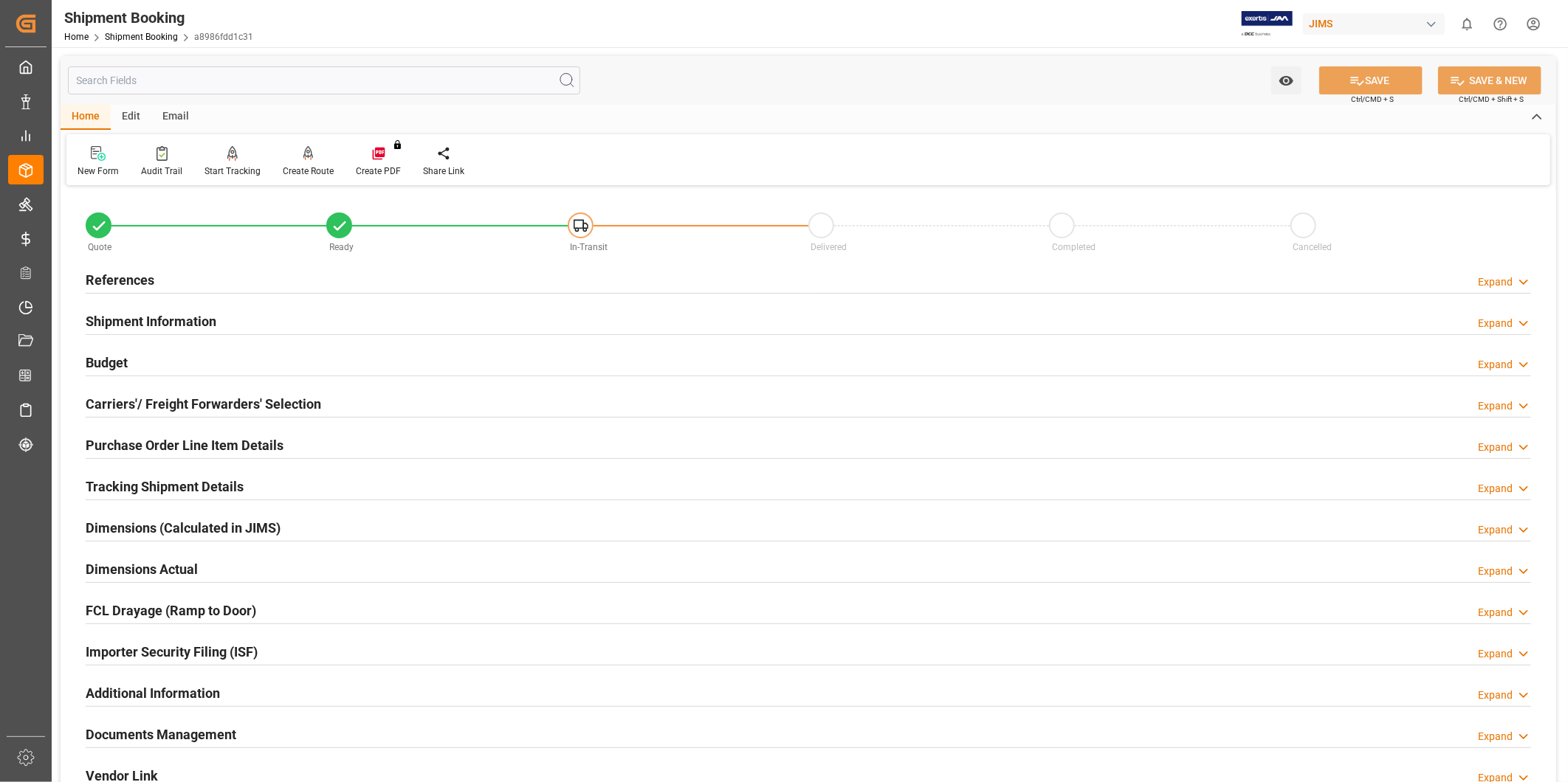
click at [231, 487] on h2 "Tracking Shipment Details" at bounding box center [165, 487] width 158 height 20
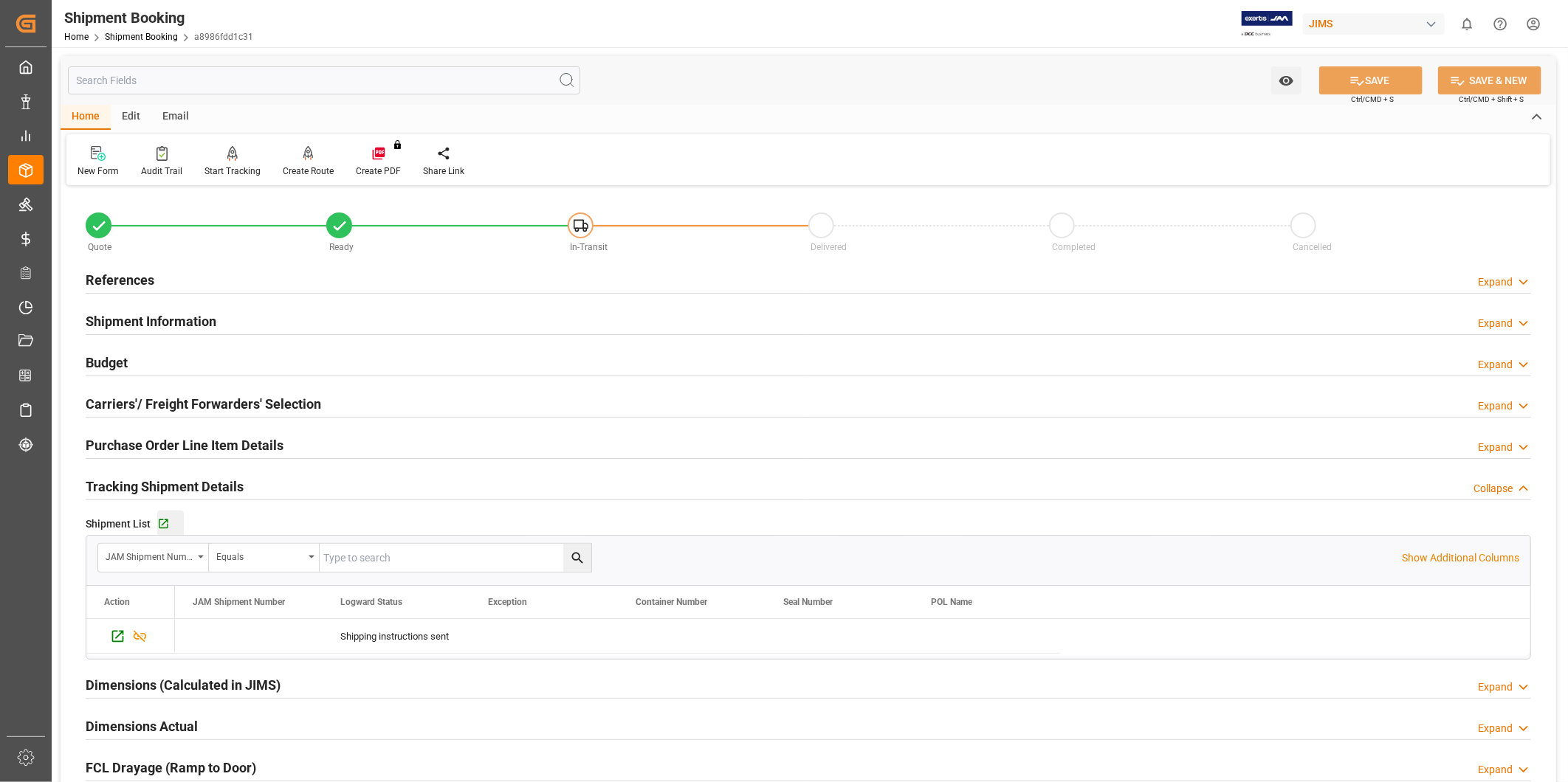
click at [172, 521] on div "Go to Shipment Tracking Grid" at bounding box center [170, 524] width 26 height 13
click at [162, 521] on icon "button" at bounding box center [163, 524] width 13 height 13
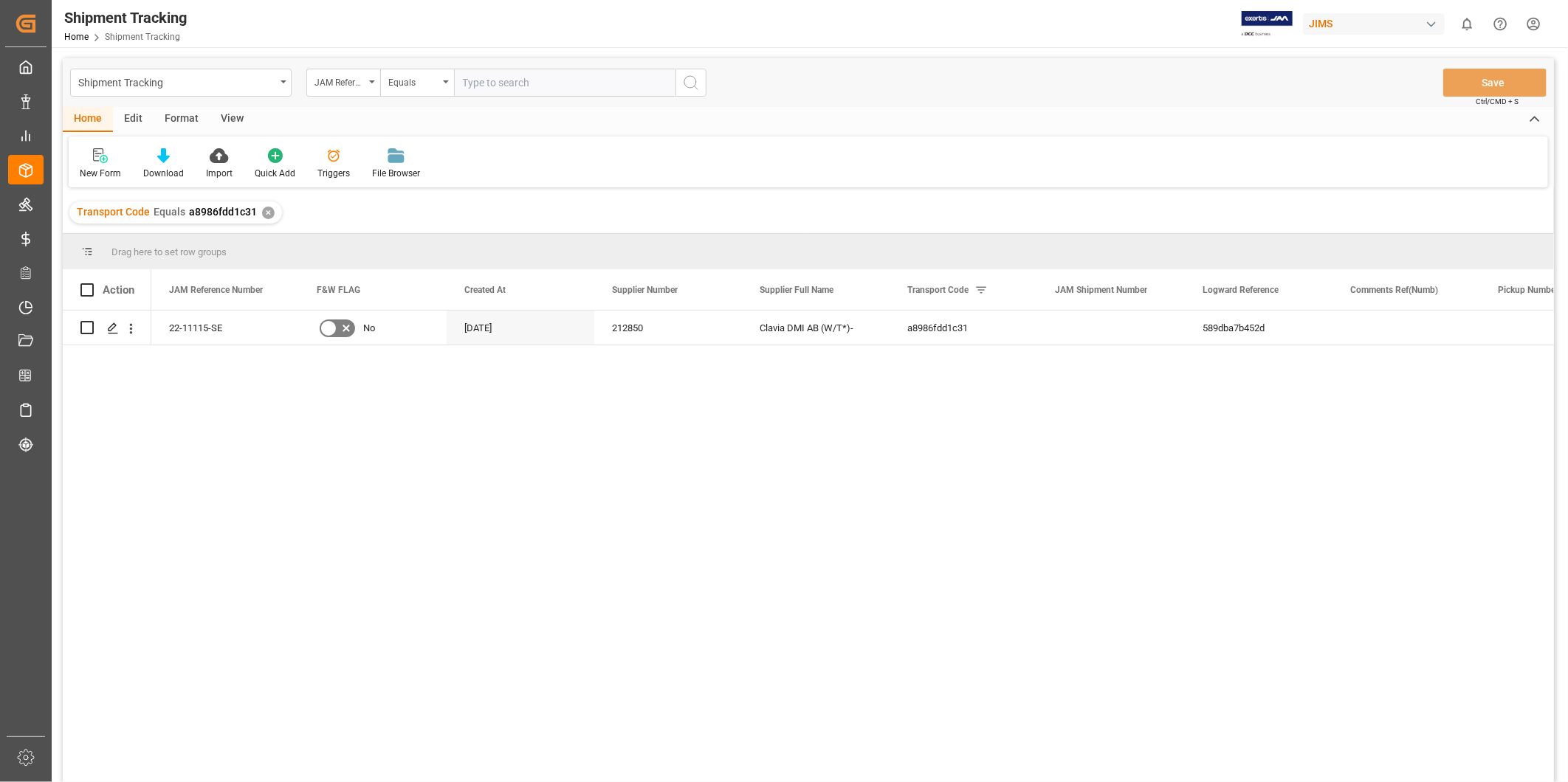
click at [239, 121] on div "View" at bounding box center [232, 120] width 45 height 25
click at [93, 166] on div "Default" at bounding box center [94, 164] width 51 height 32
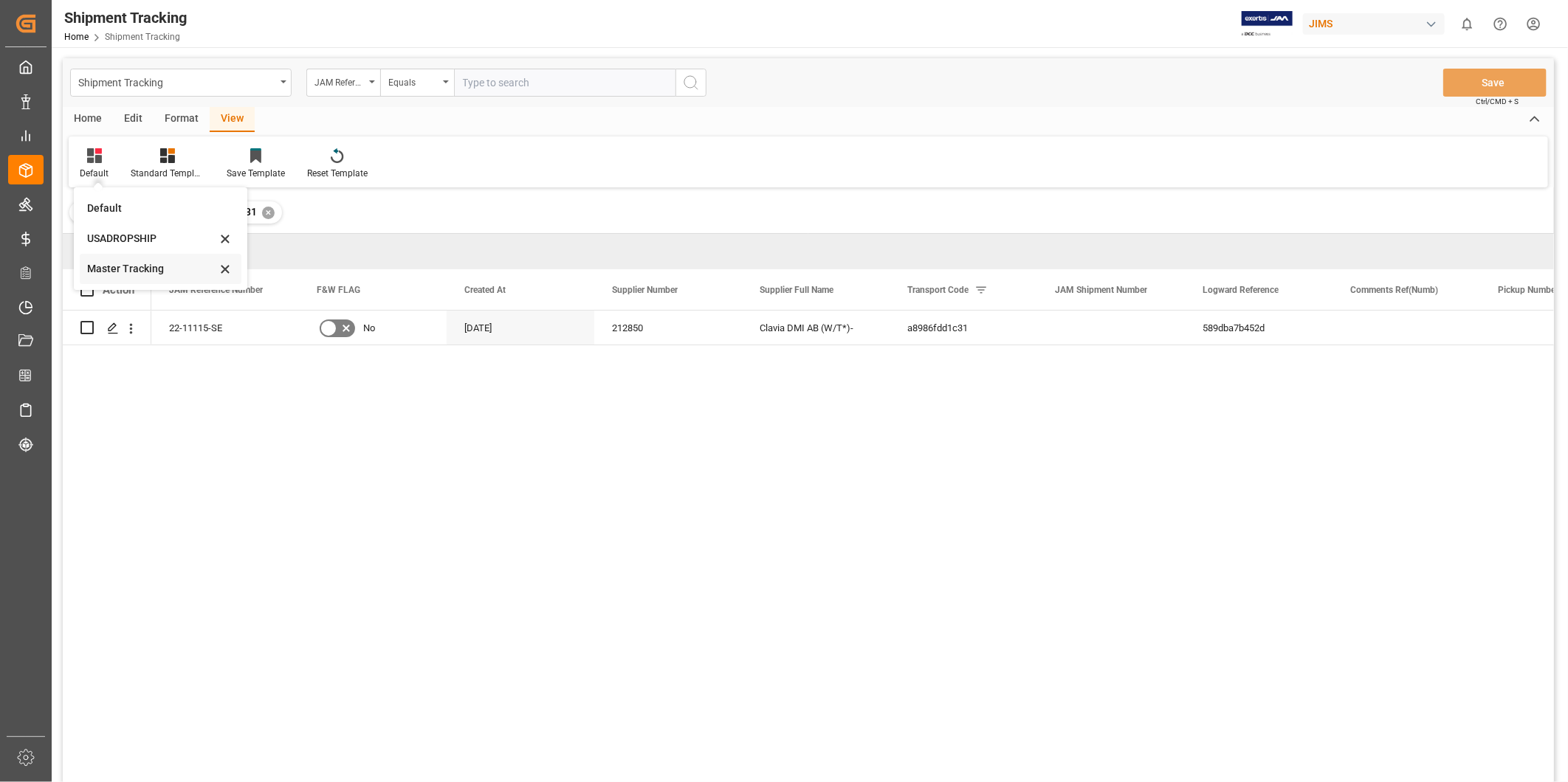
click at [121, 270] on div "Master Tracking" at bounding box center [152, 269] width 129 height 15
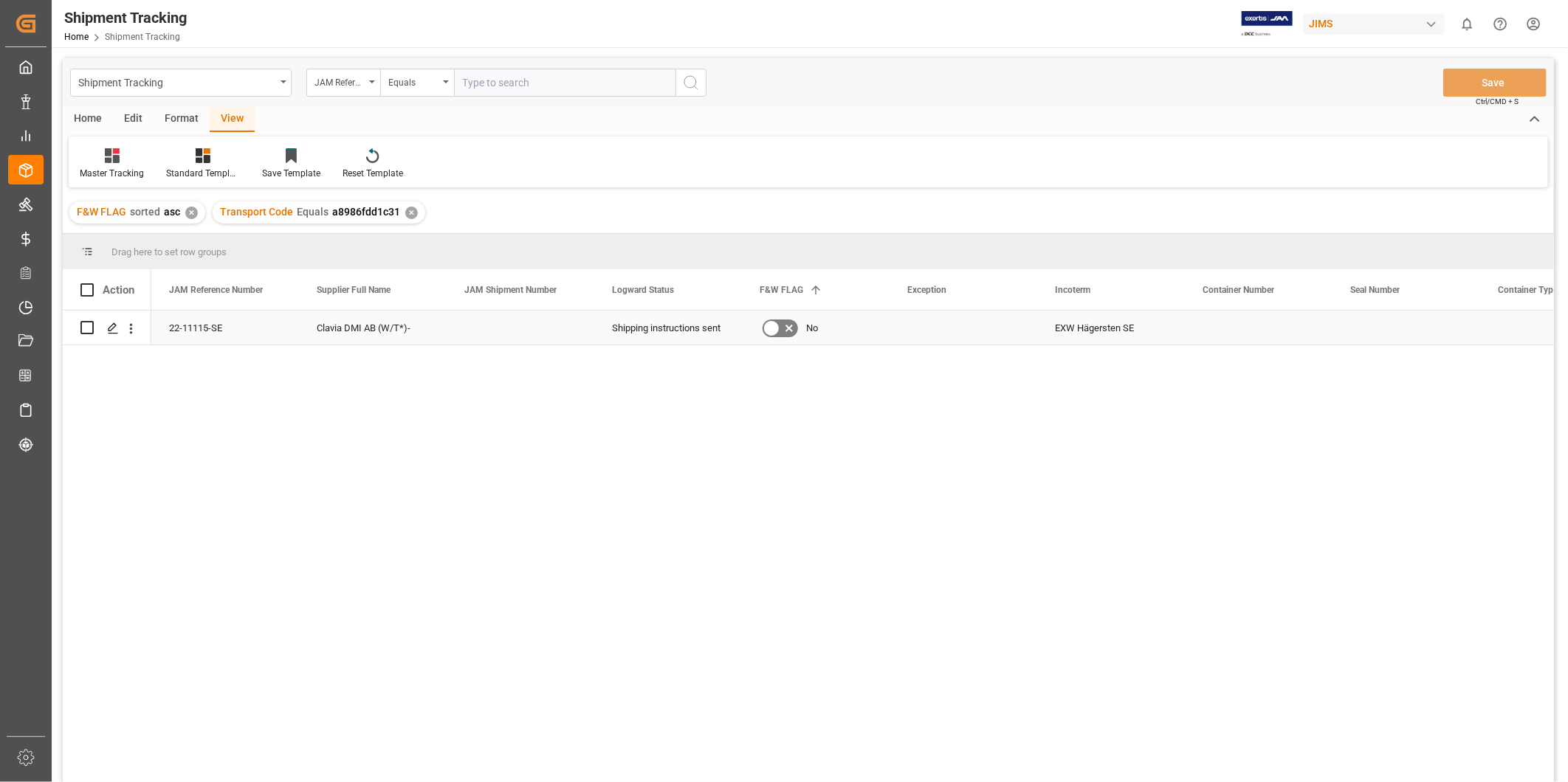
click at [908, 330] on div "Press SPACE to select this row." at bounding box center [963, 328] width 148 height 34
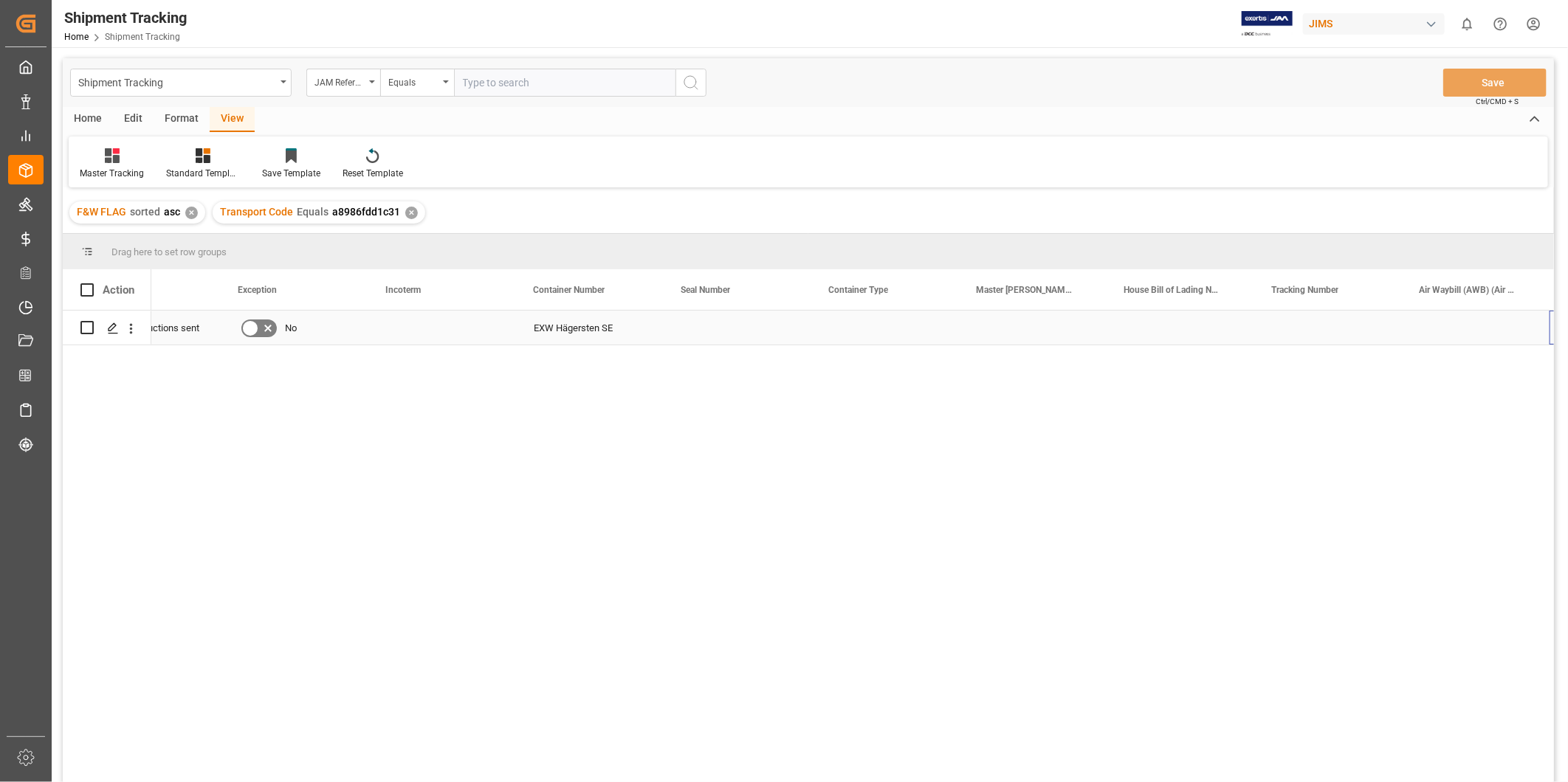
scroll to position [0, 669]
click at [1296, 327] on div "Press SPACE to select this row." at bounding box center [1328, 328] width 148 height 34
click at [1296, 327] on input "Press SPACE to select this row." at bounding box center [1328, 336] width 124 height 28
type input "884092499285"
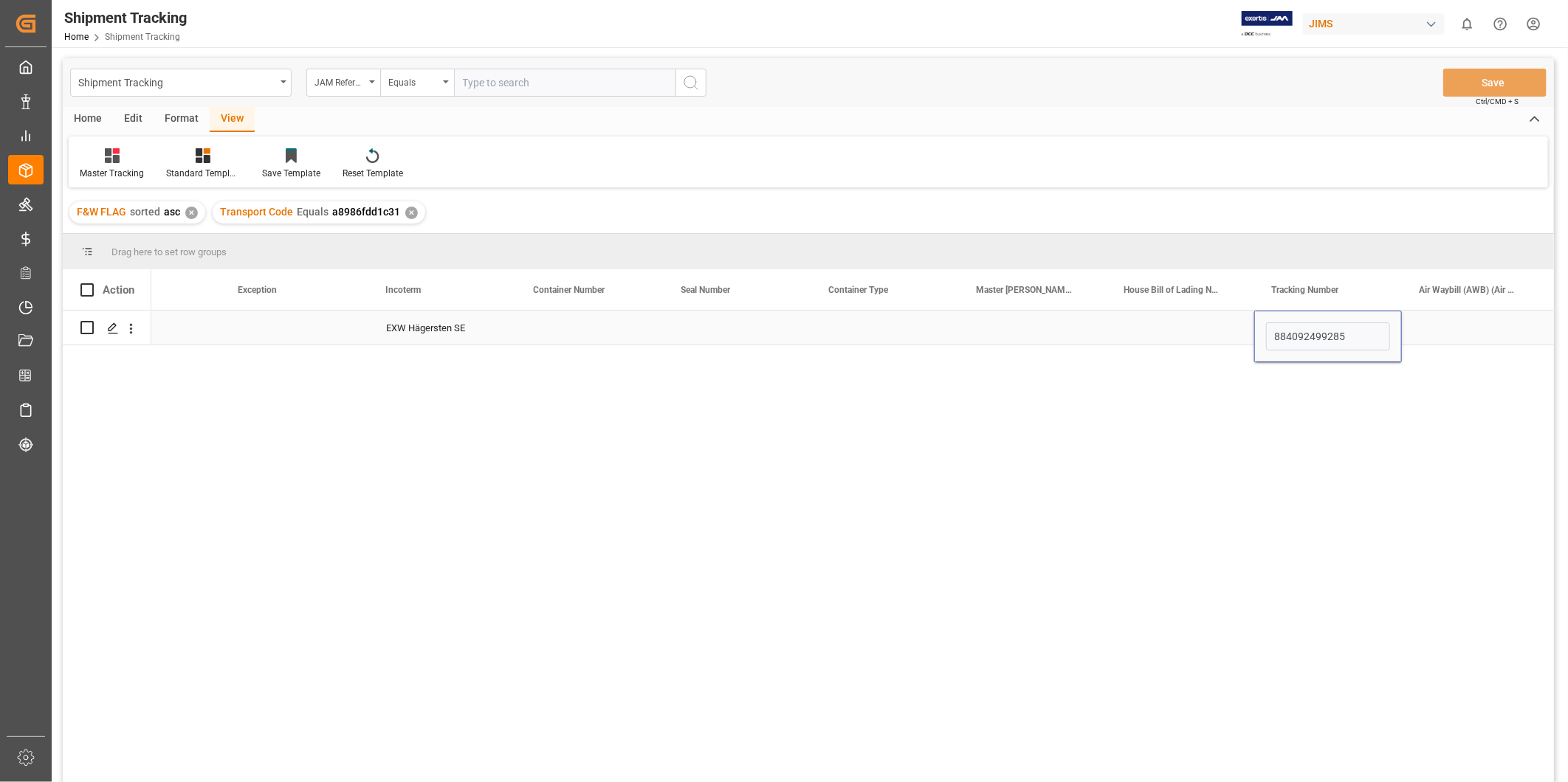
click at [1452, 327] on div "Press SPACE to select this row." at bounding box center [1476, 328] width 148 height 34
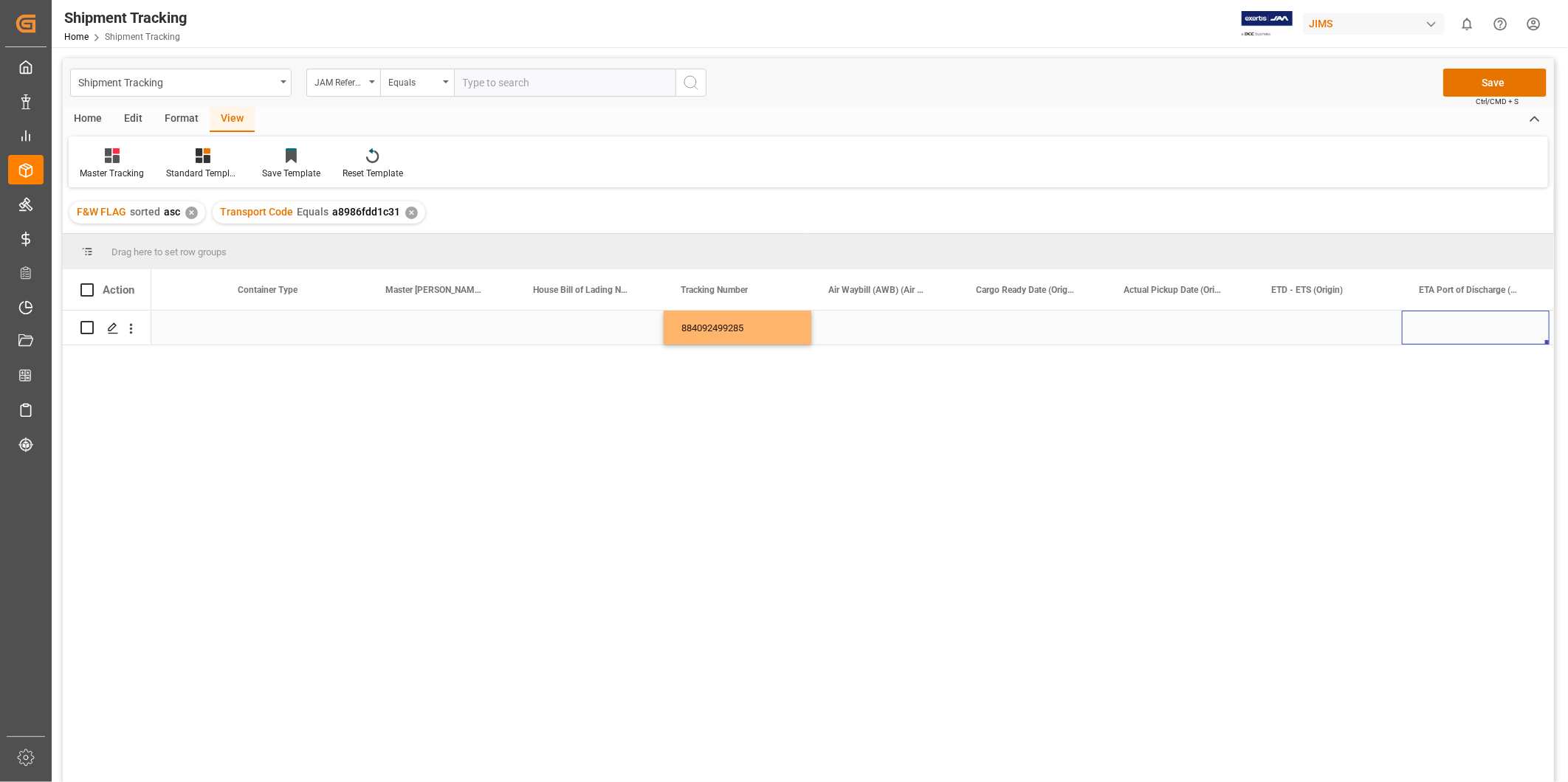
scroll to position [0, 1407]
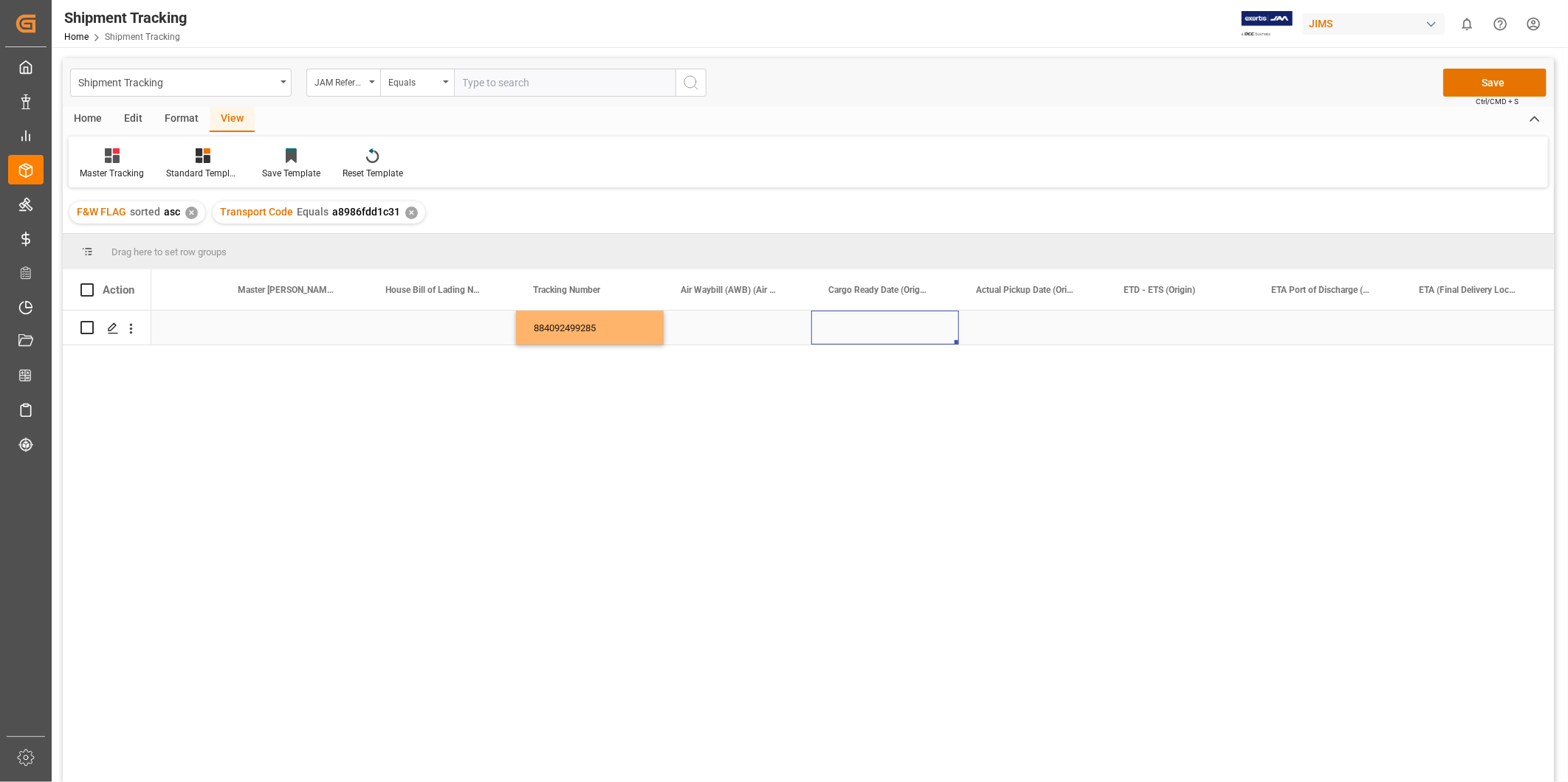
click at [877, 333] on div "Press SPACE to select this row." at bounding box center [885, 328] width 148 height 34
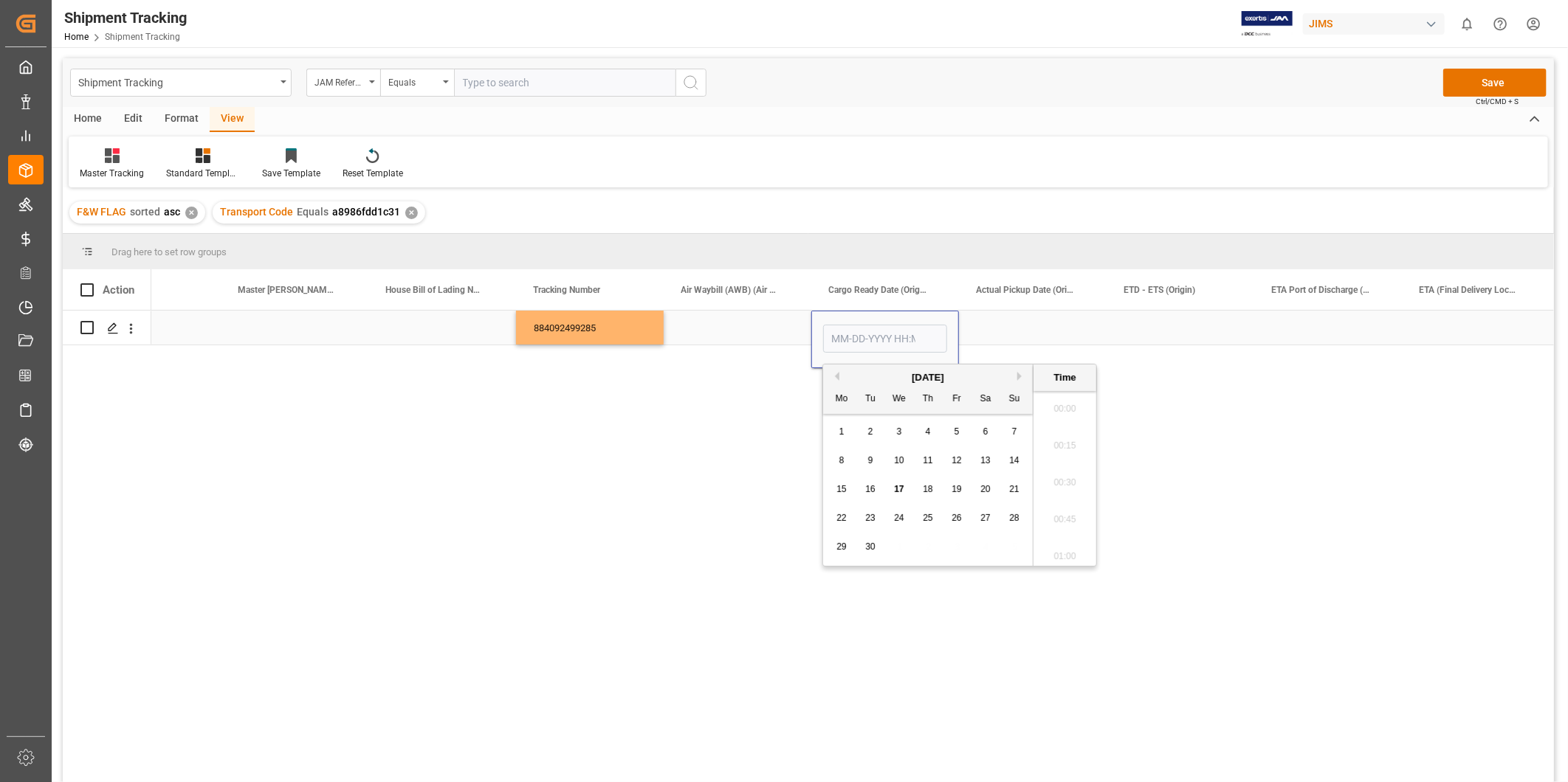
scroll to position [1739, 0]
click at [902, 492] on span "17" at bounding box center [899, 489] width 9 height 10
type input "09-17-2025 00:00"
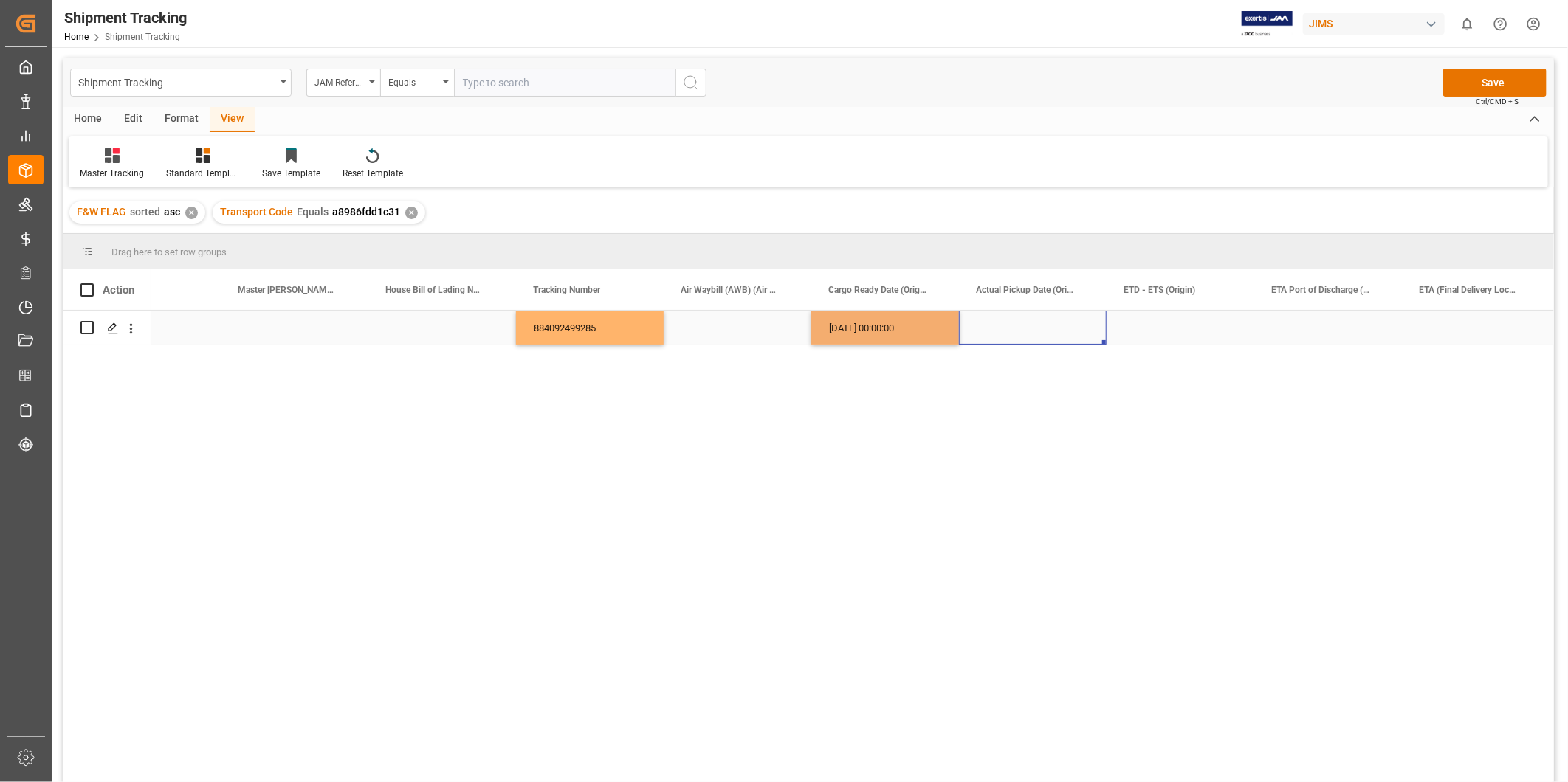
click at [1029, 338] on div "Press SPACE to select this row." at bounding box center [1033, 328] width 148 height 34
click at [880, 338] on div "[DATE] 00:00:00" at bounding box center [885, 328] width 148 height 34
click at [1007, 325] on div "Press SPACE to select this row." at bounding box center [1033, 328] width 148 height 34
click at [1135, 323] on div "Press SPACE to select this row." at bounding box center [1181, 328] width 148 height 34
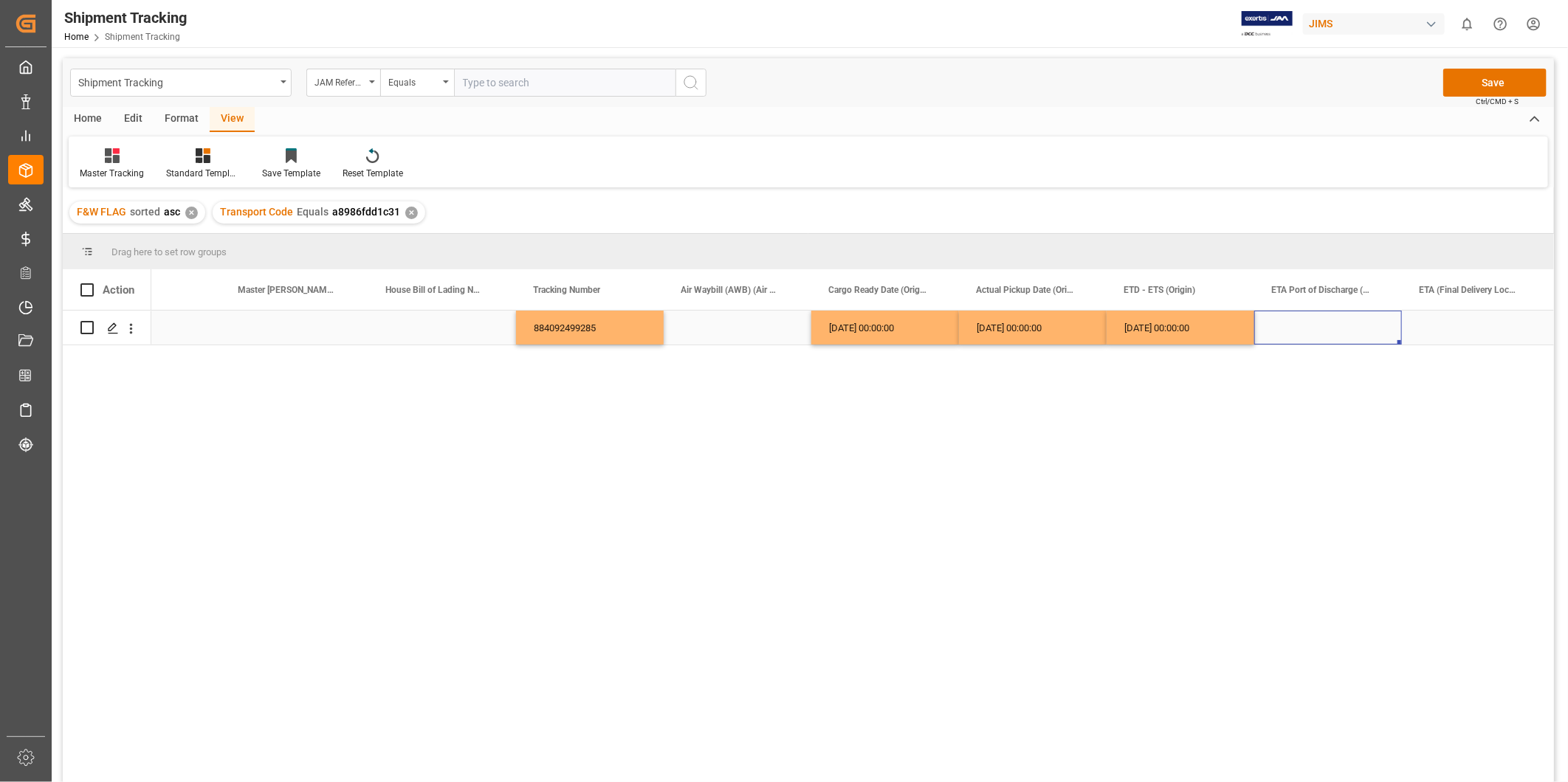
click at [1259, 320] on div "Press SPACE to select this row." at bounding box center [1328, 328] width 148 height 34
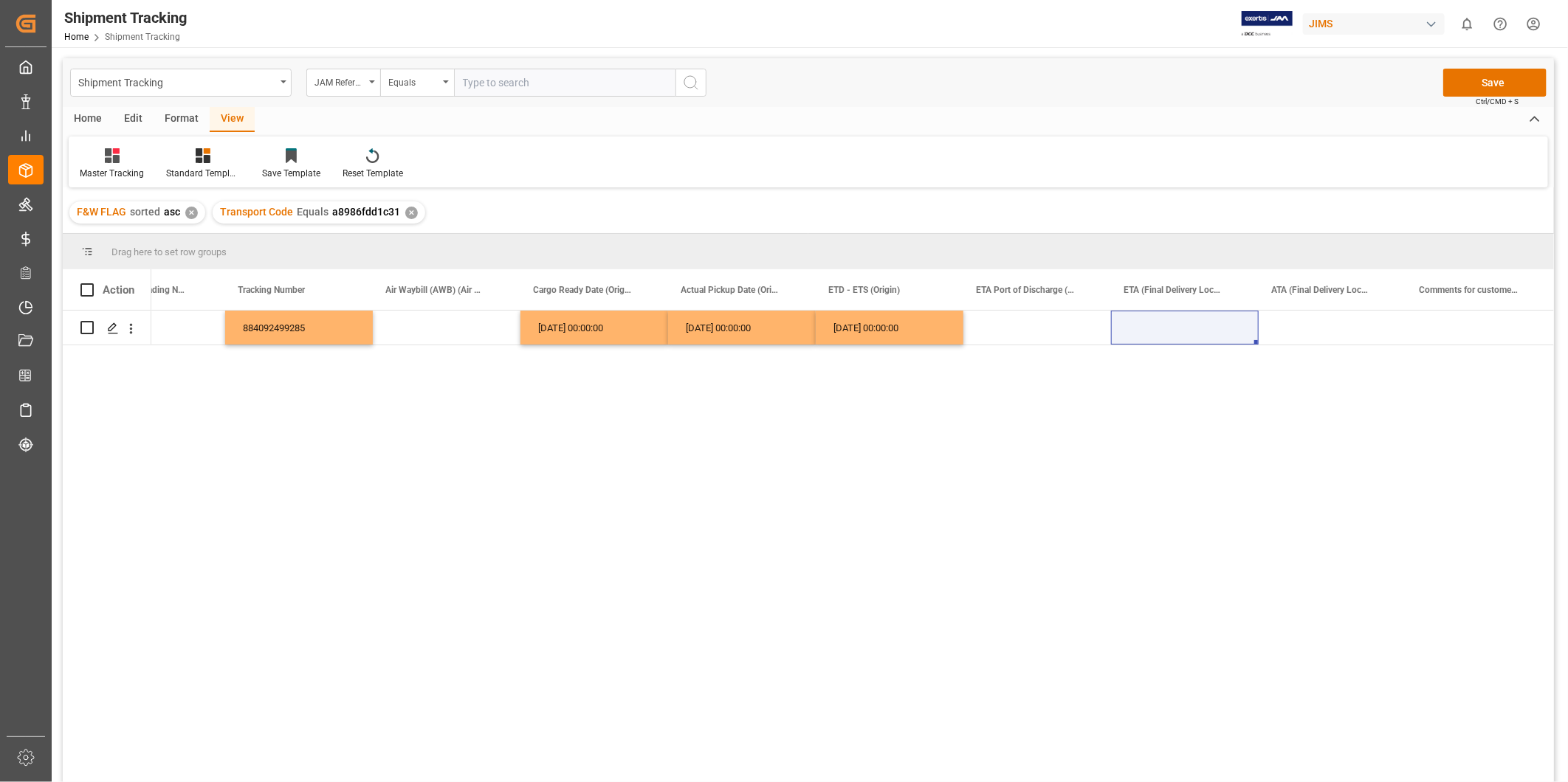
click at [1139, 601] on div "884092499285 09-17-2025 00:00:00 09-17-2025 00:00:00 09-17-2025 00:00:00" at bounding box center [853, 551] width 1403 height 481
click at [1330, 327] on div "Press SPACE to select this row." at bounding box center [1333, 328] width 148 height 34
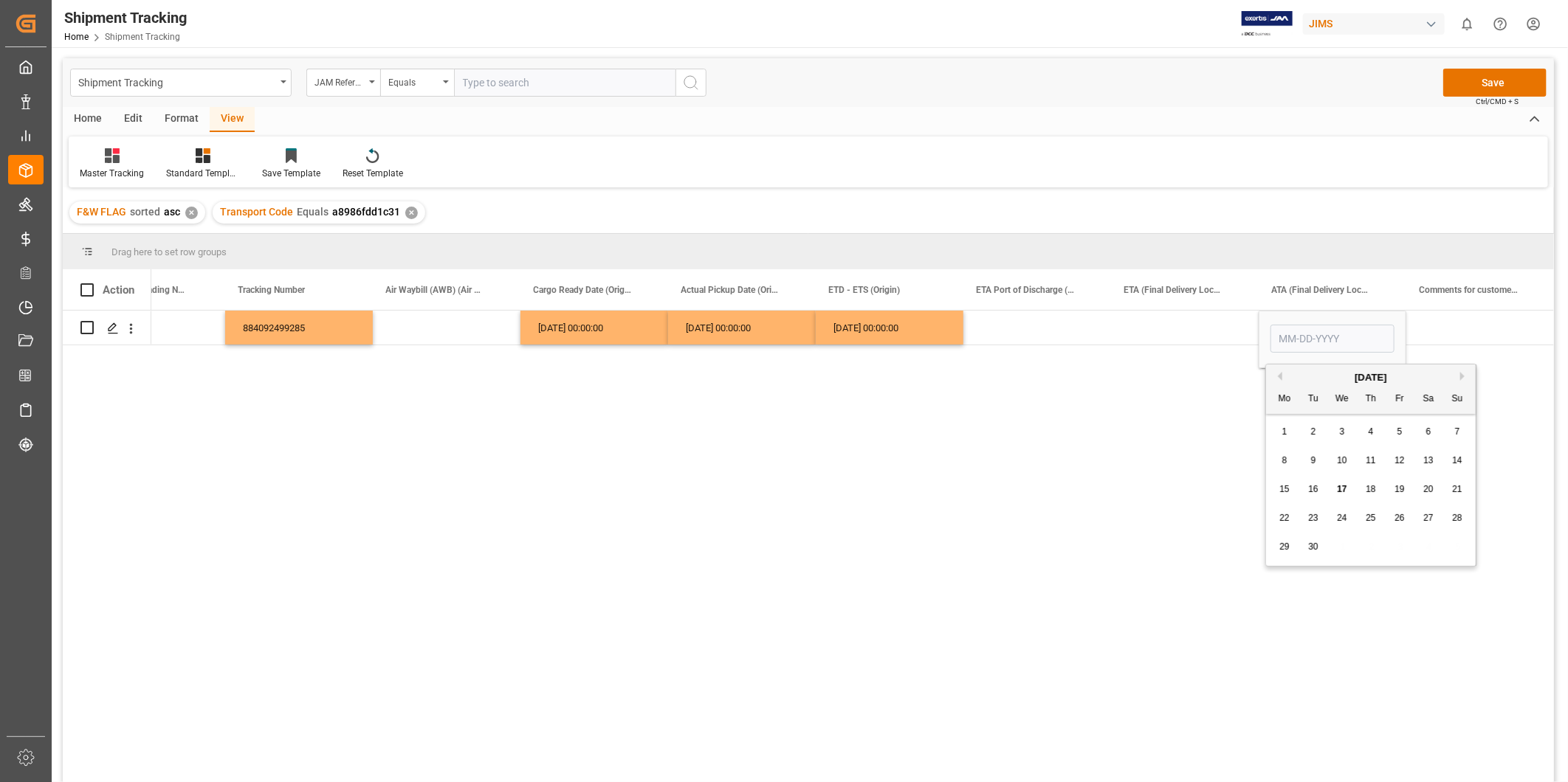
click at [1285, 519] on span "22" at bounding box center [1283, 518] width 9 height 10
type input "09-22-2025"
click at [1170, 326] on div "Press SPACE to select this row." at bounding box center [1185, 328] width 148 height 34
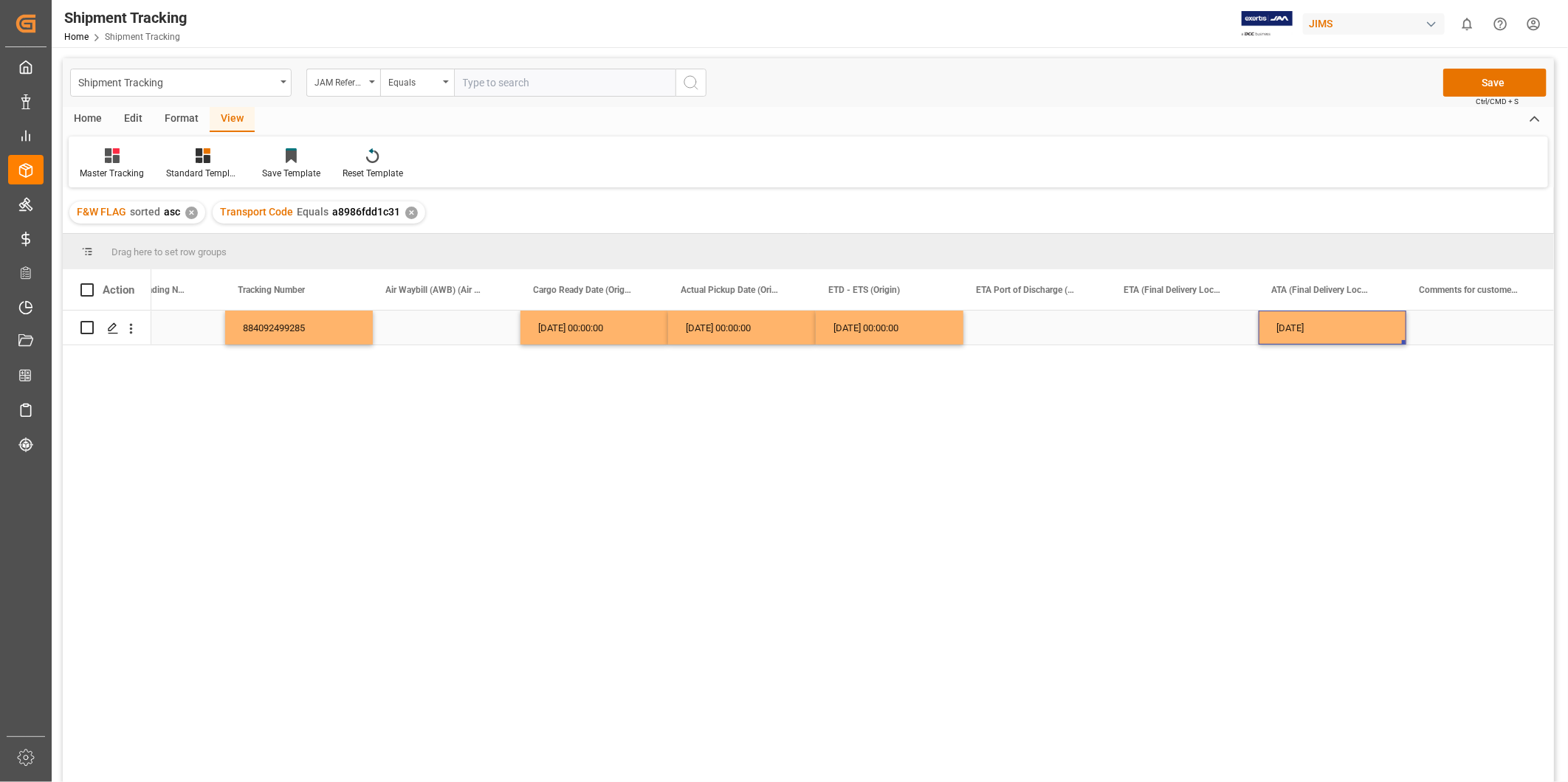
click at [1330, 335] on div "09-22-2025" at bounding box center [1333, 328] width 148 height 34
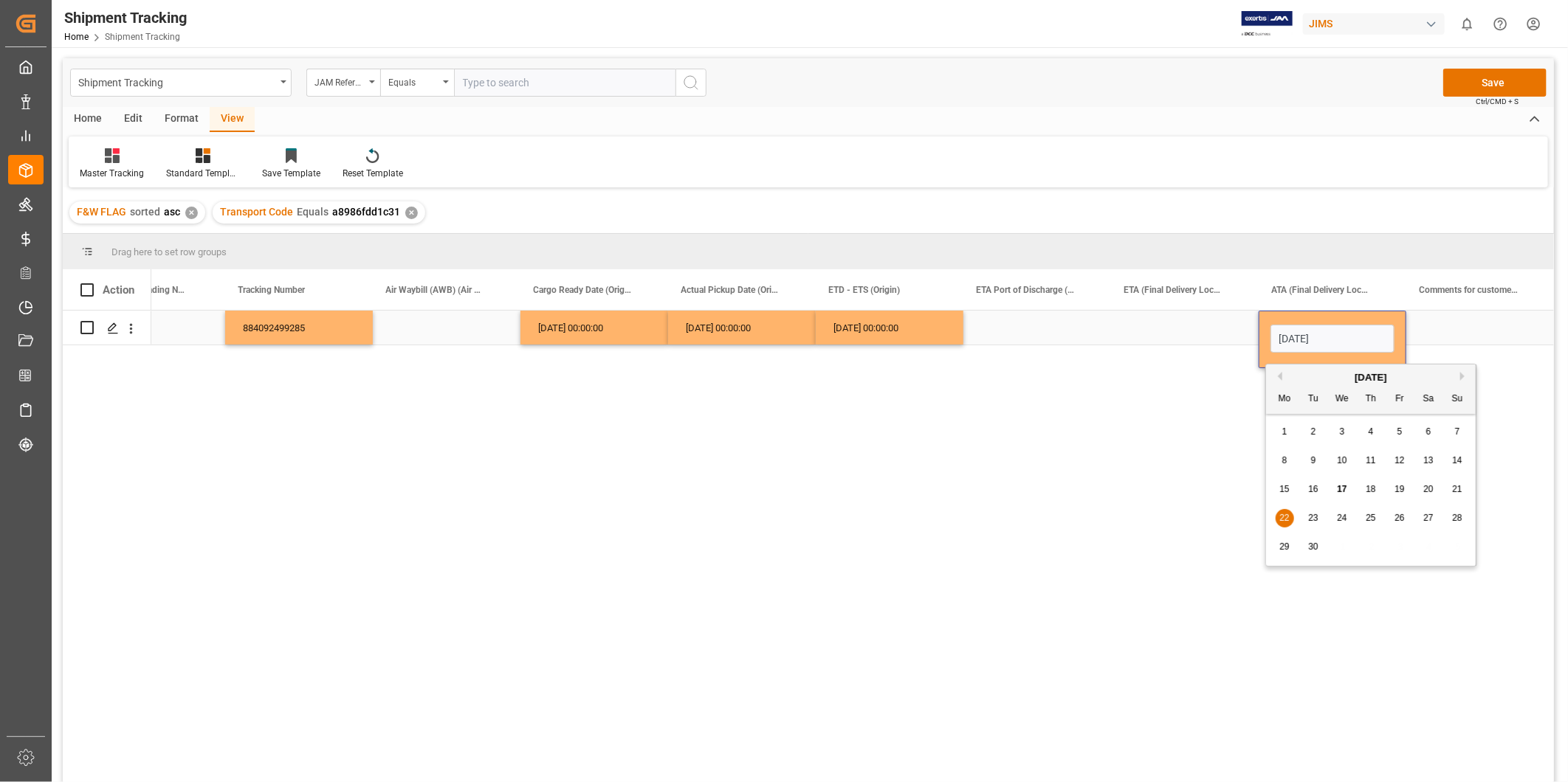
click at [1330, 335] on input "09-22-2025" at bounding box center [1333, 338] width 124 height 28
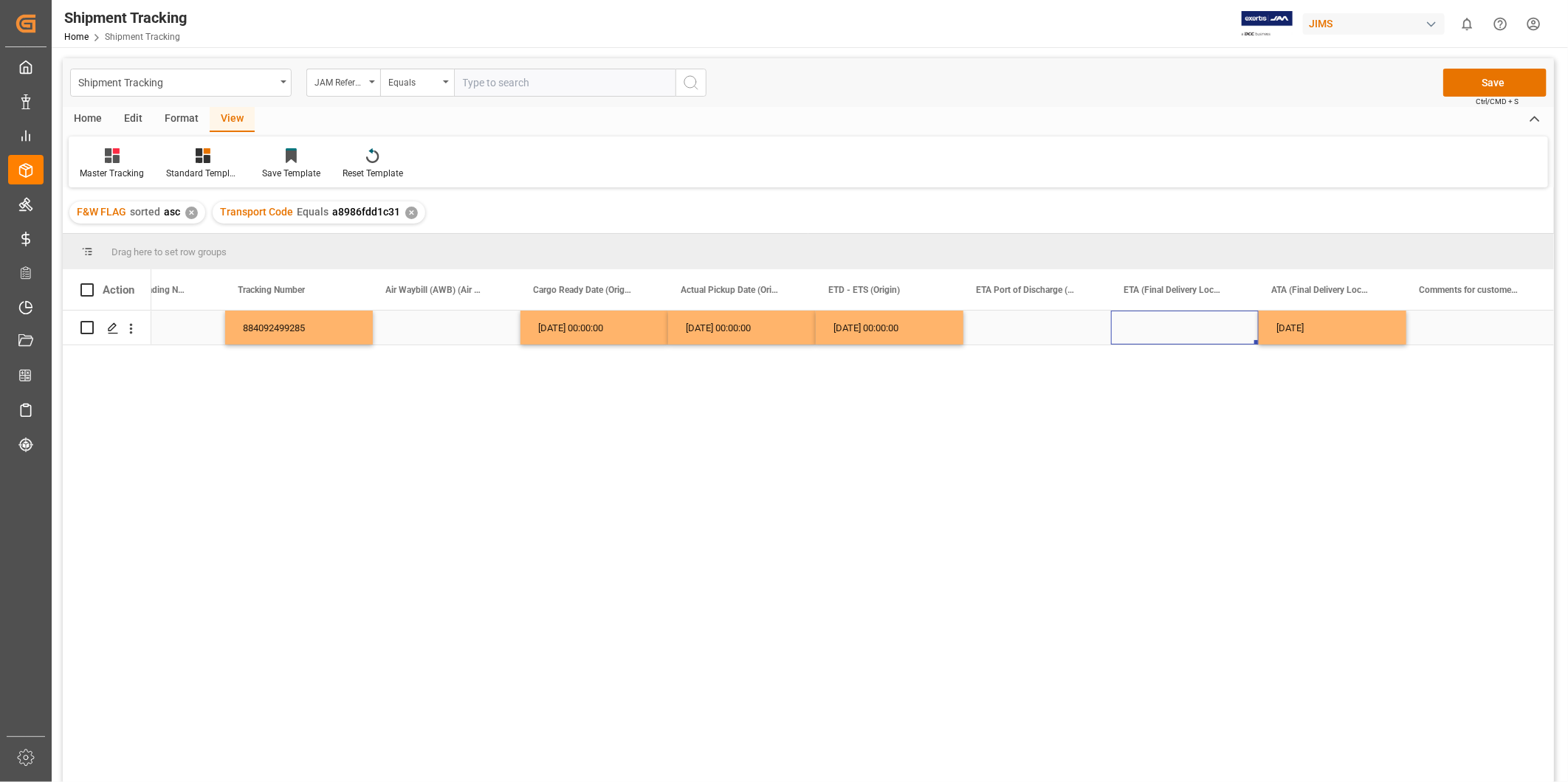
click at [1189, 322] on div "Press SPACE to select this row." at bounding box center [1185, 328] width 148 height 34
click at [1186, 414] on div "884092499285 09-17-2025 00:00:00 09-17-2025 00:00:00 09-17-2025 00:00:00 09-22-…" at bounding box center [853, 551] width 1403 height 481
click at [1290, 327] on div "09-22-2025" at bounding box center [1333, 328] width 148 height 34
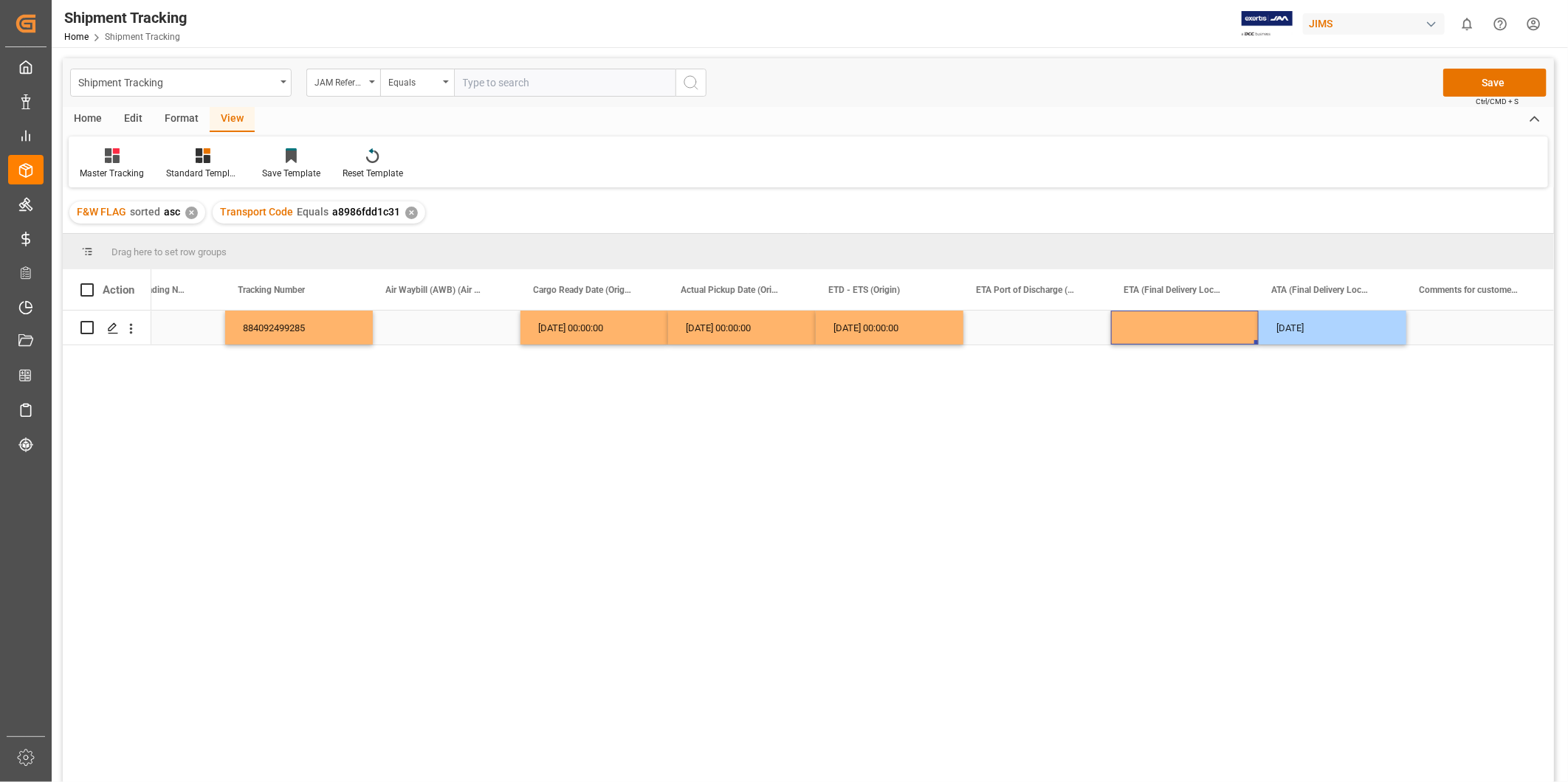
click at [1221, 335] on div "Press SPACE to select this row." at bounding box center [1185, 328] width 148 height 34
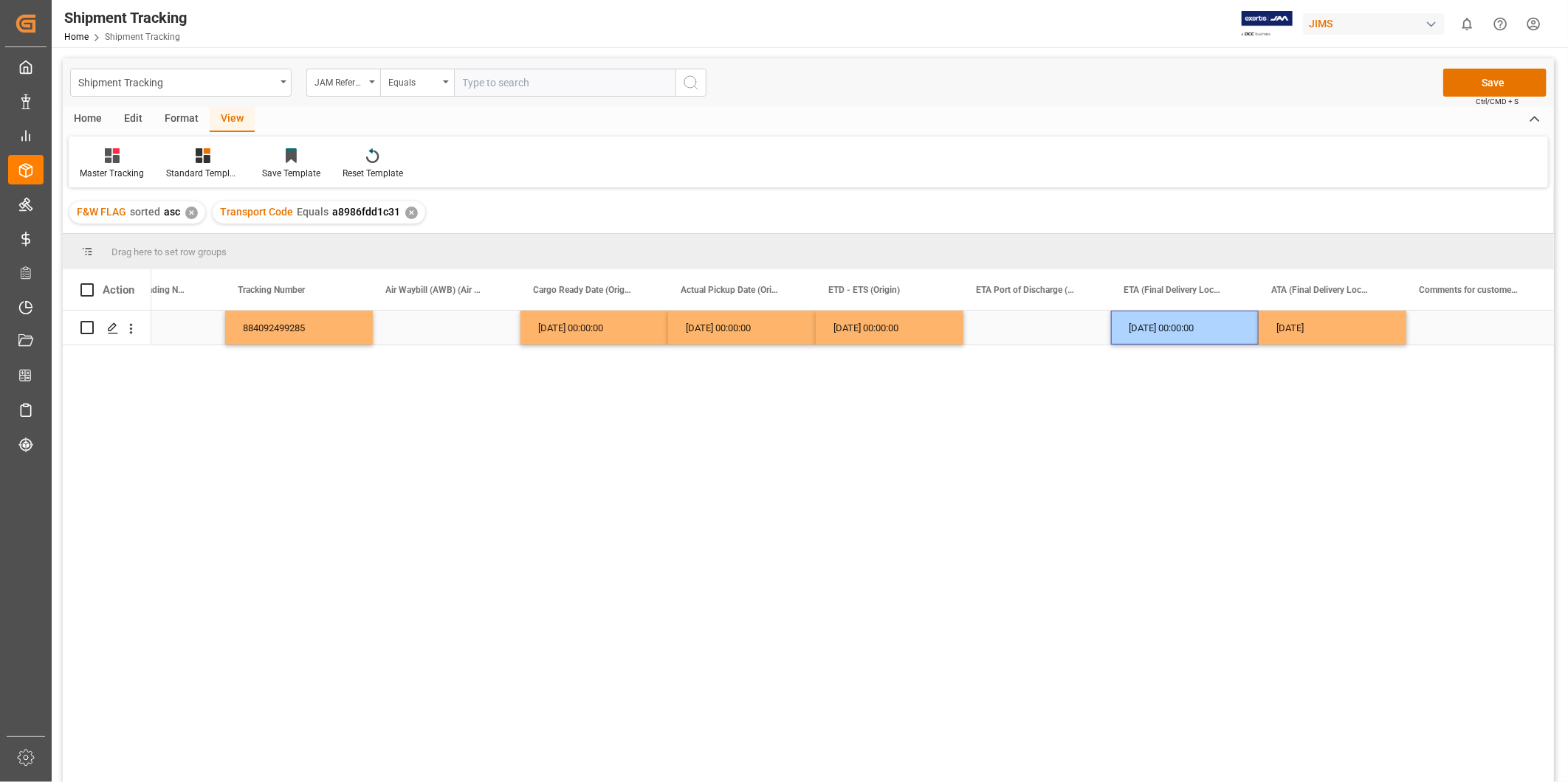
click at [1297, 323] on div "09-22-2025" at bounding box center [1333, 328] width 148 height 34
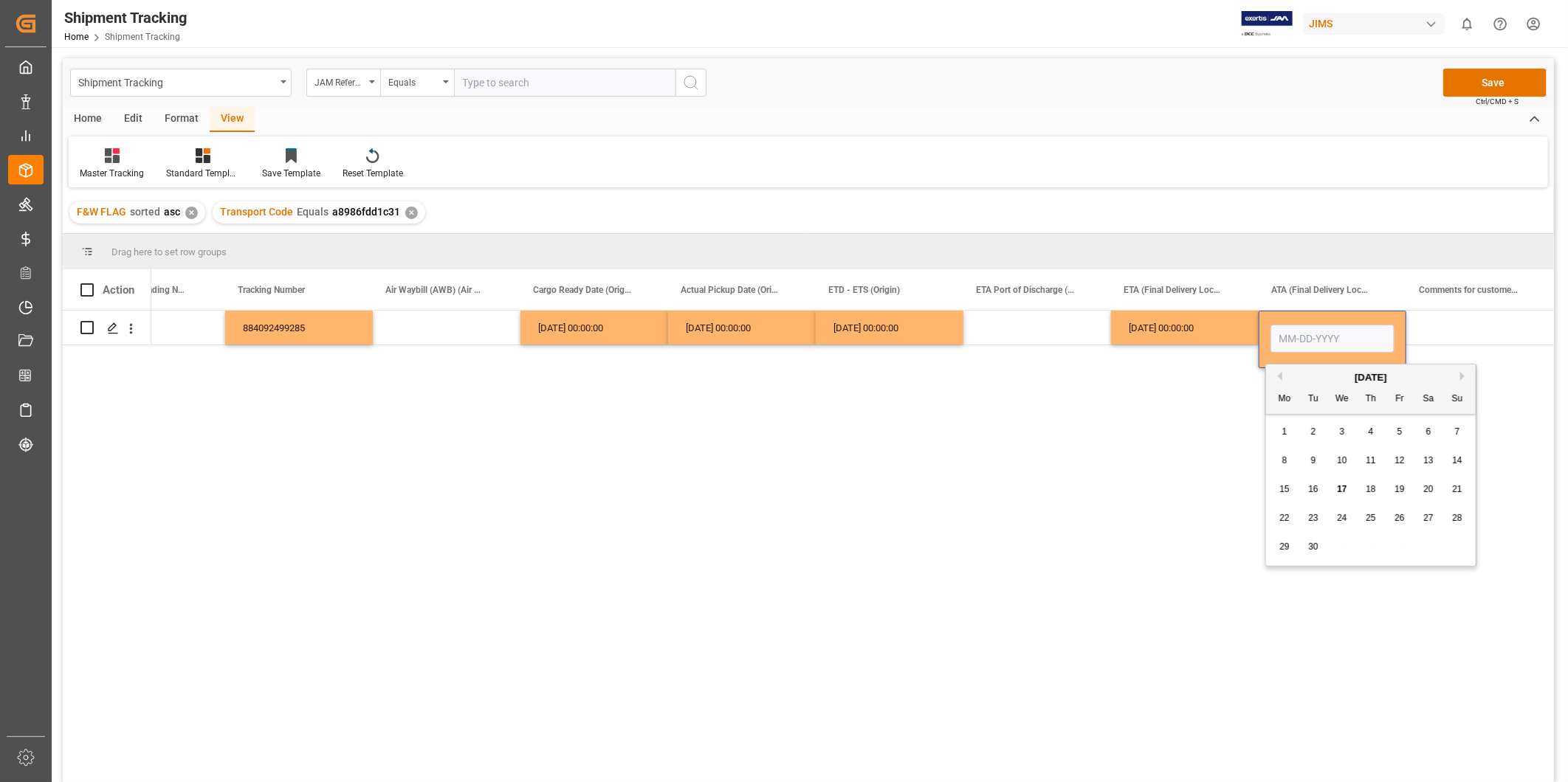
click at [1207, 425] on div "884092499285 09-17-2025 00:00:00 09-17-2025 00:00:00 09-17-2025 00:00:00 09-22-…" at bounding box center [853, 551] width 1403 height 481
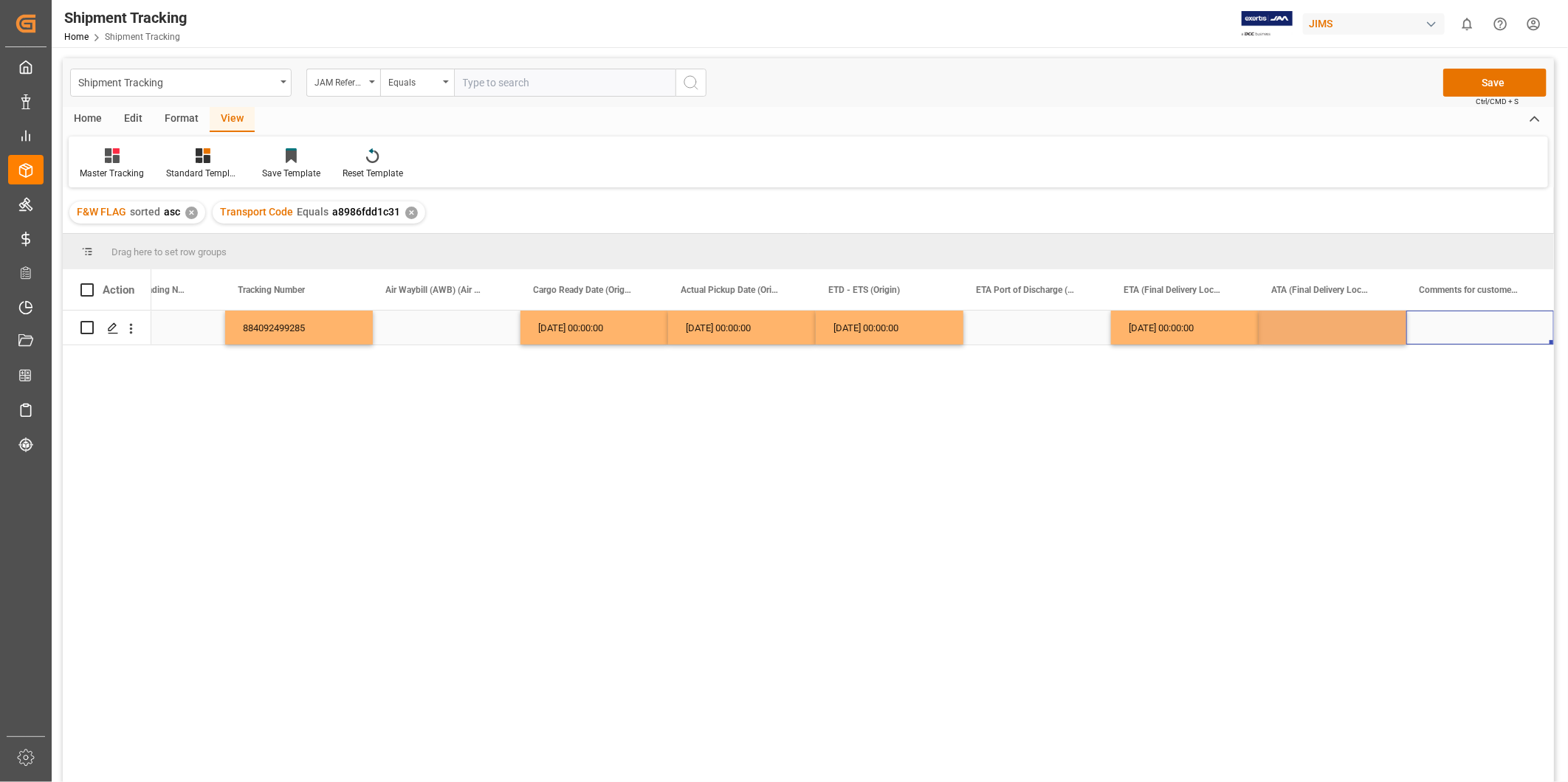
click at [1448, 319] on div "Press SPACE to select this row." at bounding box center [1481, 328] width 148 height 34
click at [1475, 82] on button "Save" at bounding box center [1495, 82] width 104 height 28
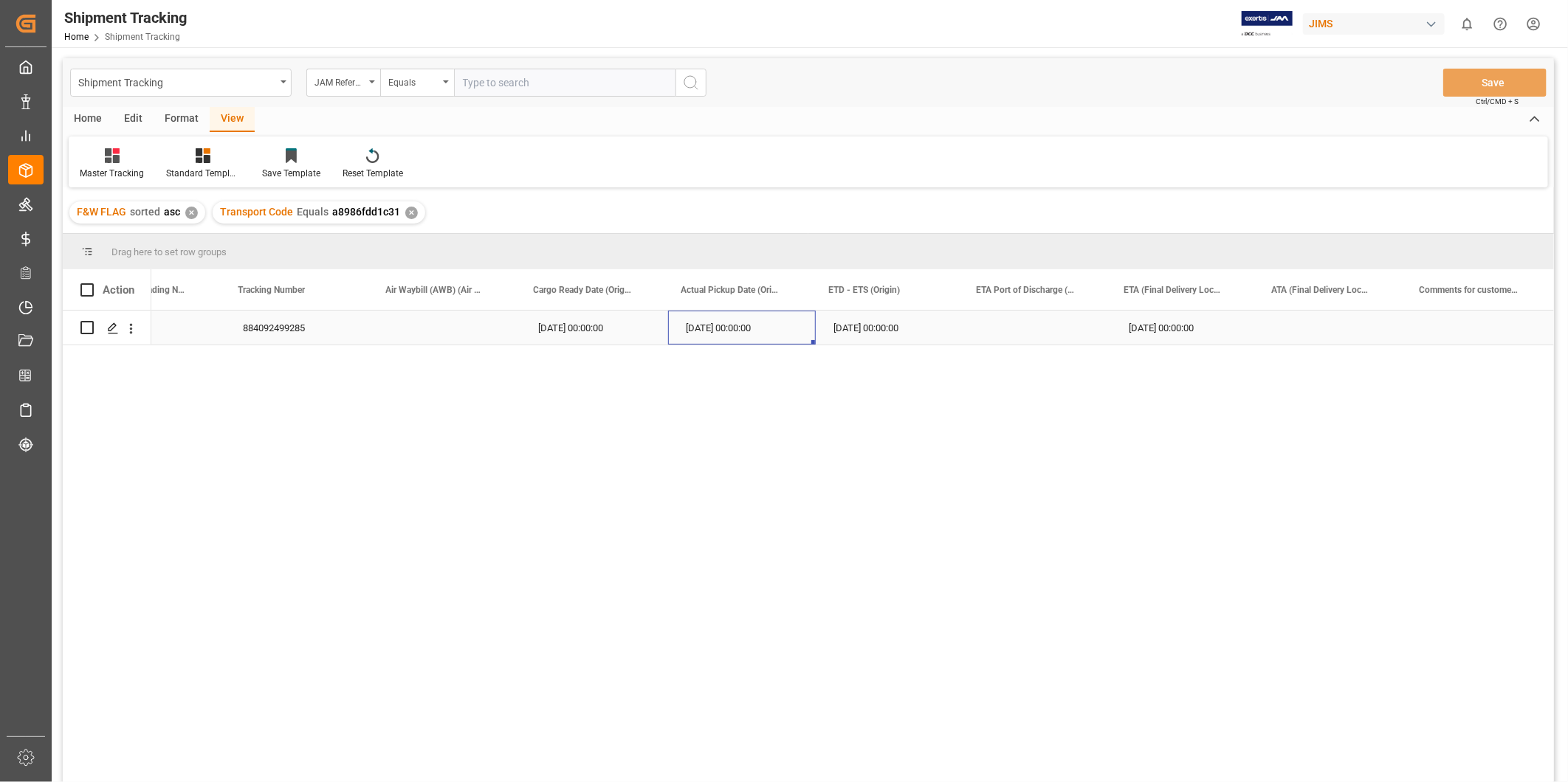
click at [675, 323] on div "[DATE] 00:00:00" at bounding box center [742, 328] width 148 height 34
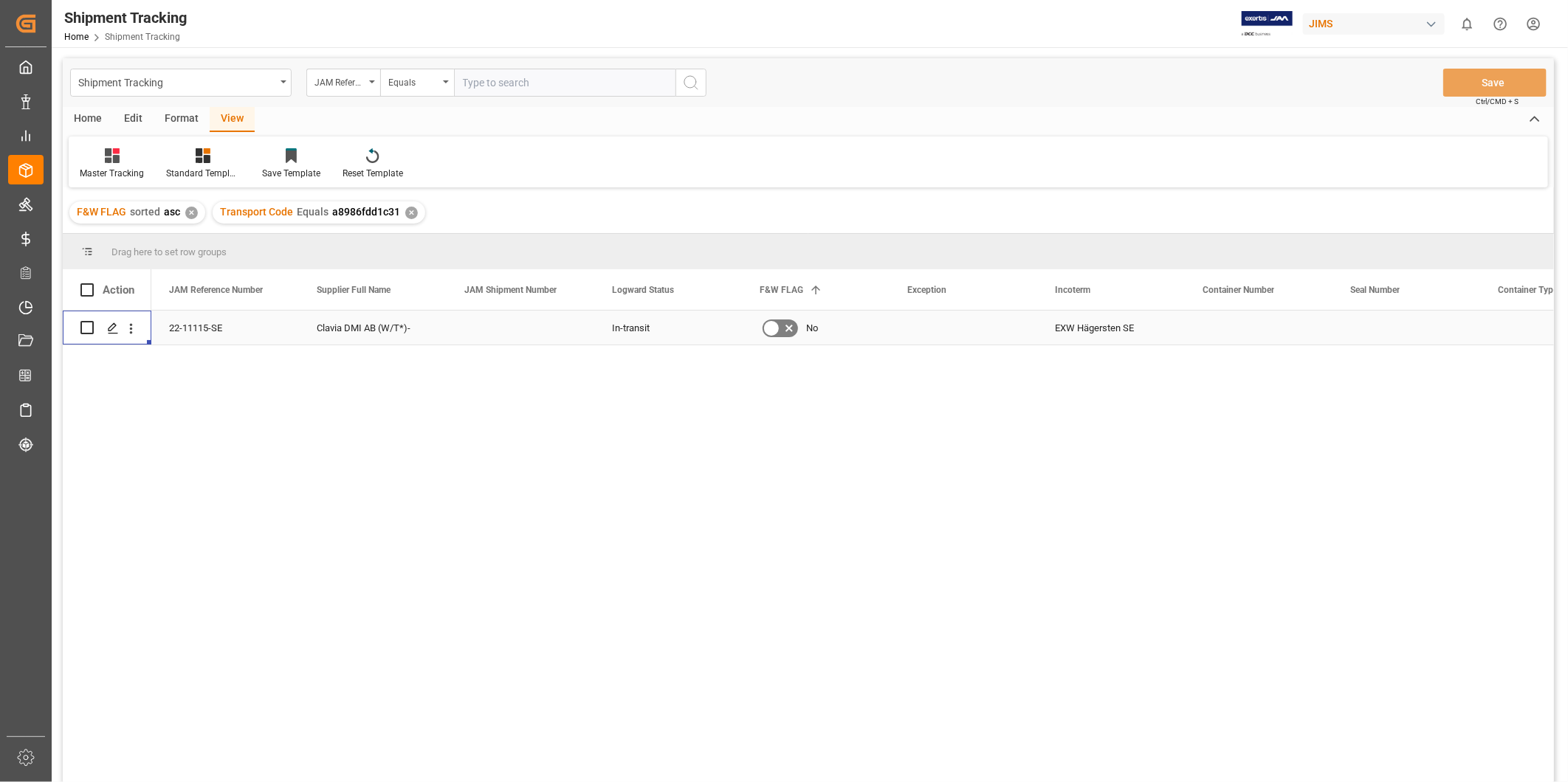
scroll to position [0, 0]
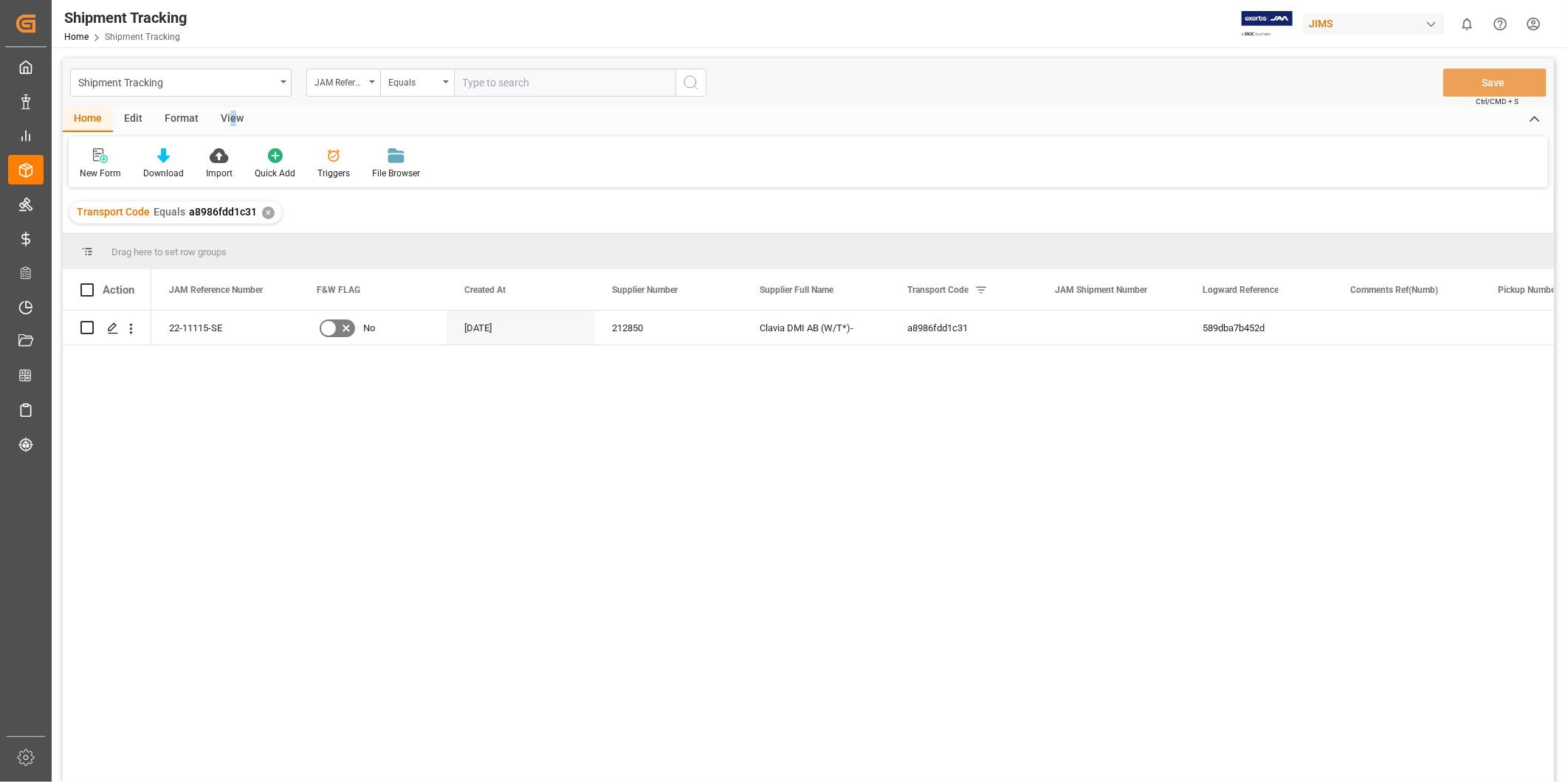
click at [232, 111] on div "View" at bounding box center [232, 120] width 45 height 25
drag, startPoint x: 232, startPoint y: 111, endPoint x: 93, endPoint y: 160, distance: 147.4
click at [94, 158] on icon at bounding box center [94, 155] width 14 height 14
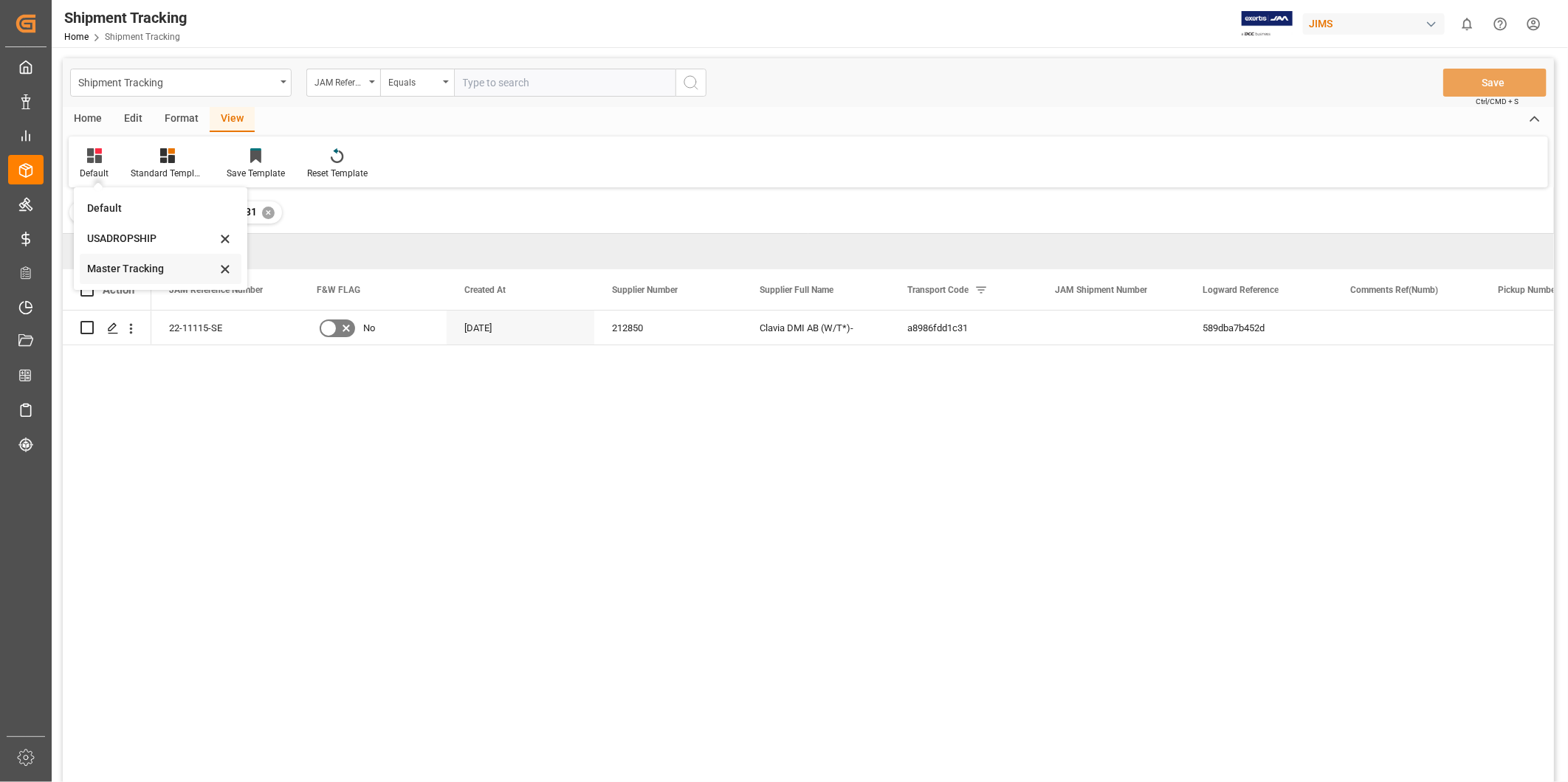
click at [113, 266] on div "Master Tracking" at bounding box center [152, 269] width 129 height 15
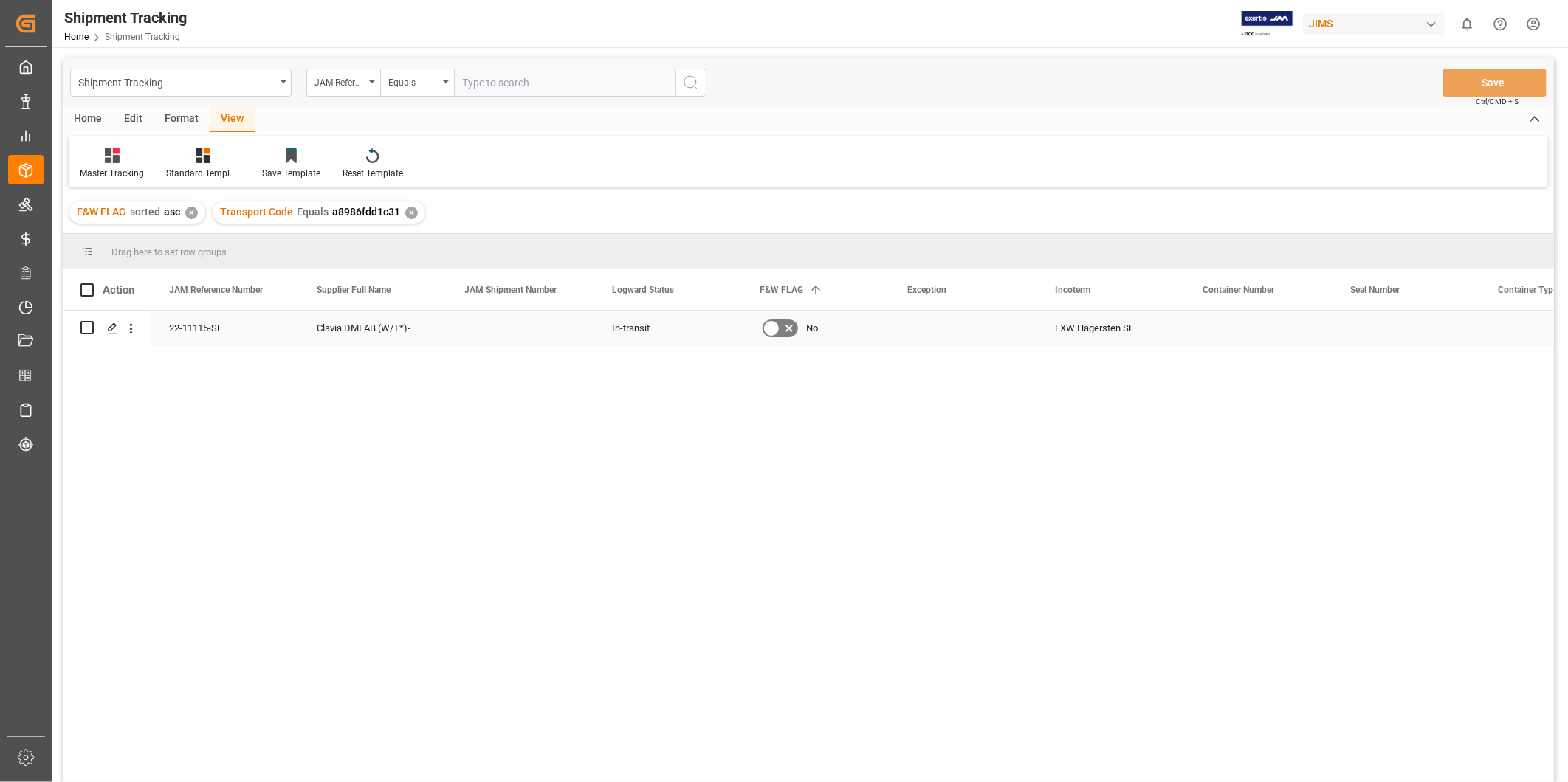
click at [1098, 329] on div "EXW Hägersten SE" at bounding box center [1111, 328] width 148 height 34
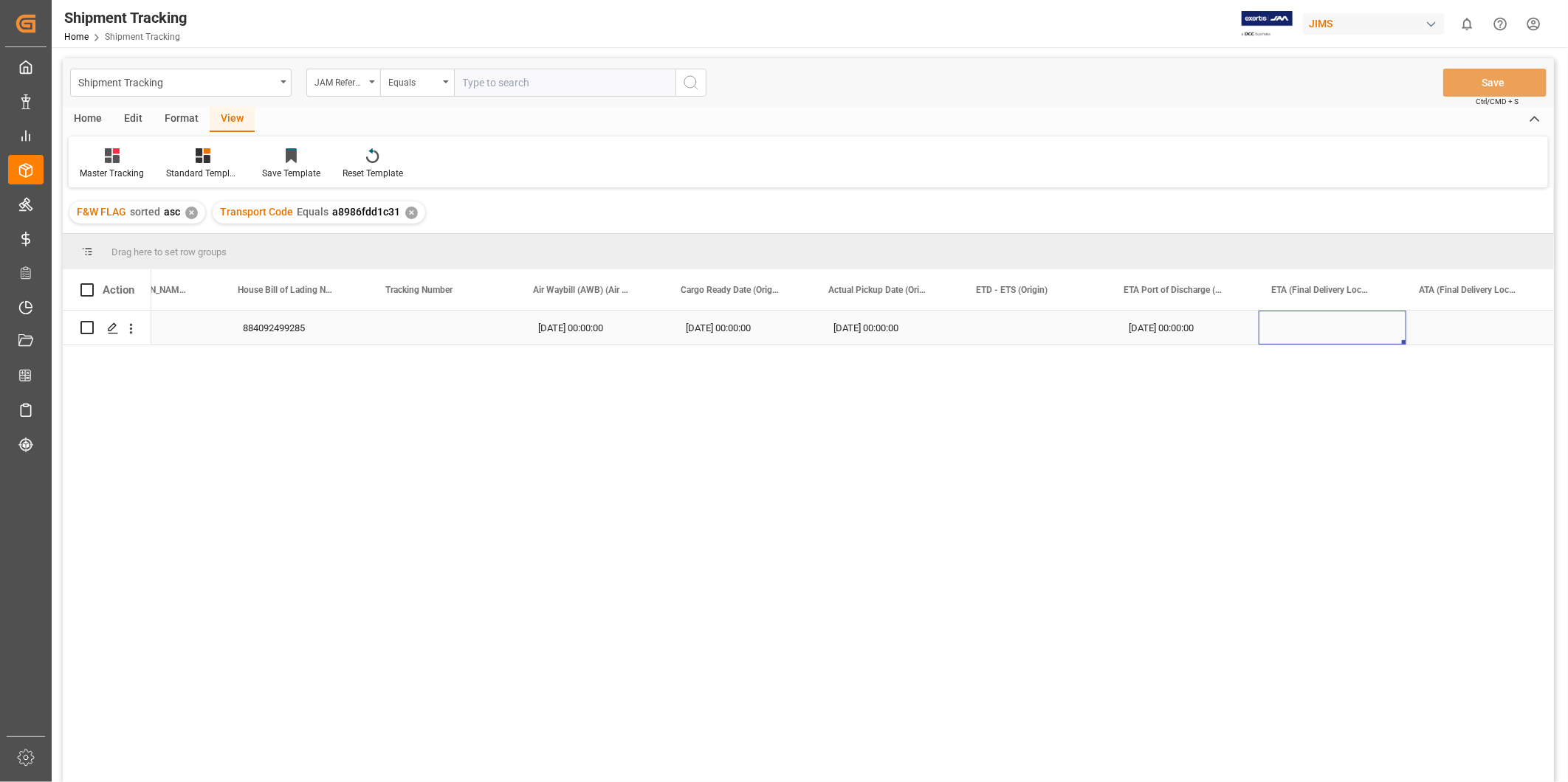
scroll to position [0, 1698]
click at [1235, 321] on div "[DATE] 00:00:00" at bounding box center [1185, 328] width 148 height 34
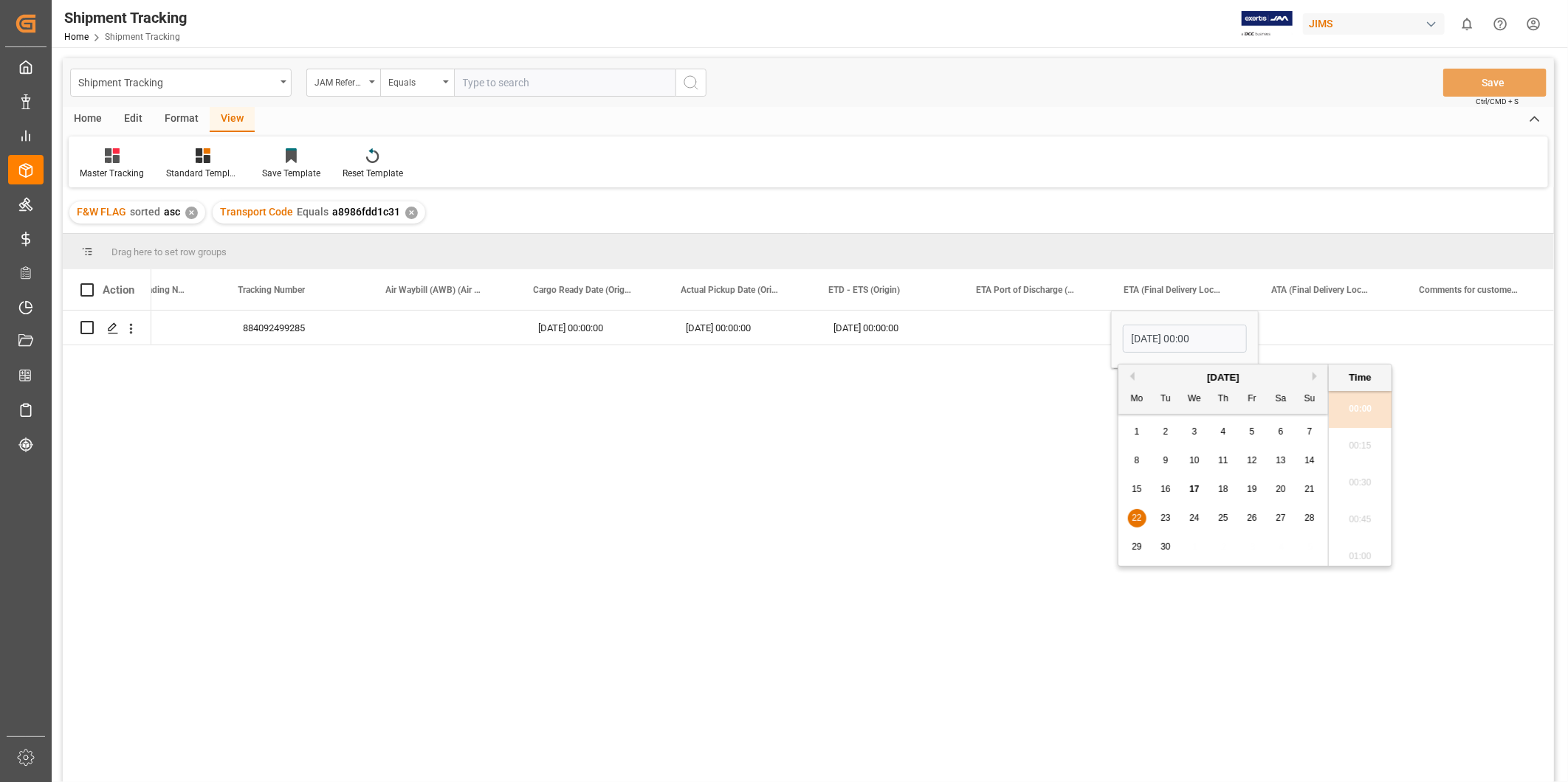
click at [1198, 525] on div "24" at bounding box center [1195, 519] width 19 height 18
type input "[DATE] 00:00"
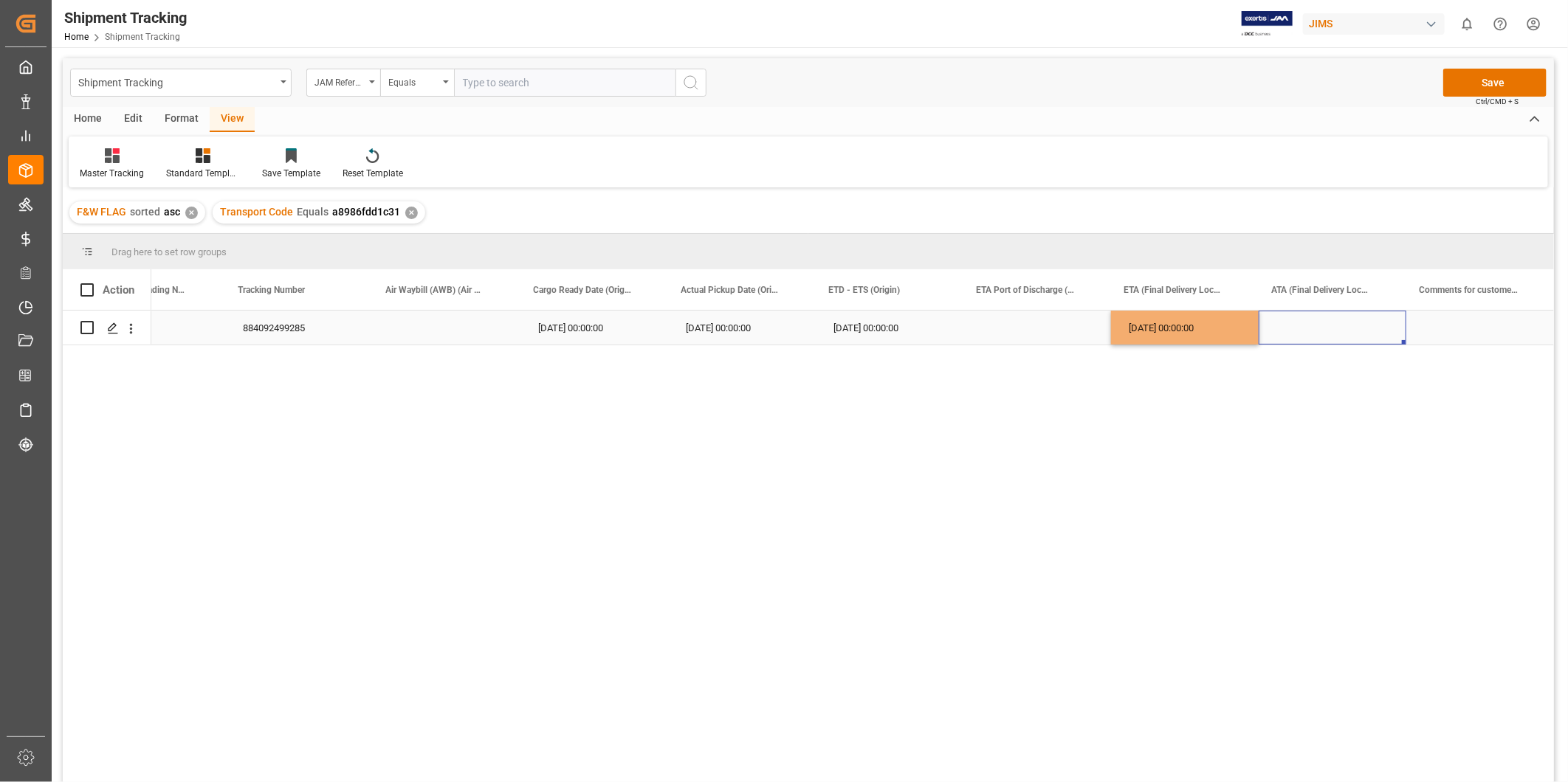
click at [1300, 340] on div "Press SPACE to select this row." at bounding box center [1333, 328] width 148 height 34
click at [1486, 85] on button "Save" at bounding box center [1495, 82] width 104 height 28
